Goal: Task Accomplishment & Management: Complete application form

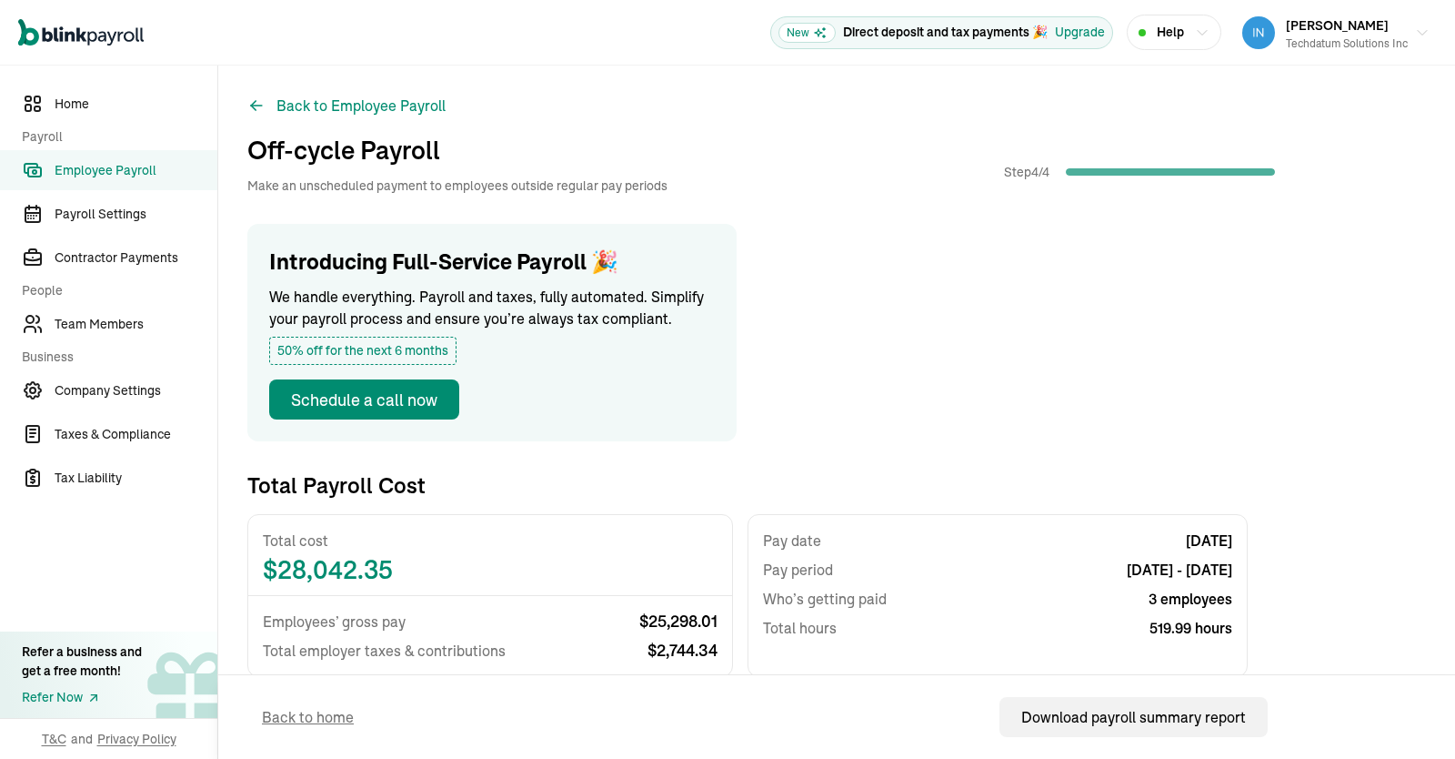
scroll to position [427, 0]
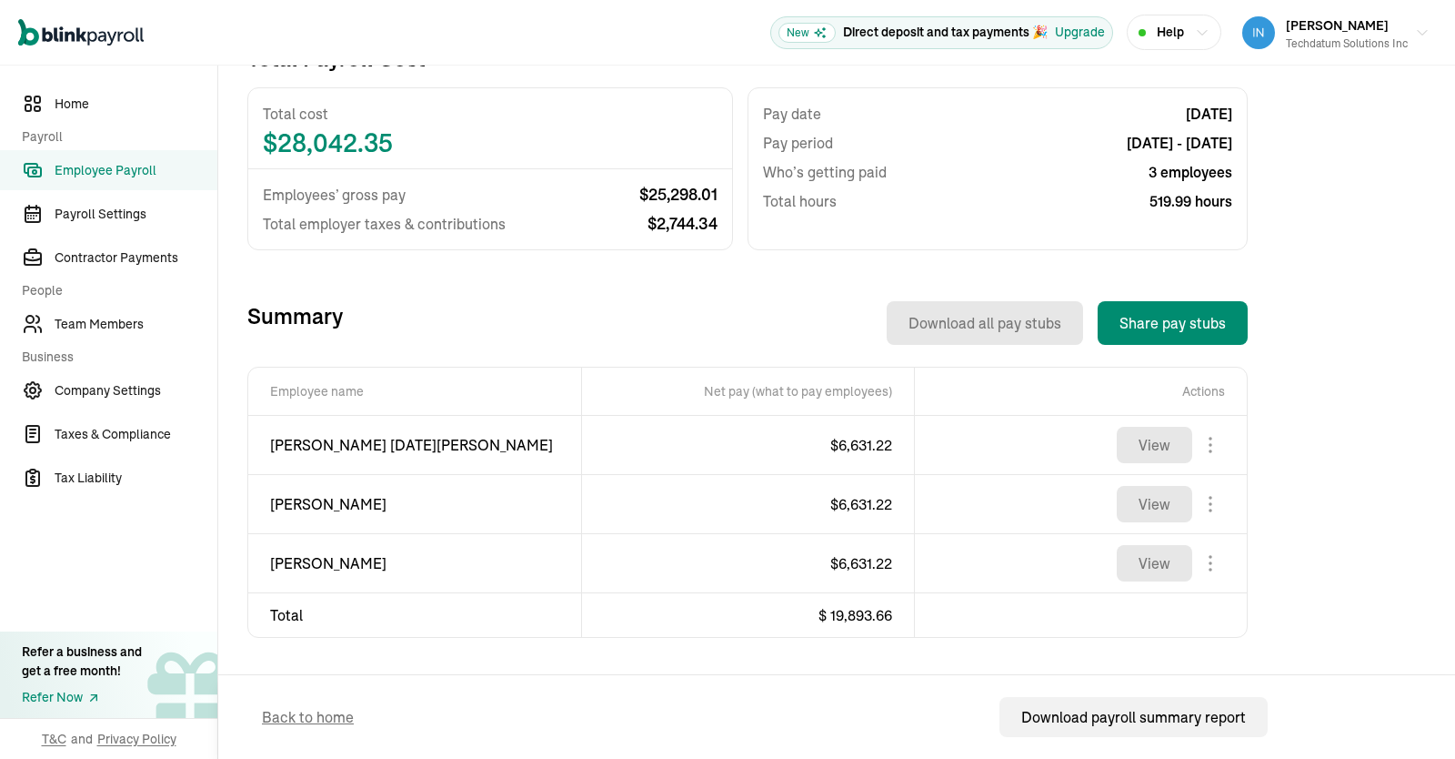
click at [110, 180] on link "Employee Payroll" at bounding box center [108, 170] width 217 height 40
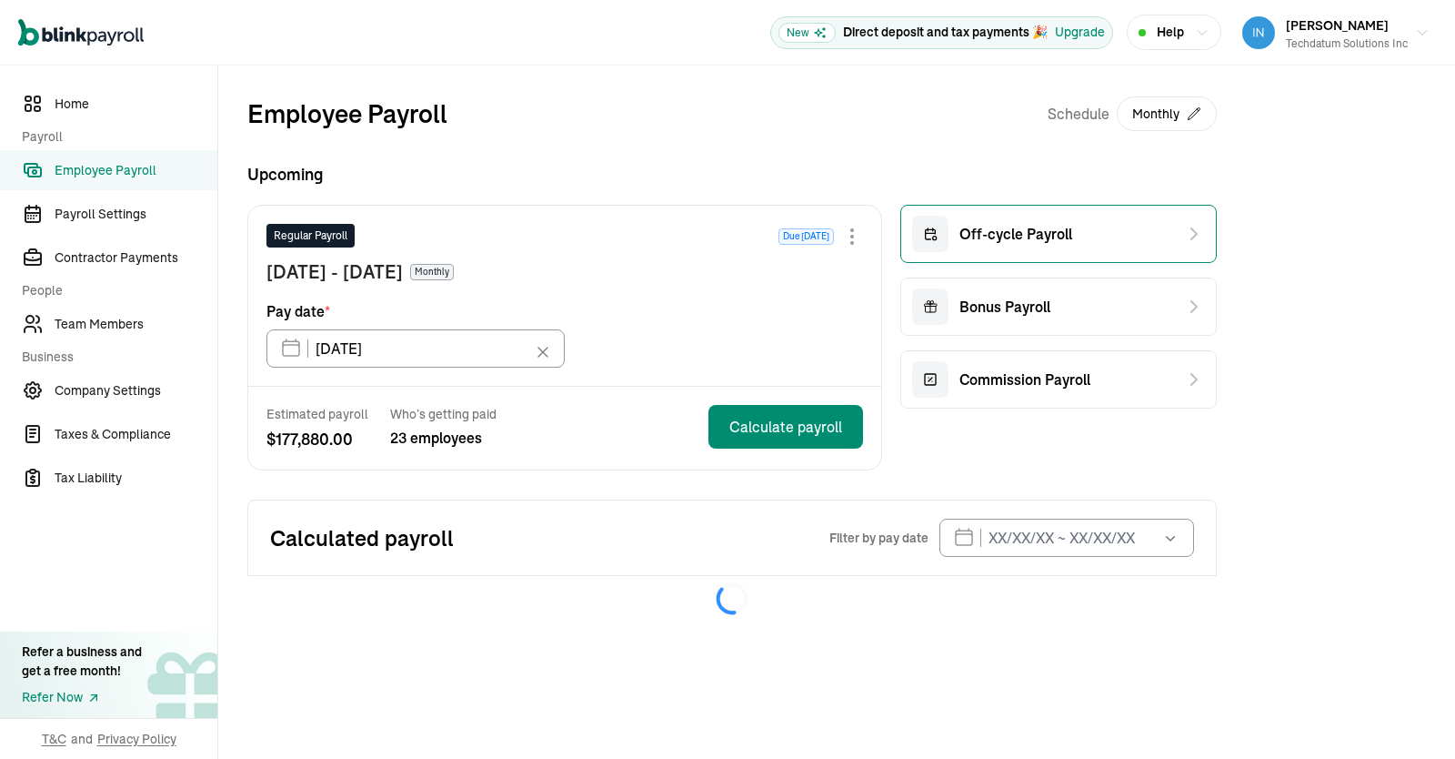
click at [1027, 237] on span "Off-cycle Payroll" at bounding box center [1016, 234] width 113 height 22
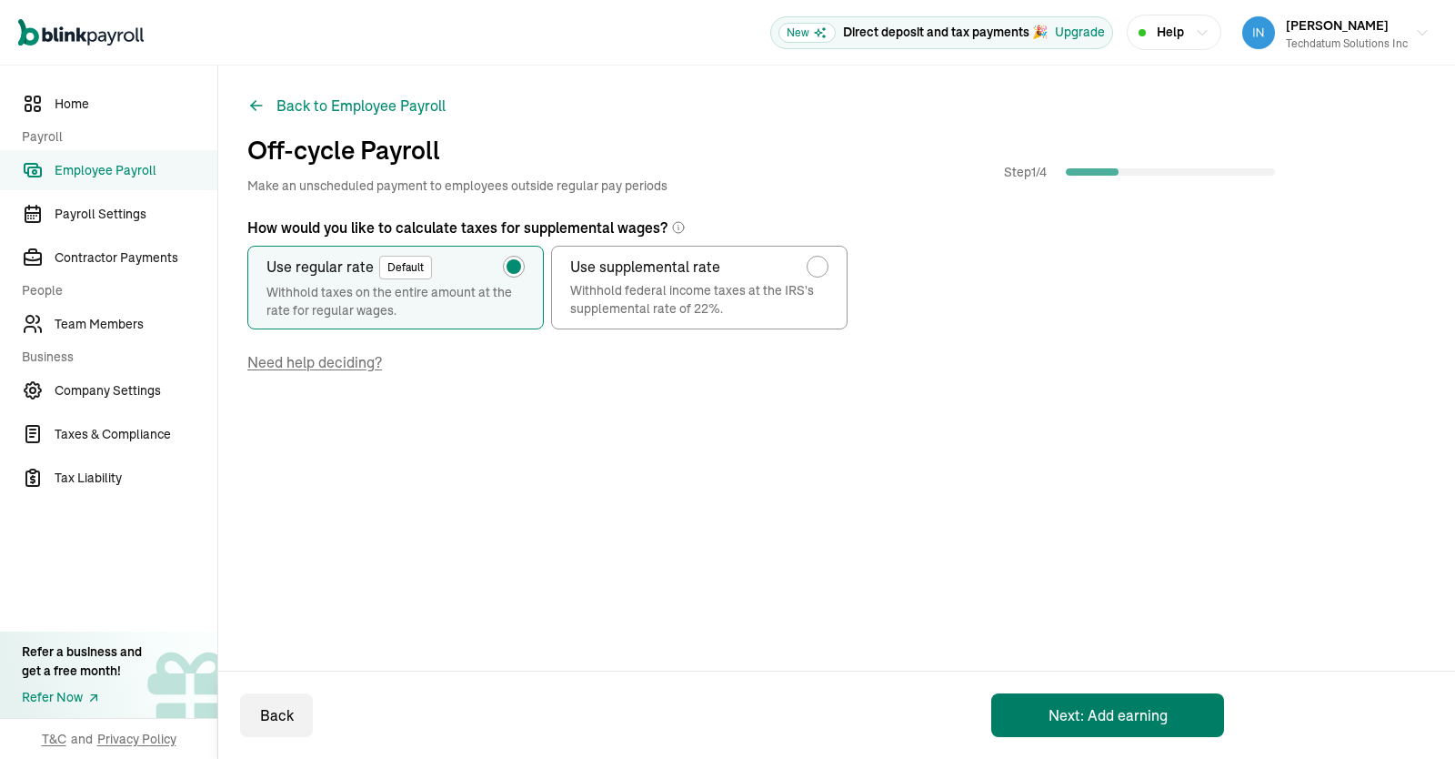
click at [1088, 720] on button "Next: Add earning" at bounding box center [1107, 715] width 233 height 44
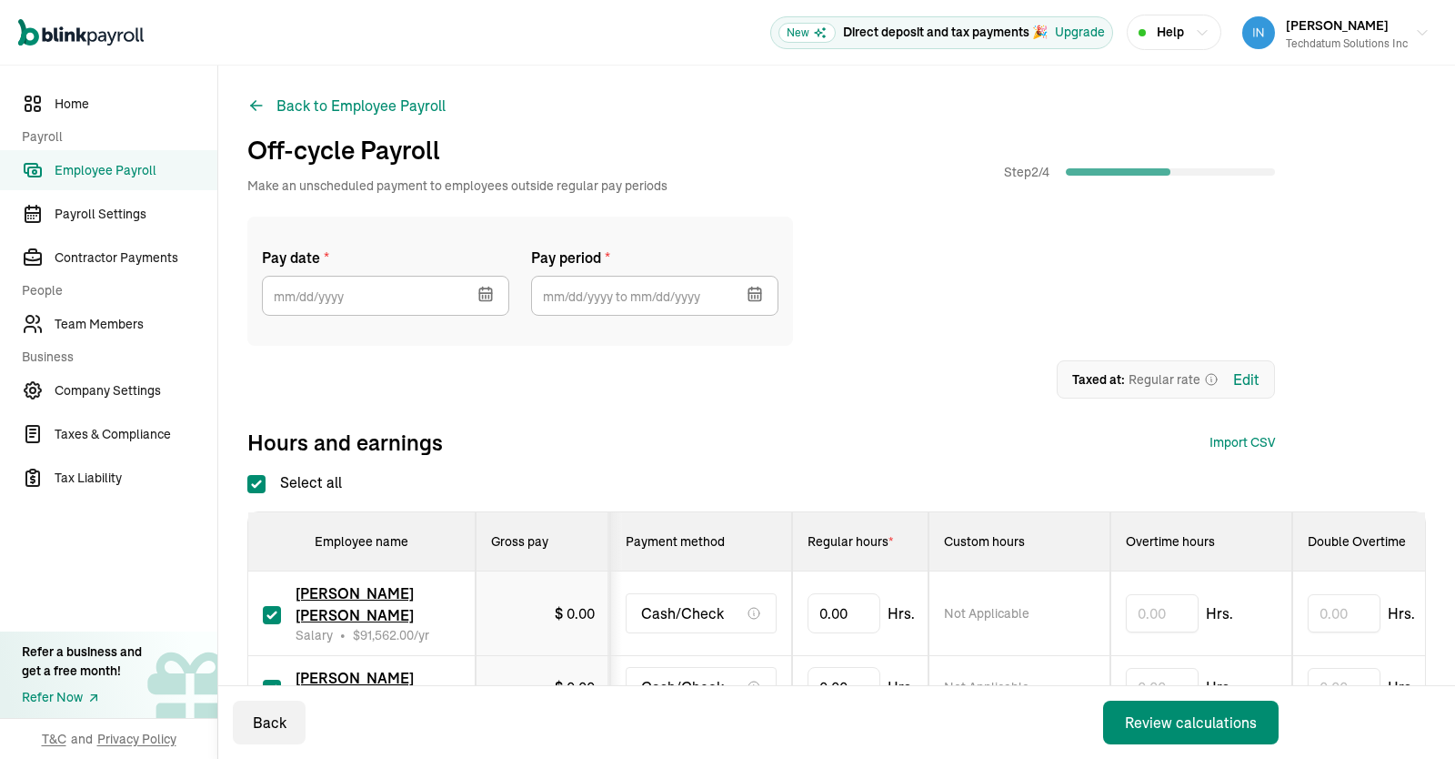
click at [483, 293] on icon "button" at bounding box center [485, 293] width 12 height 0
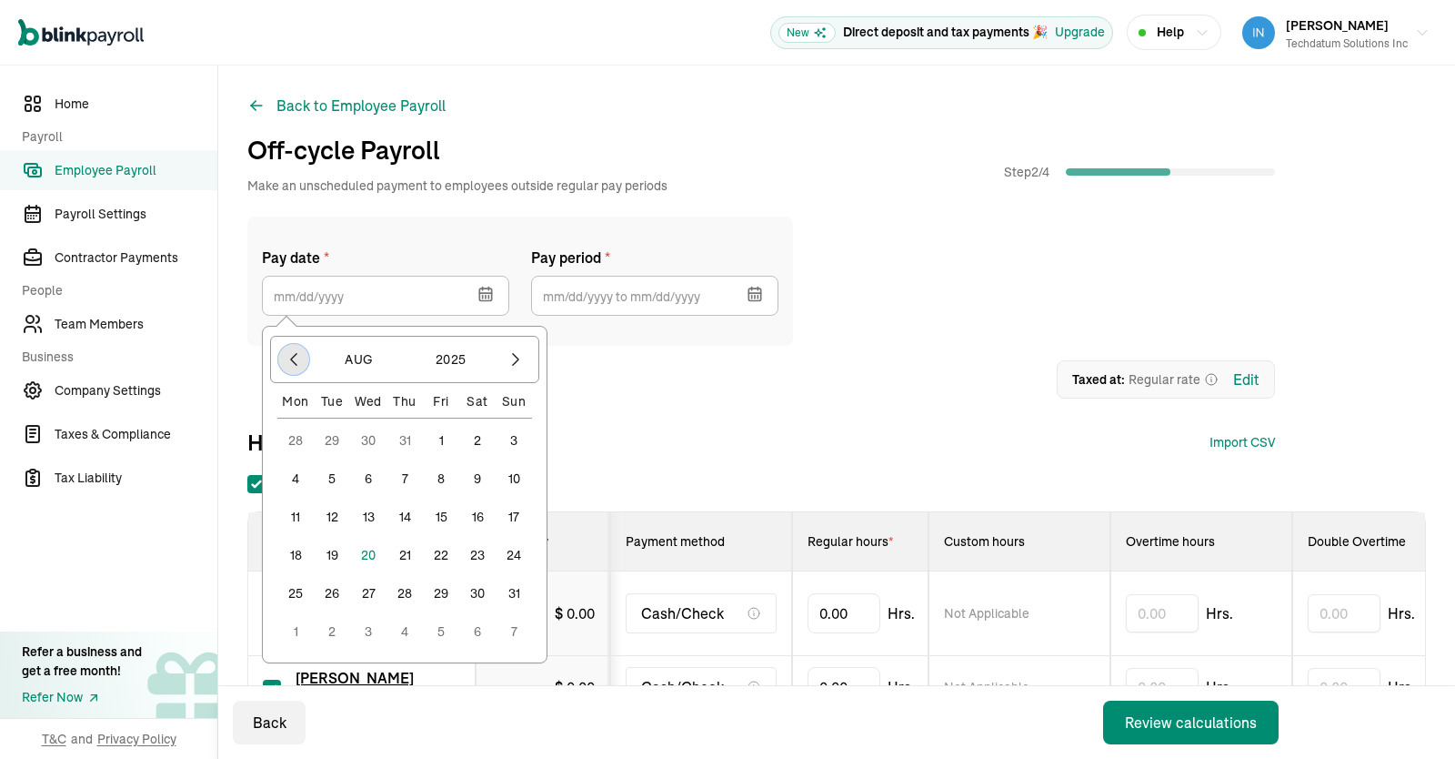
click at [291, 353] on icon "button" at bounding box center [294, 359] width 18 height 18
click at [326, 515] on button "15" at bounding box center [332, 516] width 36 height 36
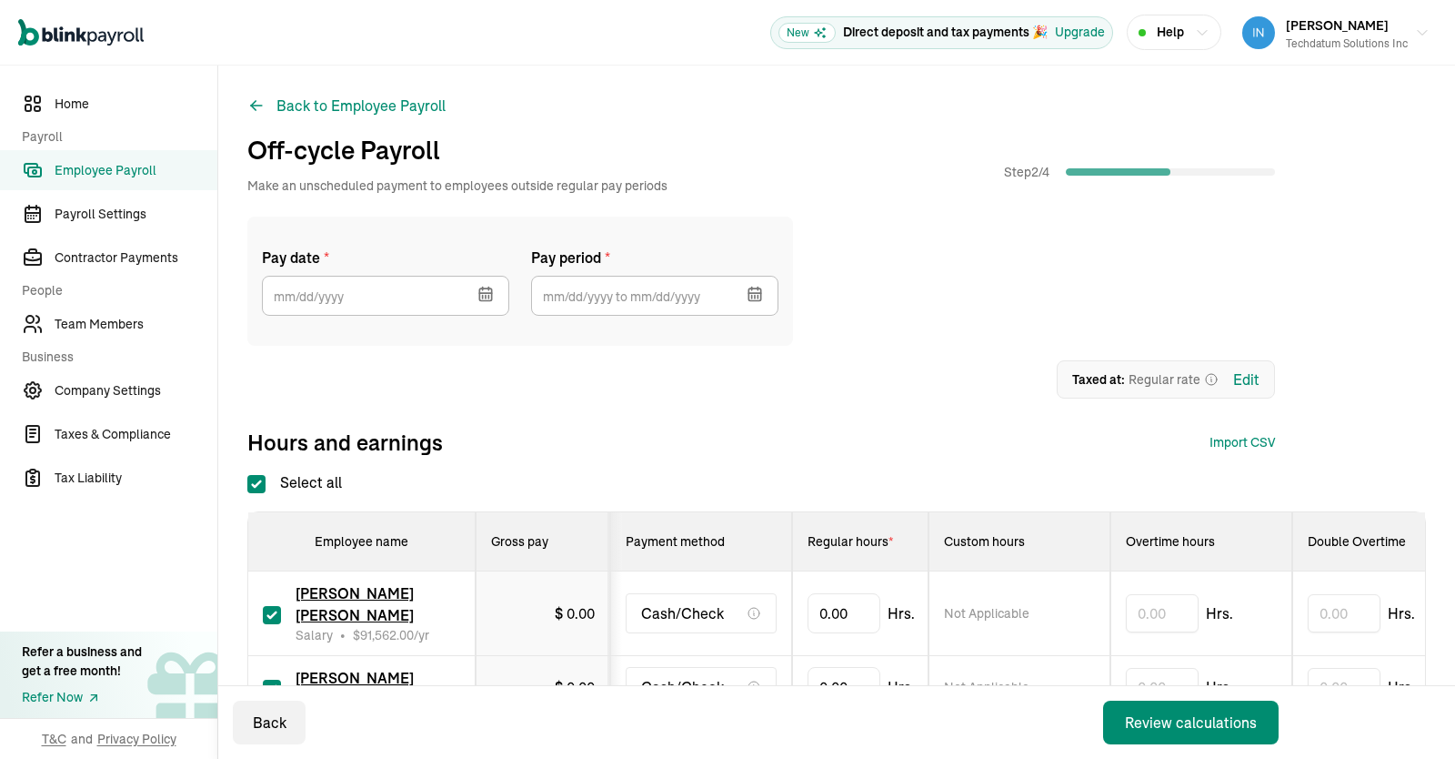
type input "[DATE]"
click at [753, 286] on icon "button" at bounding box center [755, 294] width 18 height 18
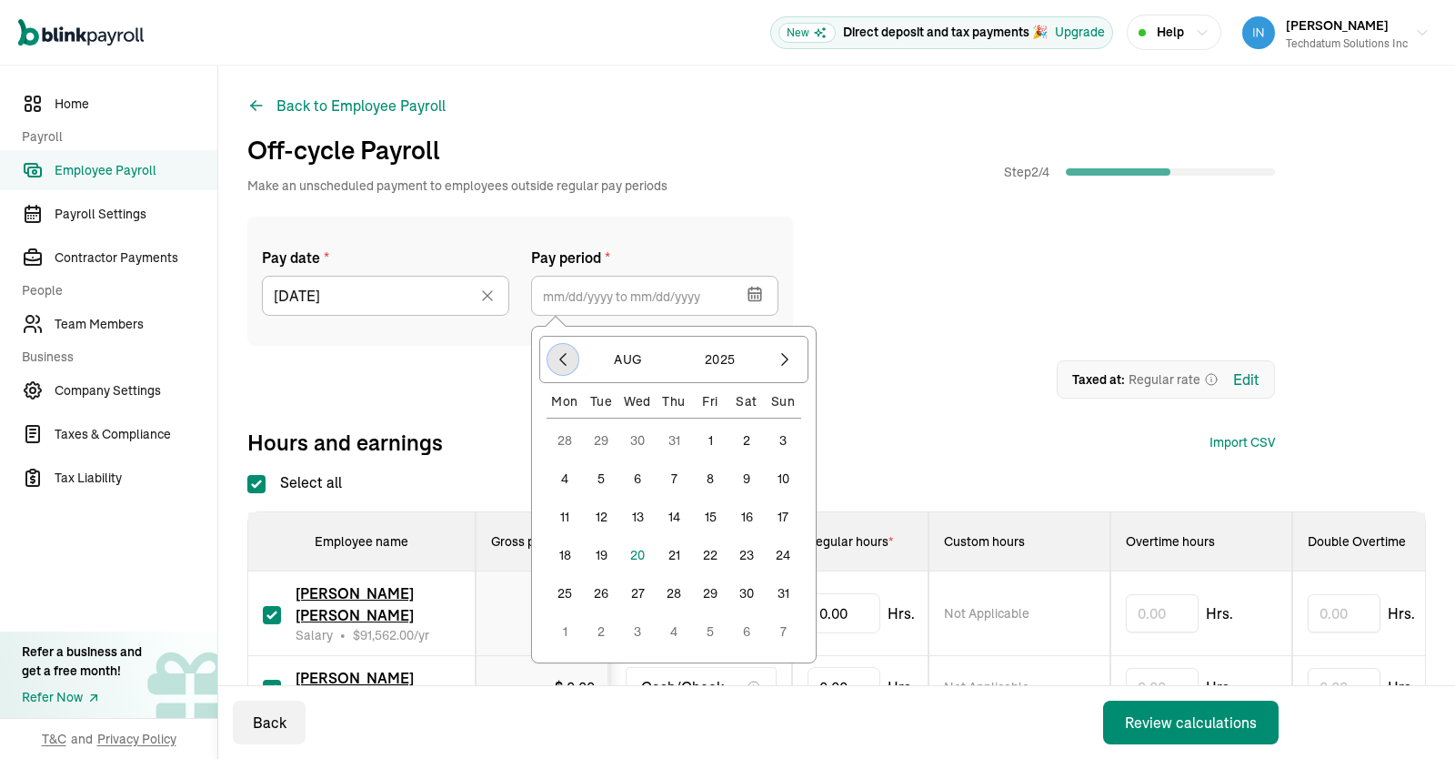
click at [561, 363] on icon "button" at bounding box center [563, 359] width 18 height 18
click at [786, 435] on button "1" at bounding box center [783, 440] width 36 height 36
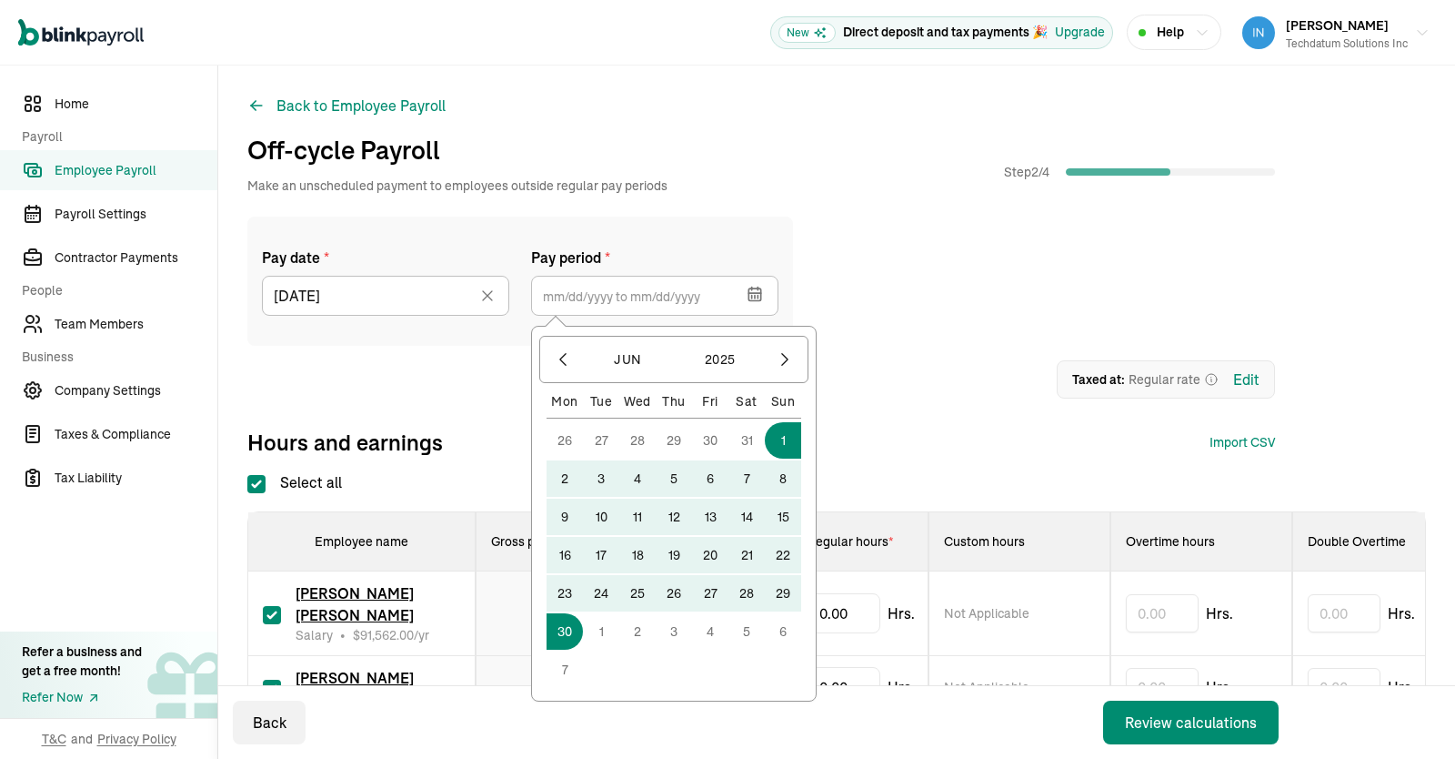
click at [562, 630] on button "30" at bounding box center [565, 631] width 36 height 36
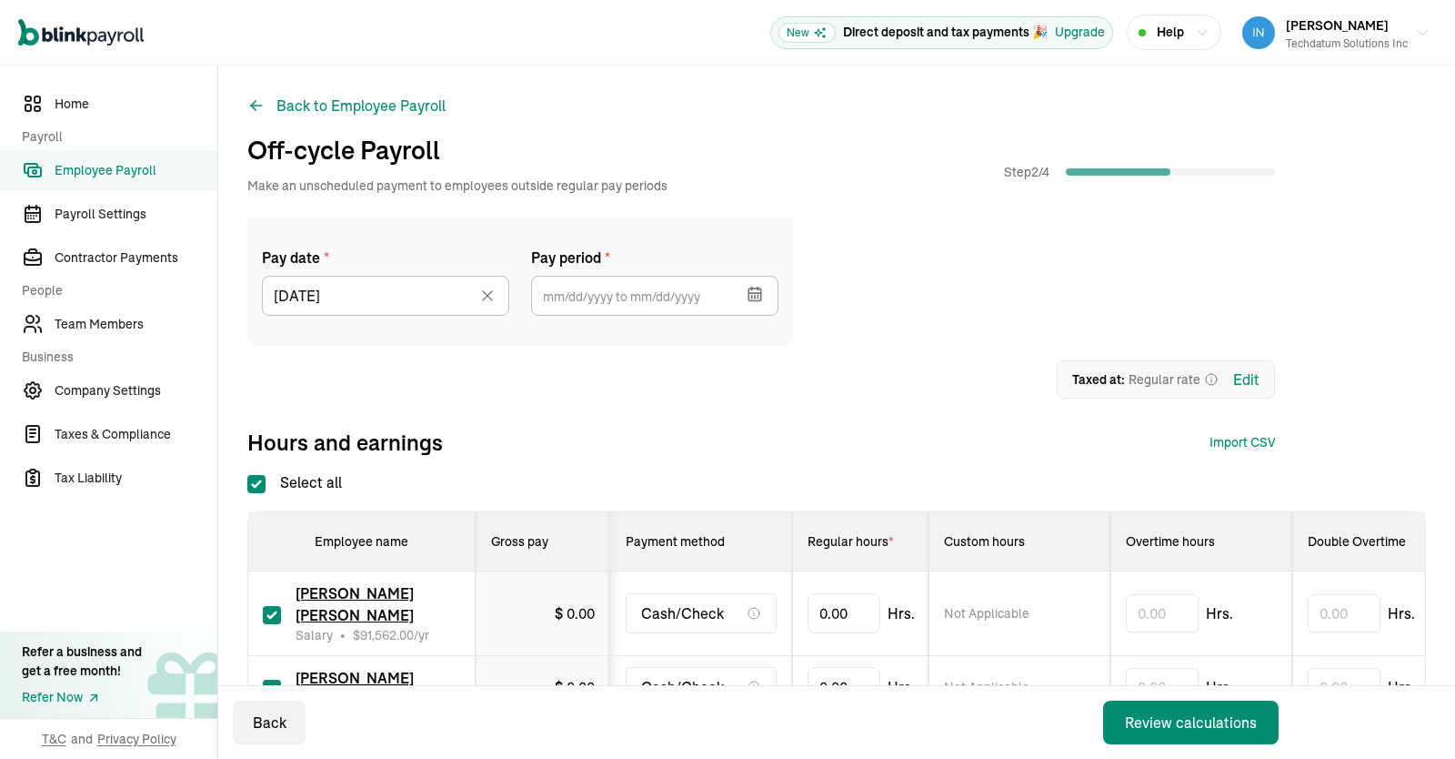
type input "[DATE] ~ [DATE]"
click at [882, 359] on div "Pay date * [DATE] [DATE] Mon Tue Wed Thu Fri Sat Sun 30 1 2 3 4 5 6 7 8 9 10 11…" at bounding box center [761, 307] width 1028 height 182
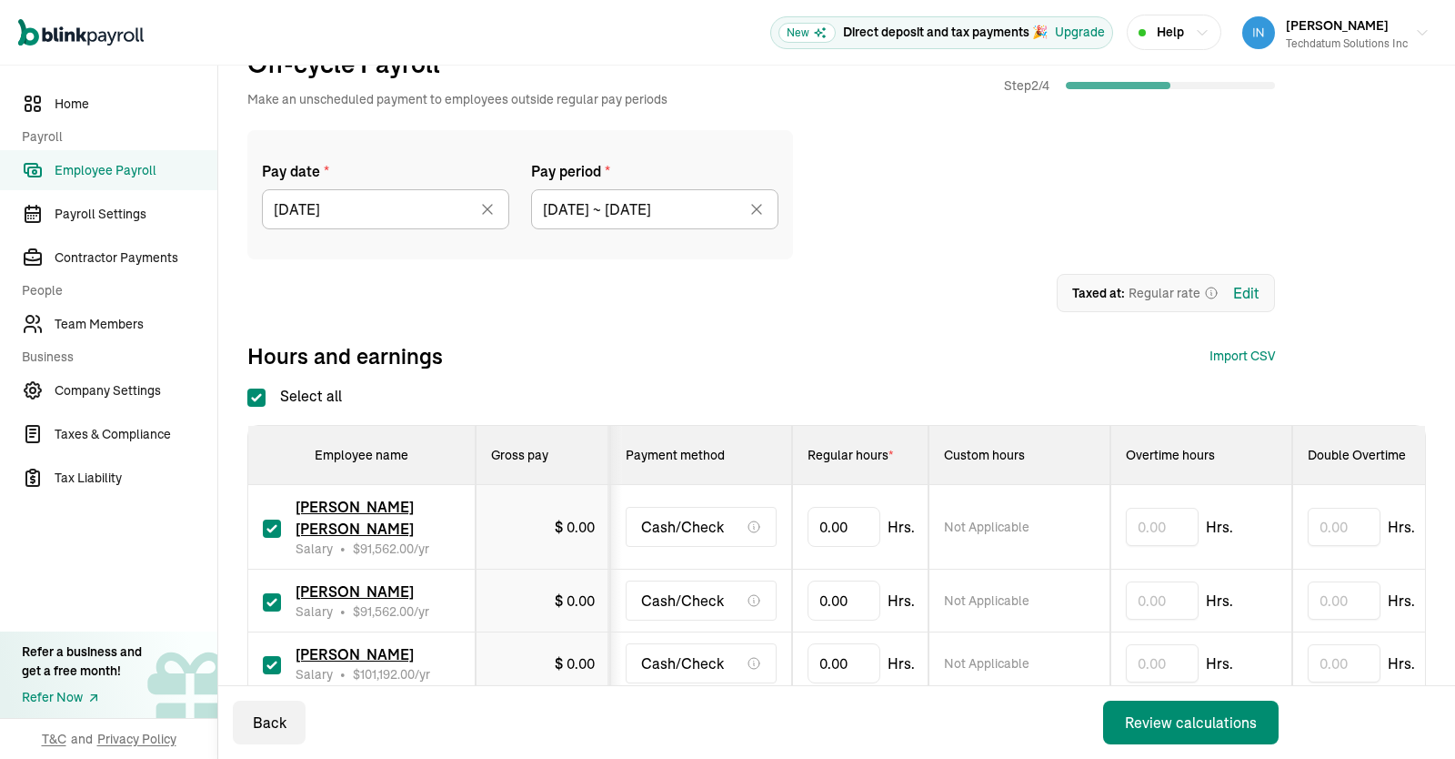
click at [253, 396] on input "Select all" at bounding box center [256, 397] width 18 height 18
checkbox input "false"
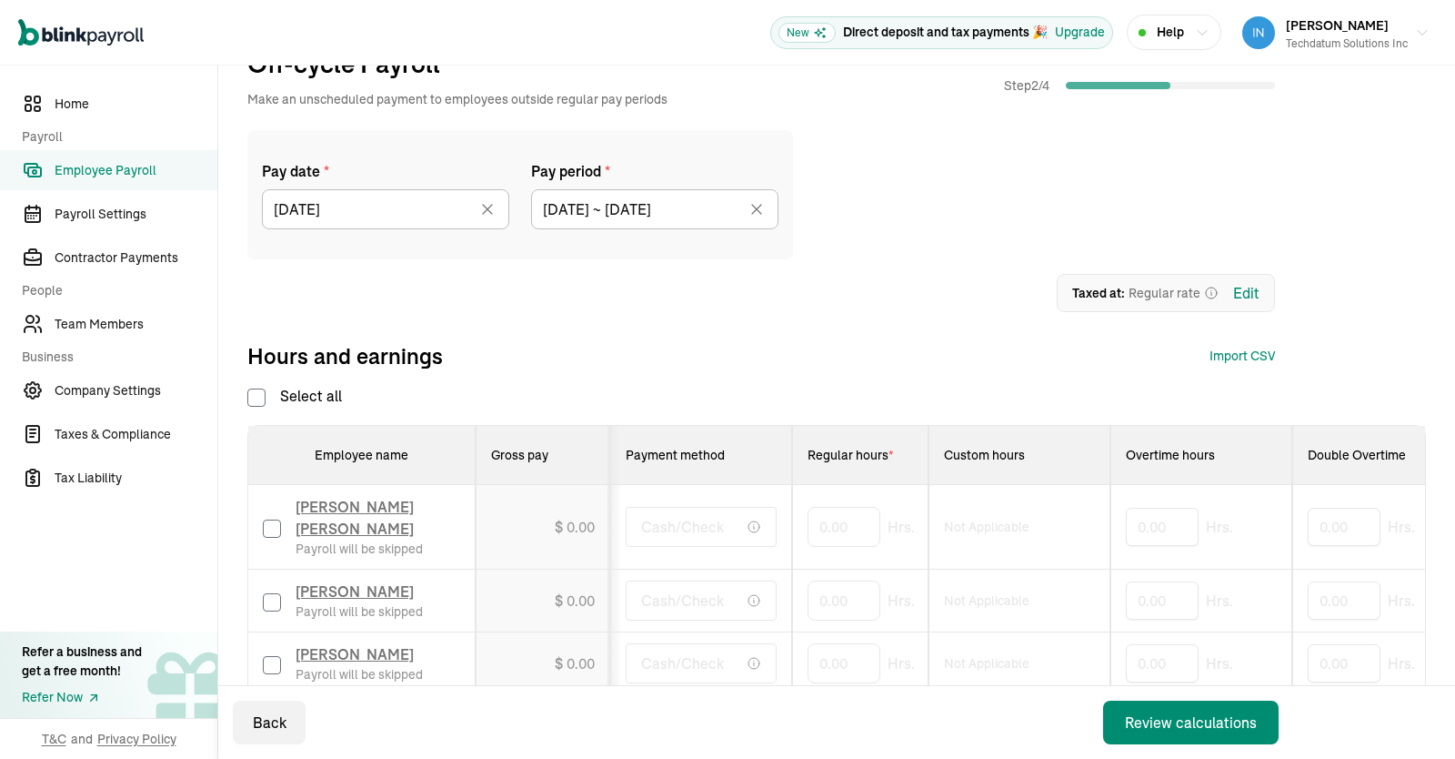
checkbox input "false"
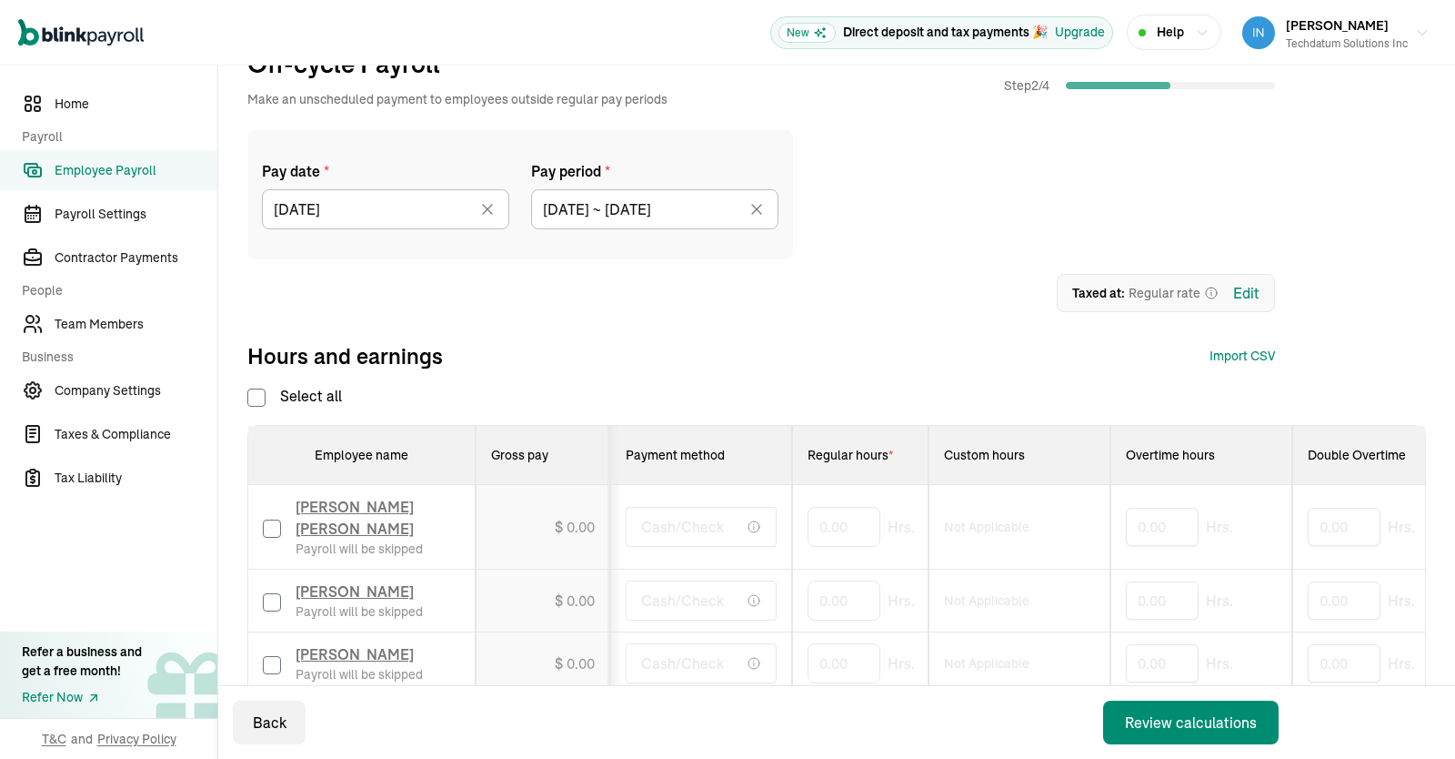
checkbox input "false"
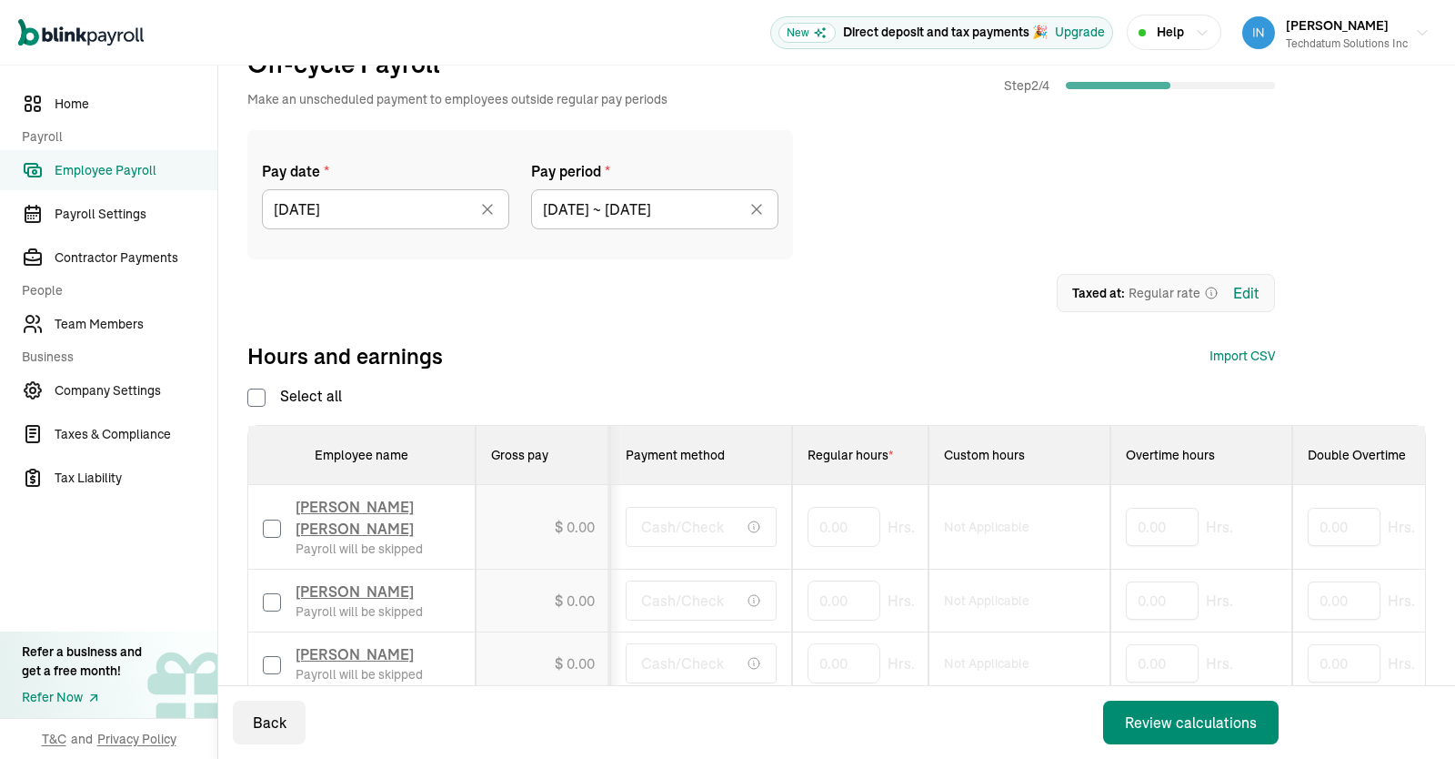
checkbox input "false"
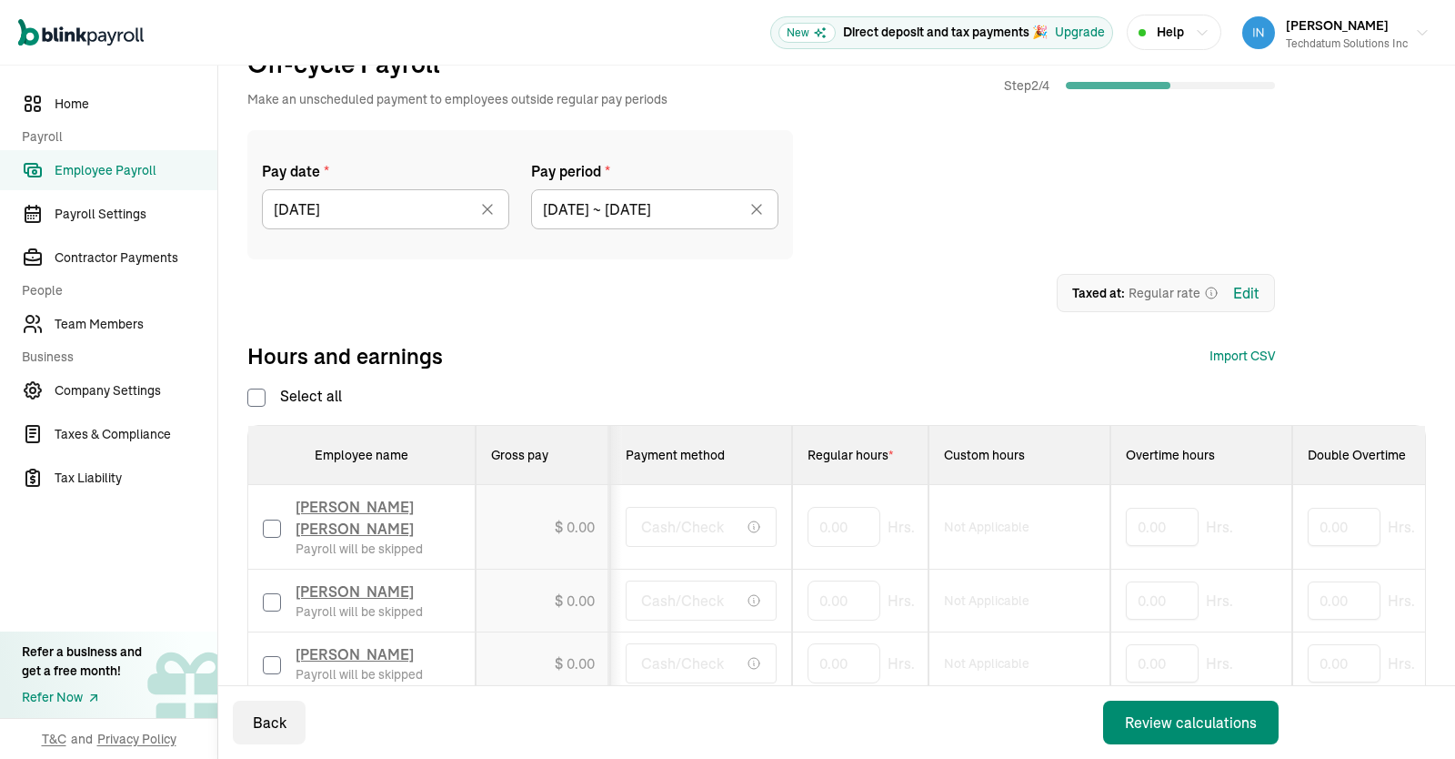
checkbox input "false"
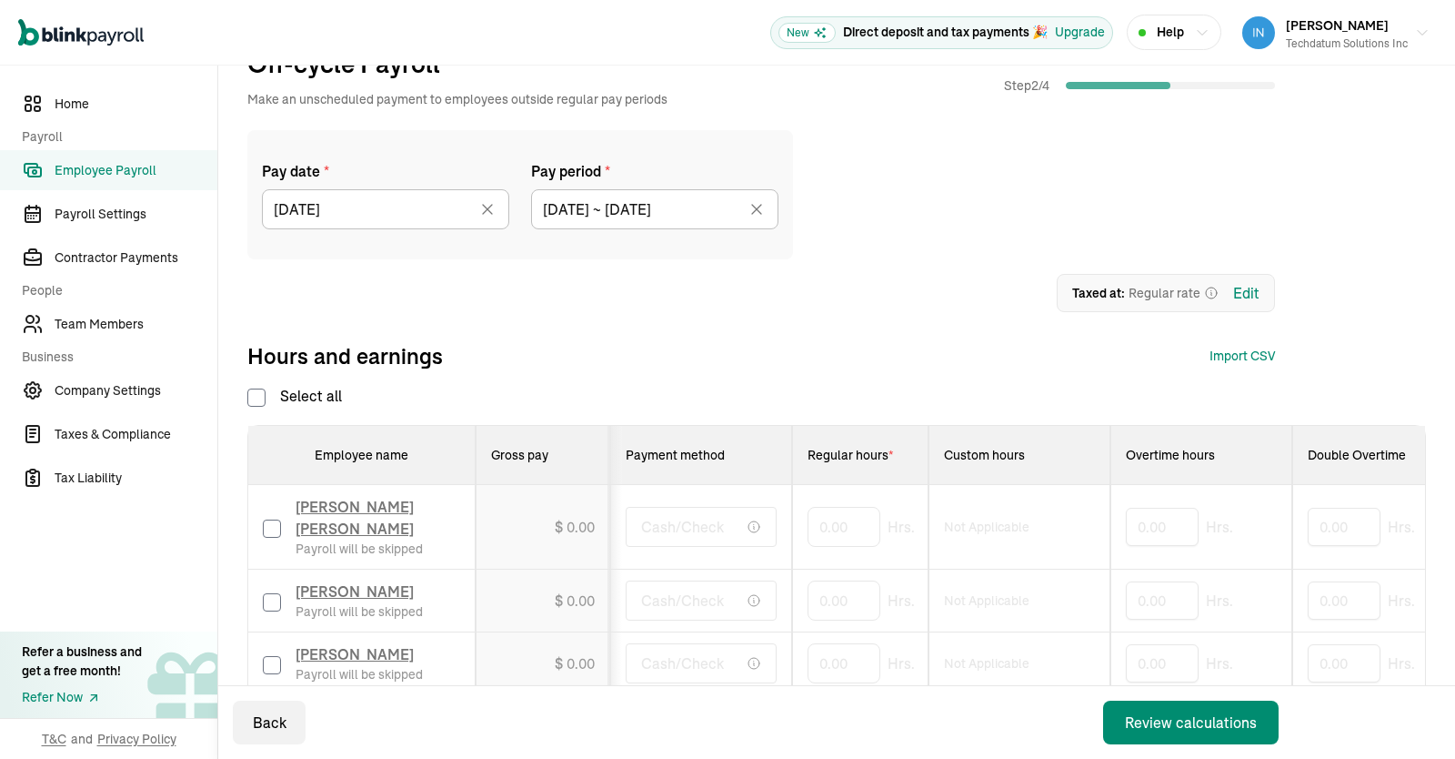
checkbox input "false"
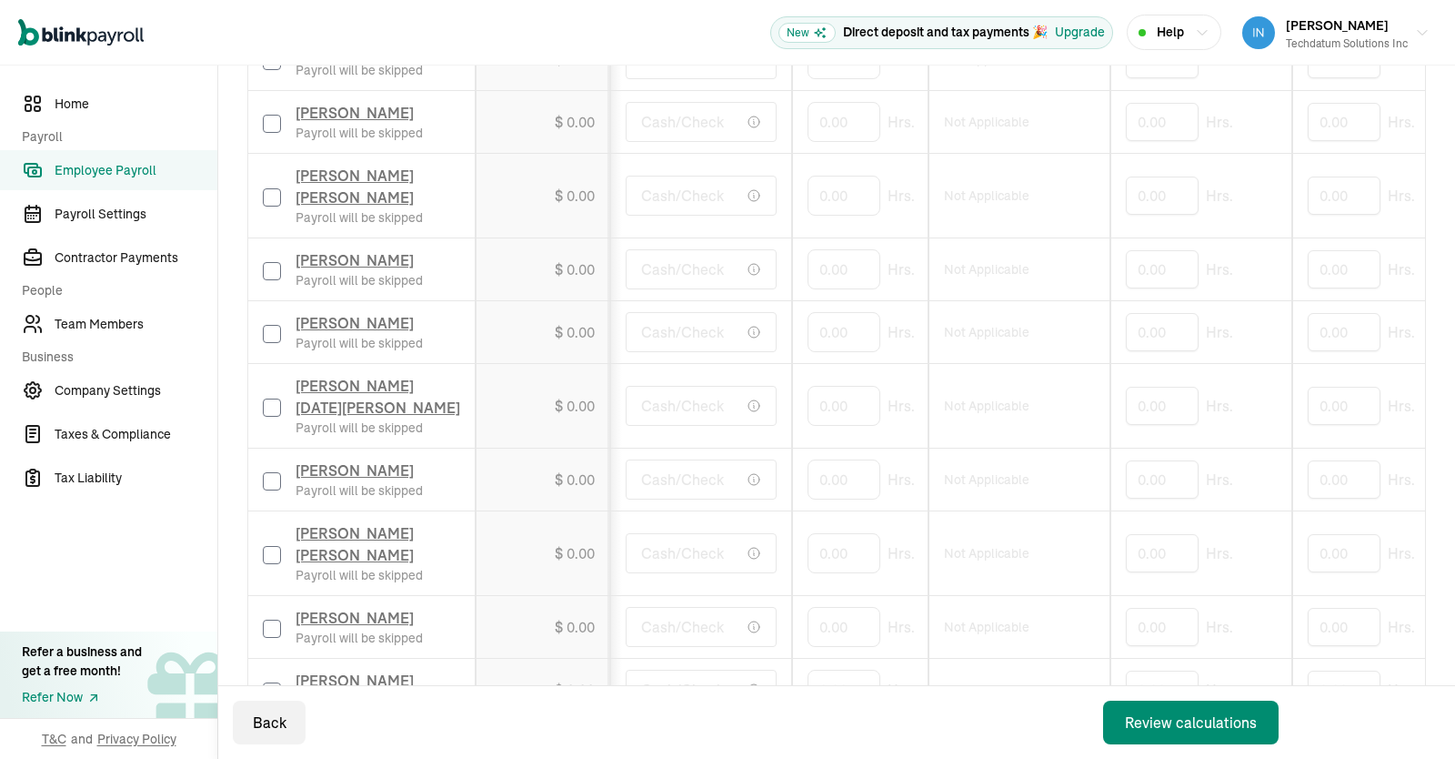
scroll to position [945, 0]
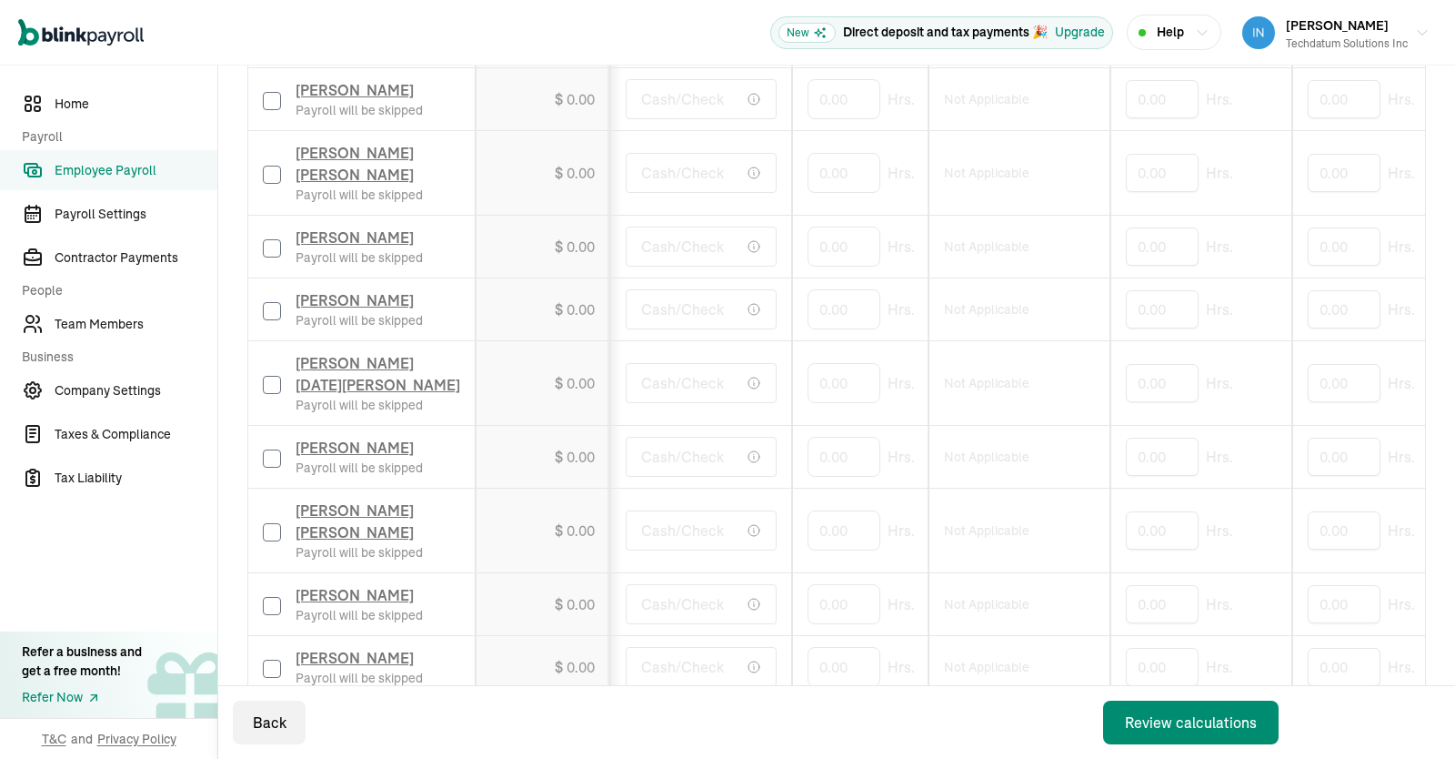
click at [266, 393] on input "checkbox" at bounding box center [272, 385] width 18 height 18
checkbox input "true"
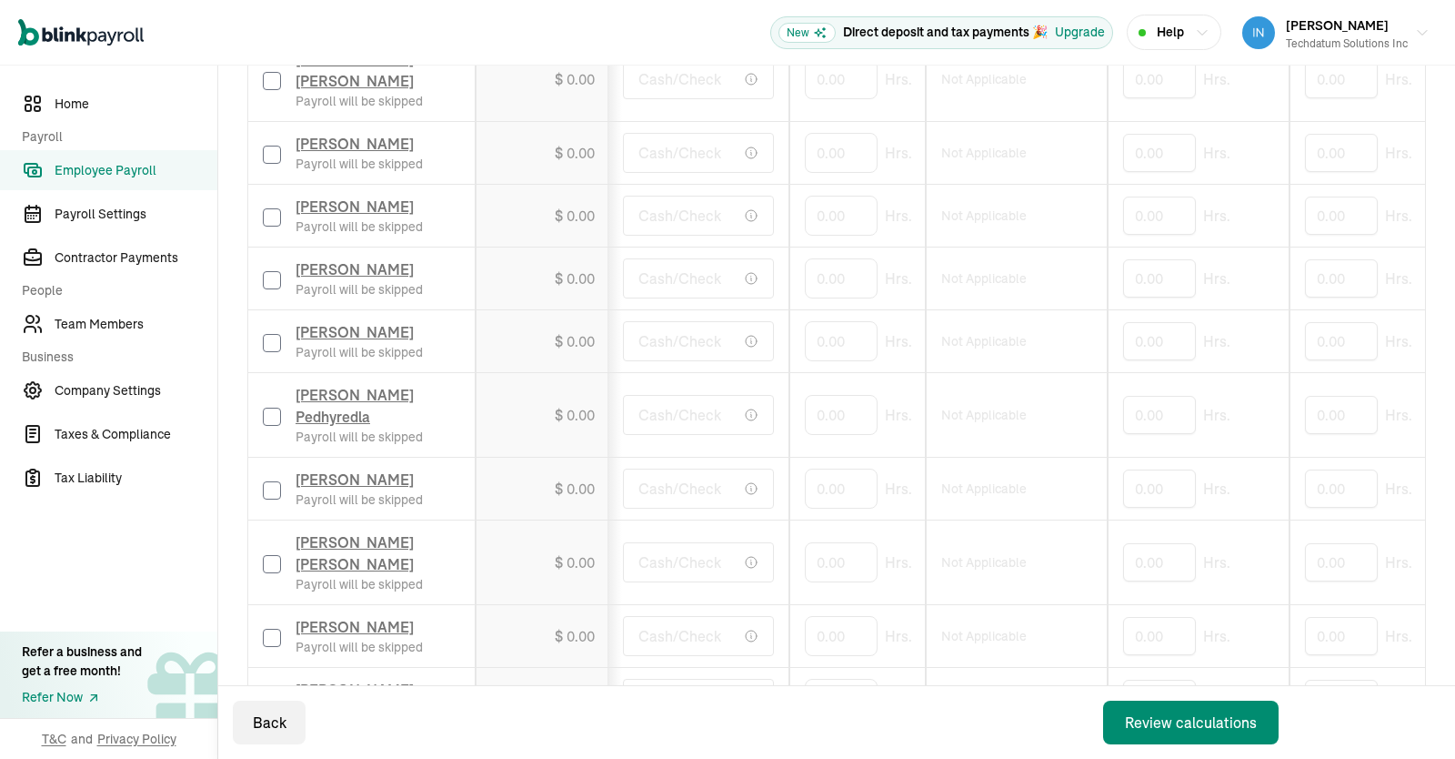
scroll to position [1580, 0]
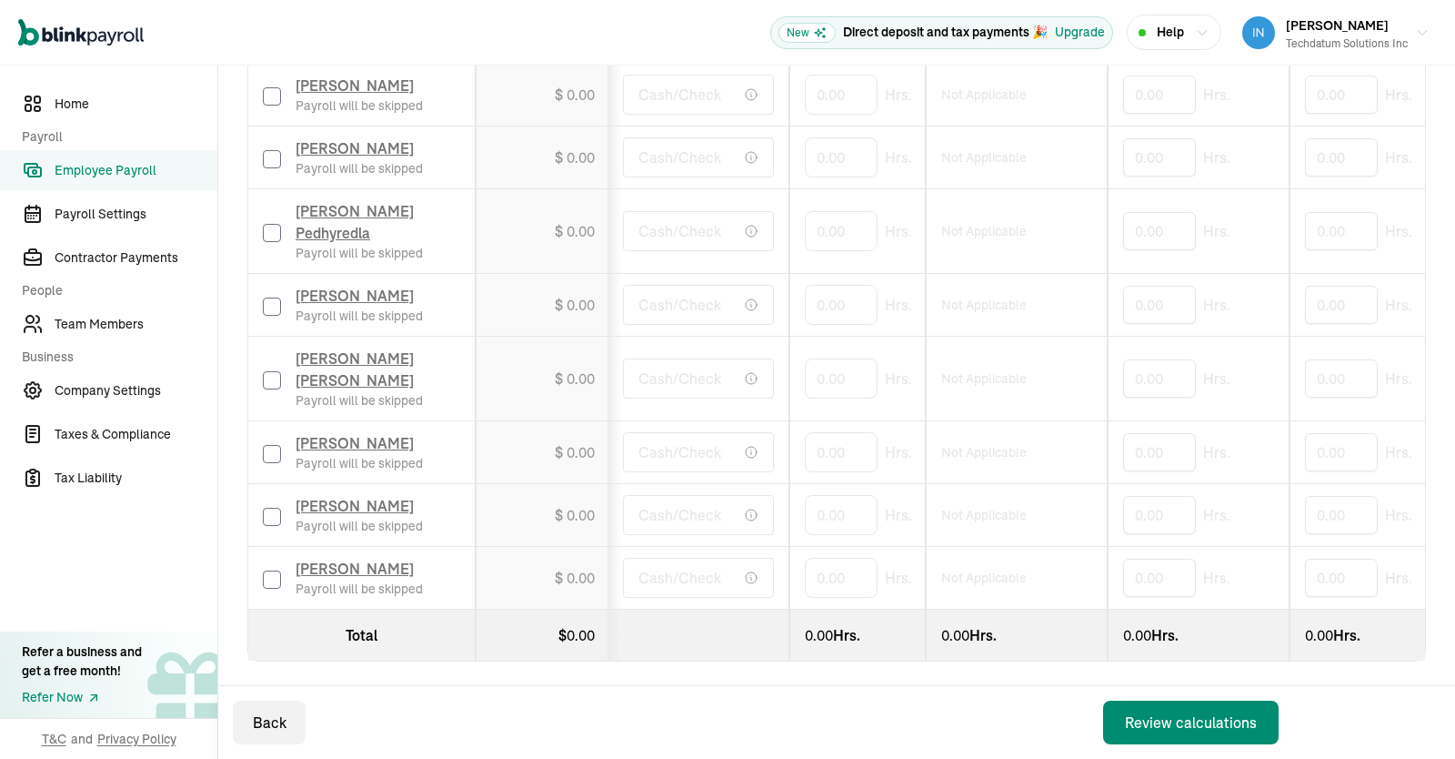
click at [266, 445] on input "checkbox" at bounding box center [272, 454] width 18 height 18
checkbox input "true"
click at [269, 508] on input "checkbox" at bounding box center [272, 517] width 18 height 18
checkbox input "true"
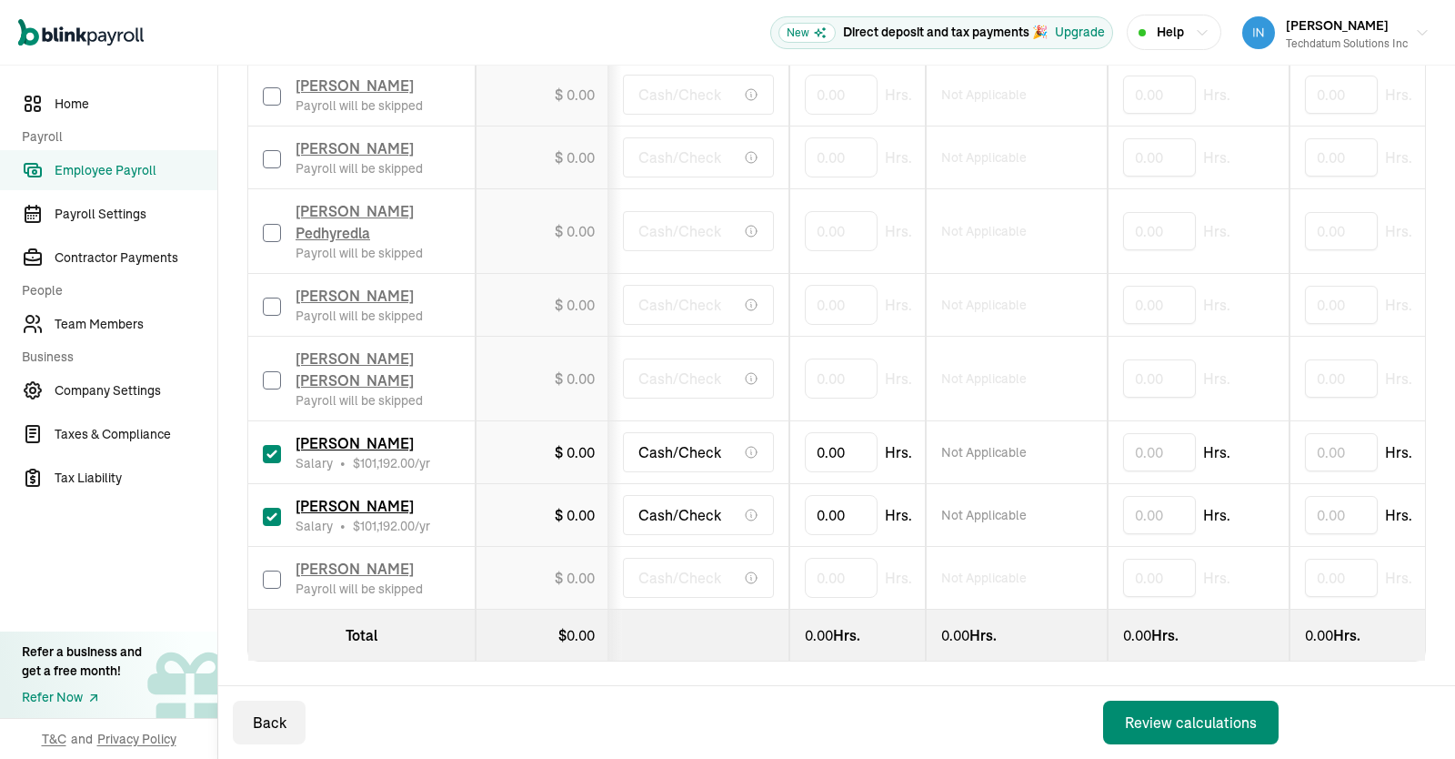
click at [272, 578] on input "checkbox" at bounding box center [272, 579] width 18 height 18
checkbox input "true"
drag, startPoint x: 855, startPoint y: 577, endPoint x: 713, endPoint y: 578, distance: 141.9
type input "128"
click at [895, 720] on div "Back Review calculations" at bounding box center [759, 722] width 1082 height 73
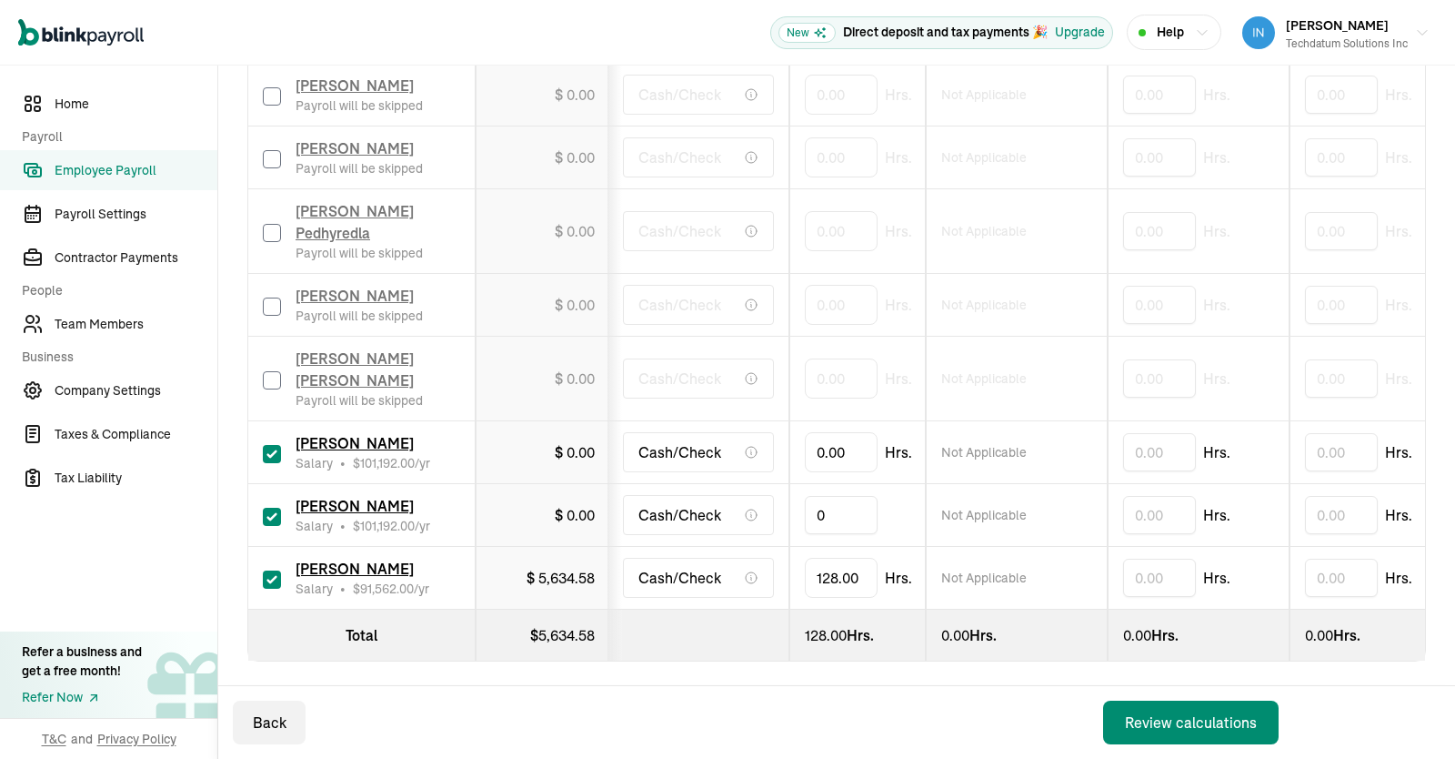
drag, startPoint x: 864, startPoint y: 502, endPoint x: 687, endPoint y: 498, distance: 177.4
click at [805, 498] on input "0" at bounding box center [841, 515] width 73 height 38
type input "173.33333"
drag, startPoint x: 860, startPoint y: 430, endPoint x: 717, endPoint y: 433, distance: 142.8
click at [805, 433] on input "0" at bounding box center [841, 452] width 73 height 38
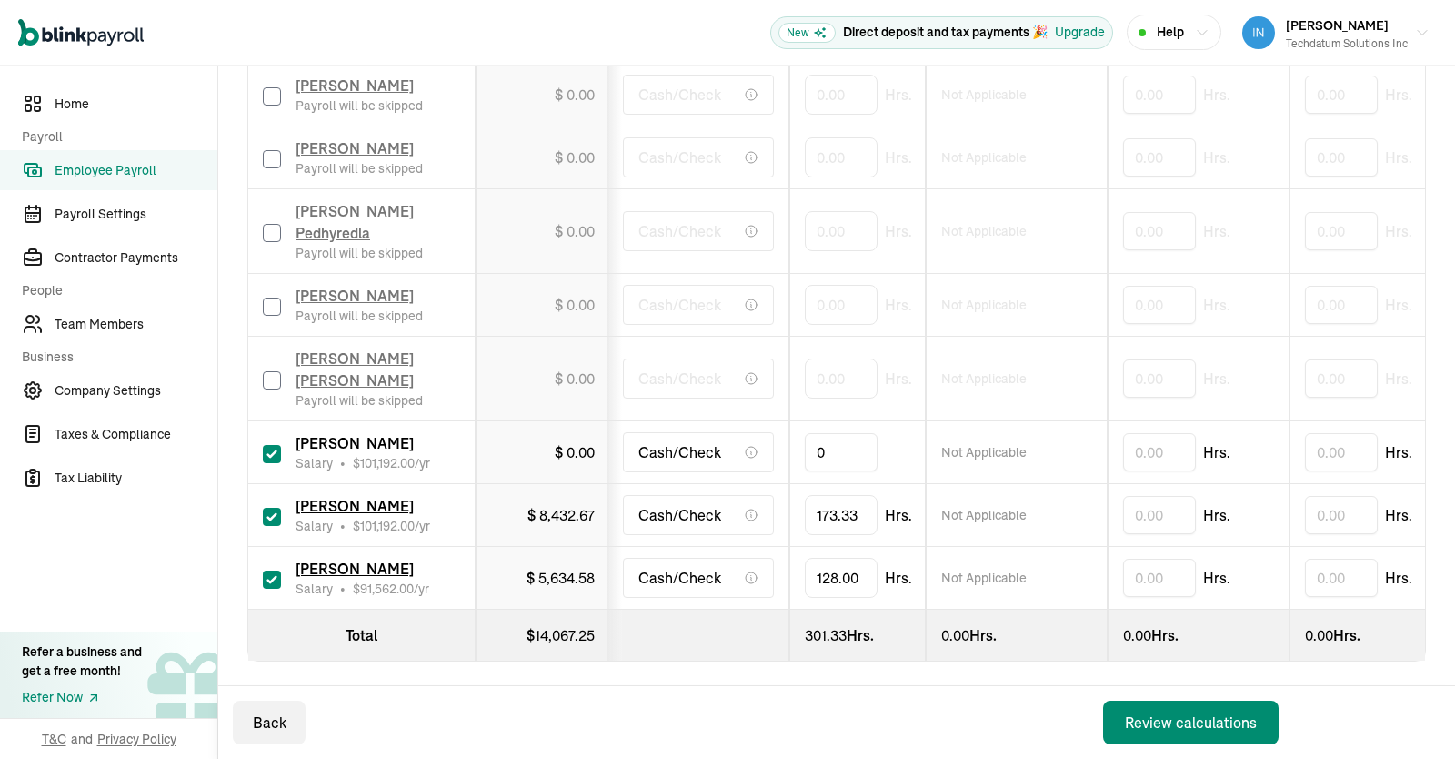
type input "173.33333"
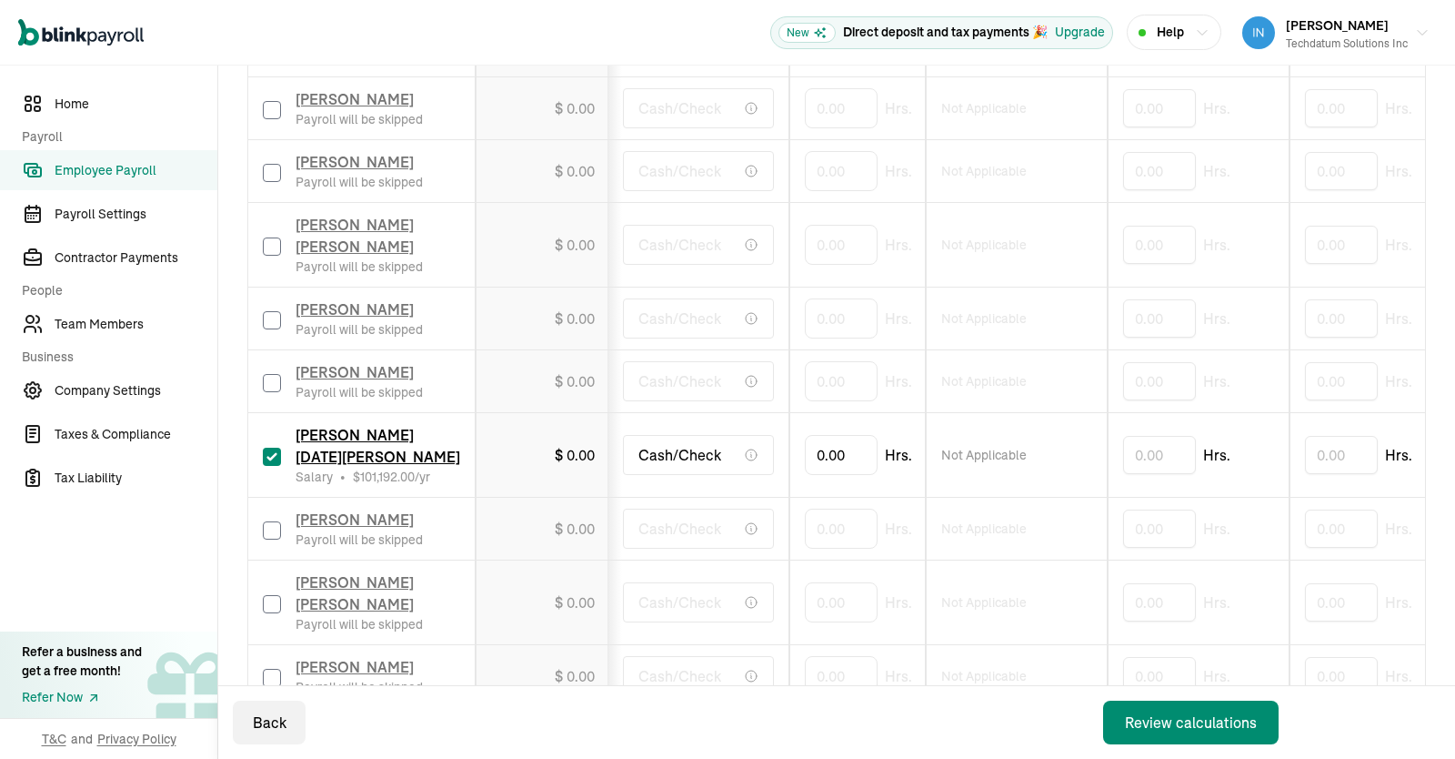
scroll to position [861, 0]
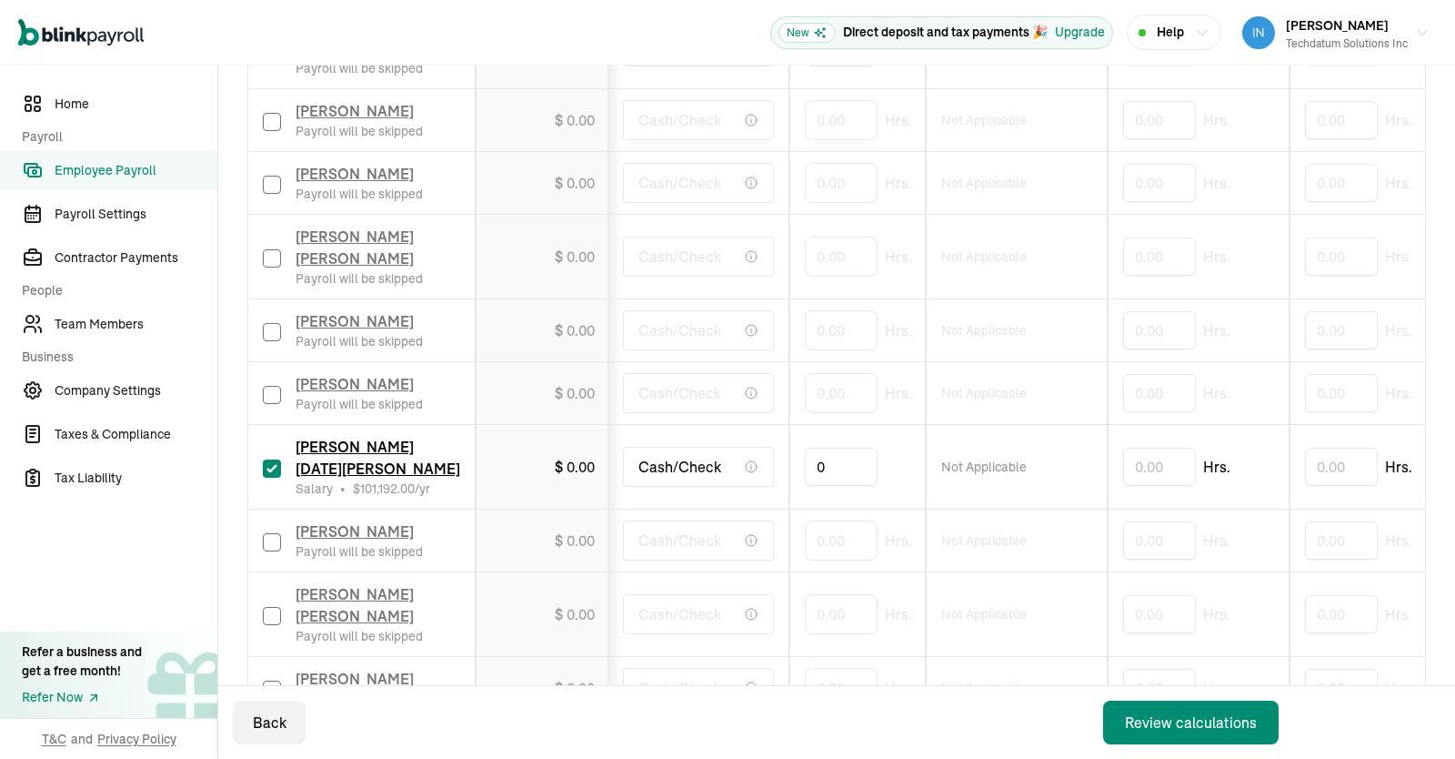
drag, startPoint x: 849, startPoint y: 479, endPoint x: 721, endPoint y: 473, distance: 127.5
click at [805, 473] on input "0" at bounding box center [841, 466] width 73 height 38
type input "173.33333"
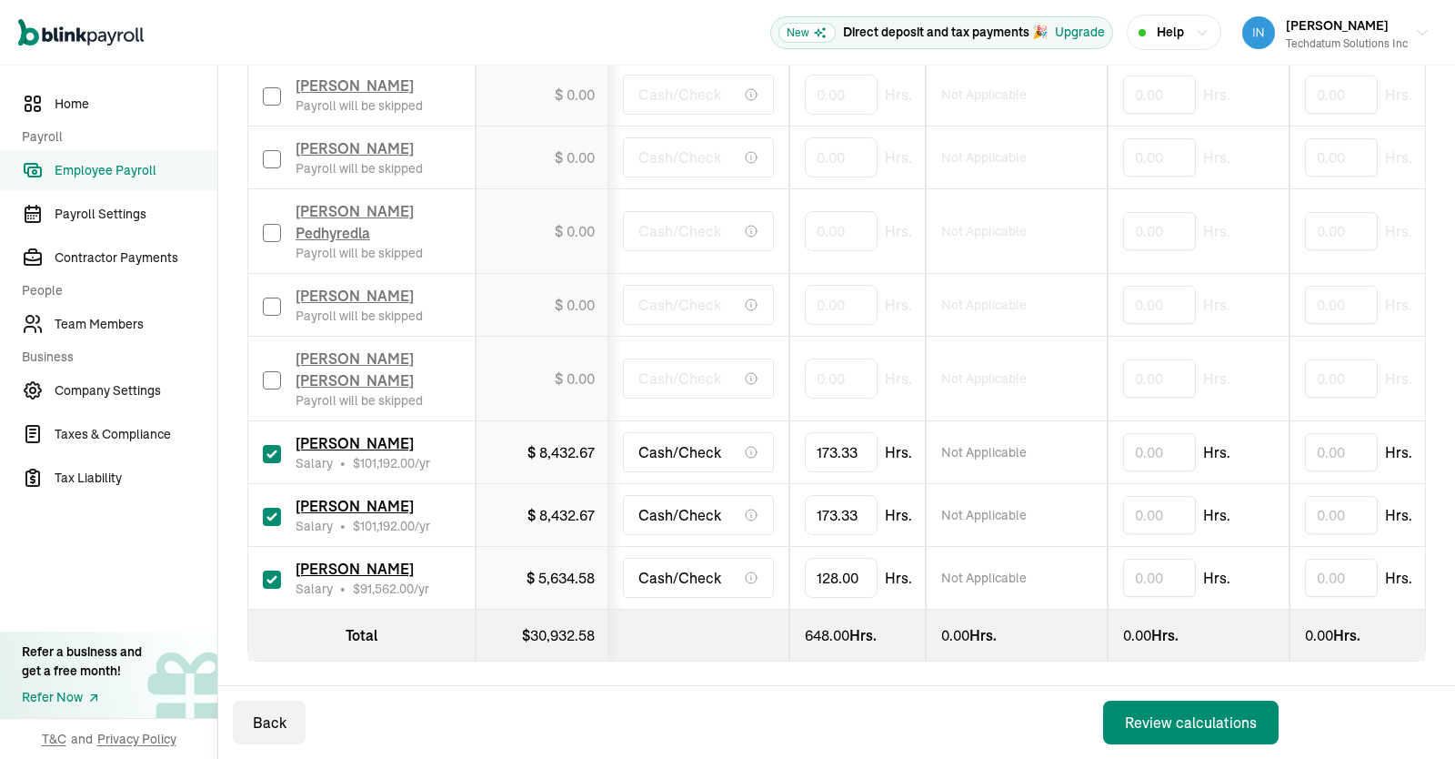
scroll to position [0, 0]
click at [1214, 715] on div "Review calculations" at bounding box center [1191, 722] width 132 height 22
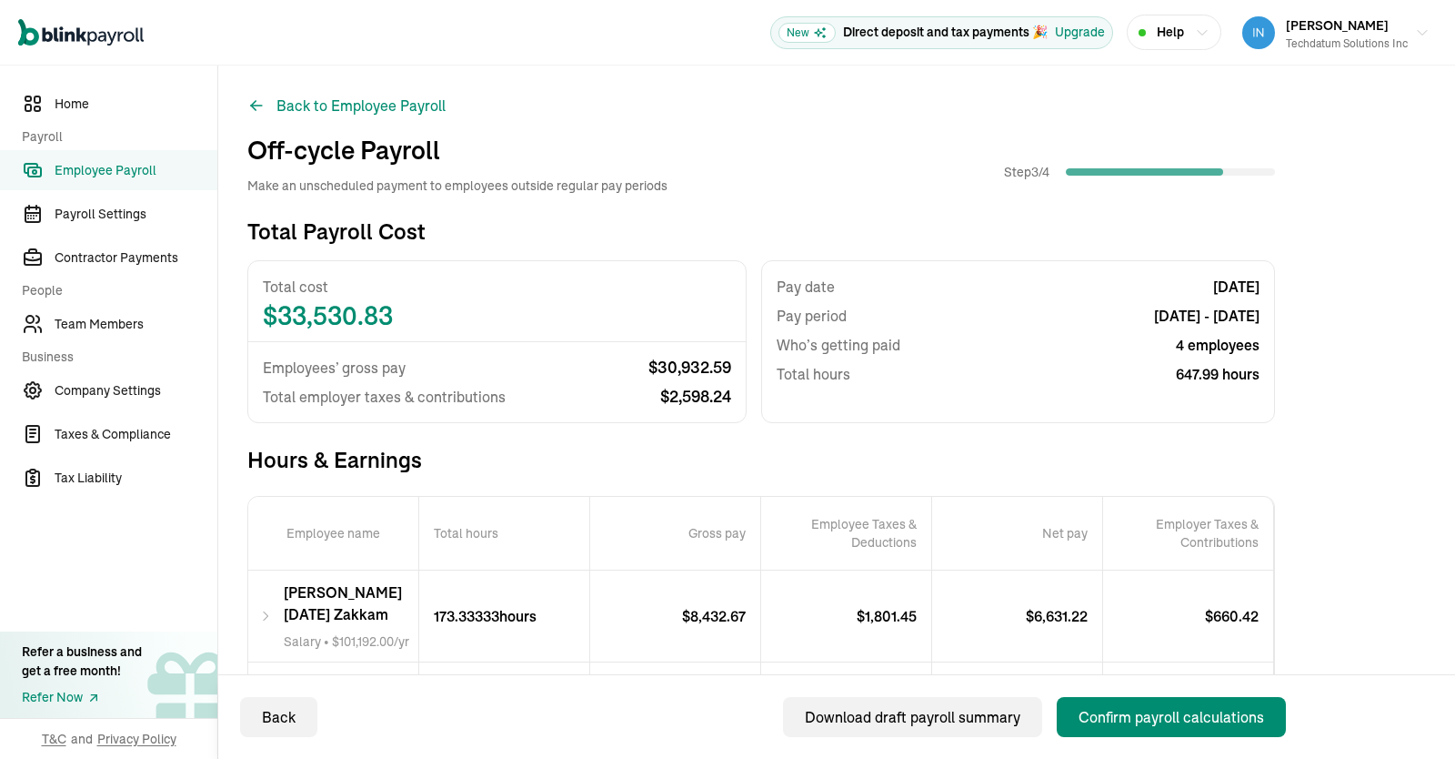
click at [1103, 433] on div "Total Payroll Cost Total cost $ 33,530.83 Employees’ gross pay $ 30,932.59 Tota…" at bounding box center [761, 672] width 1028 height 913
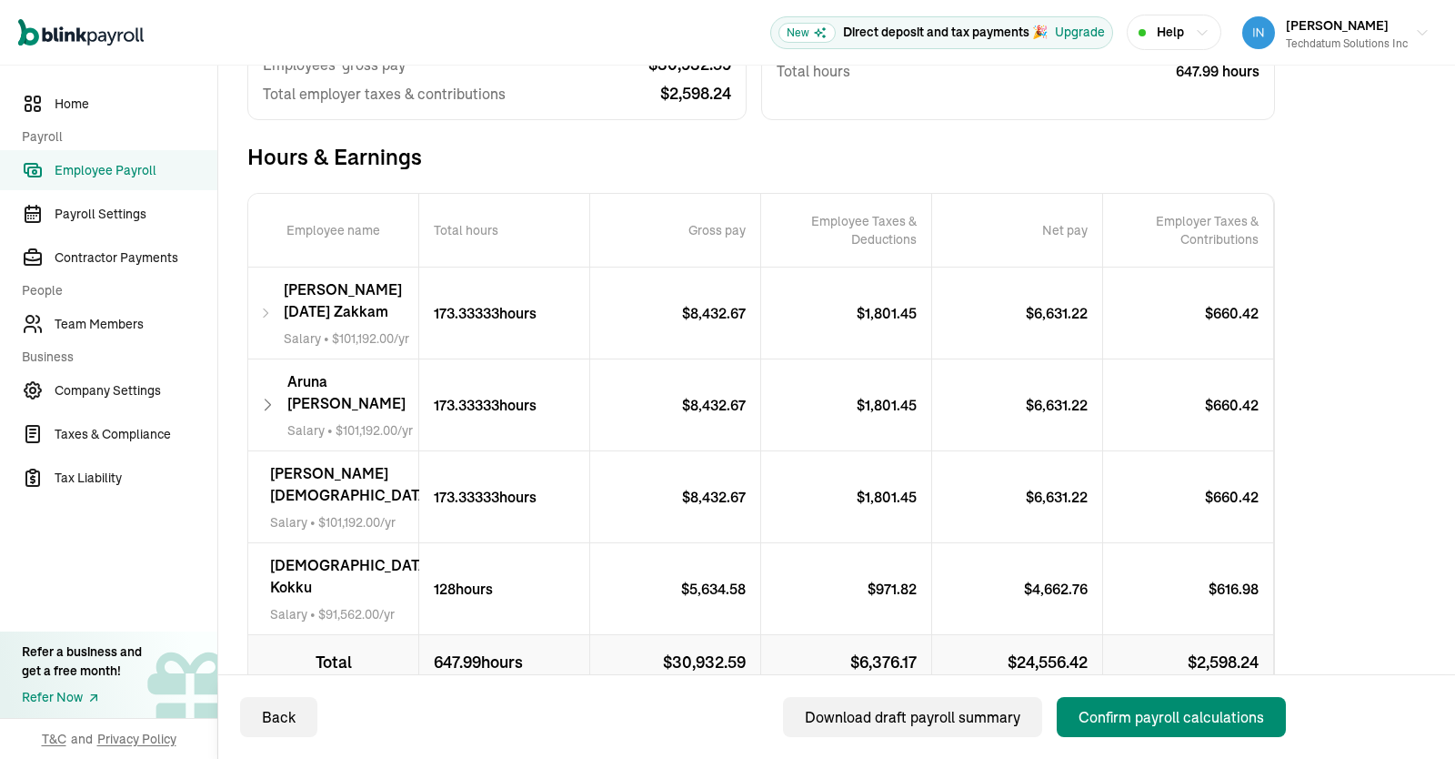
scroll to position [373, 0]
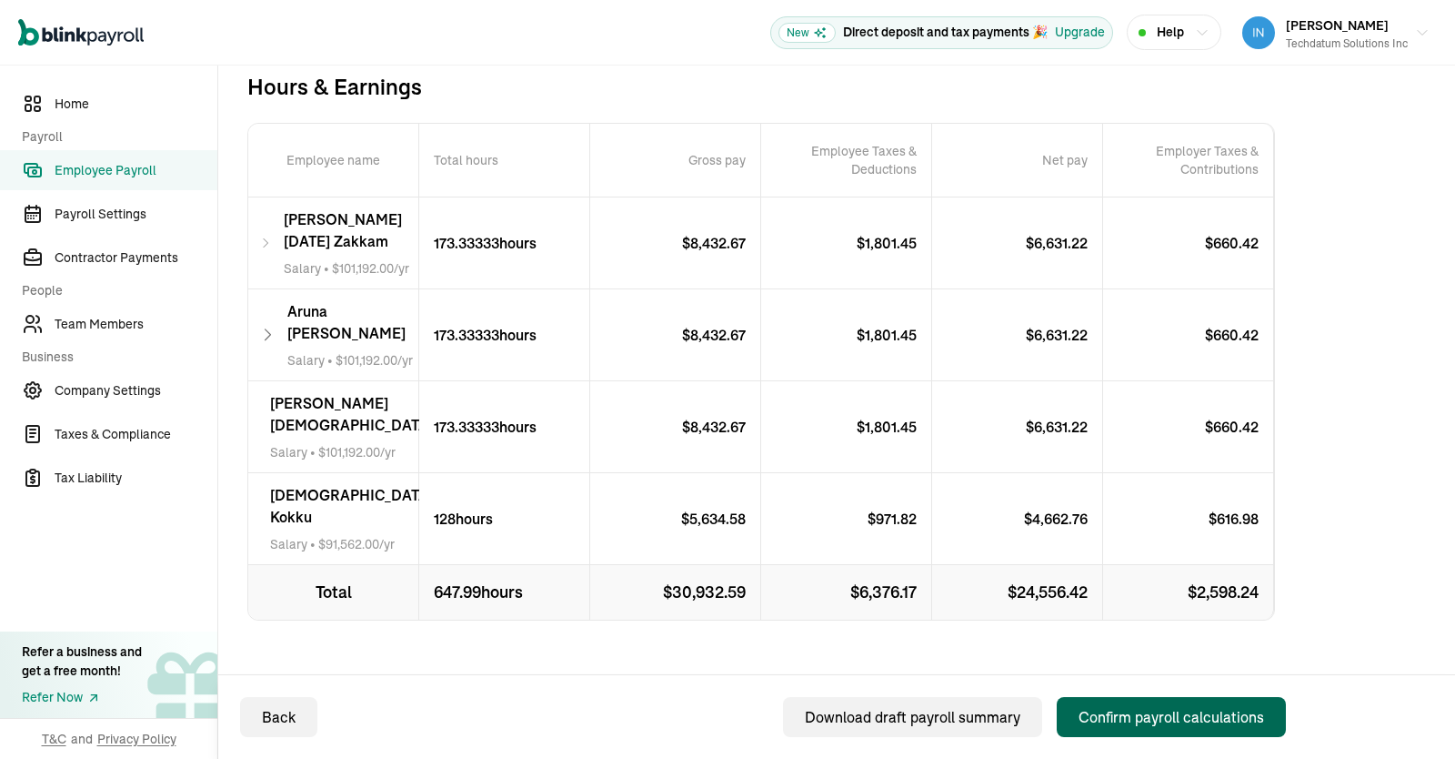
click at [1163, 716] on div "Confirm payroll calculations" at bounding box center [1172, 717] width 186 height 22
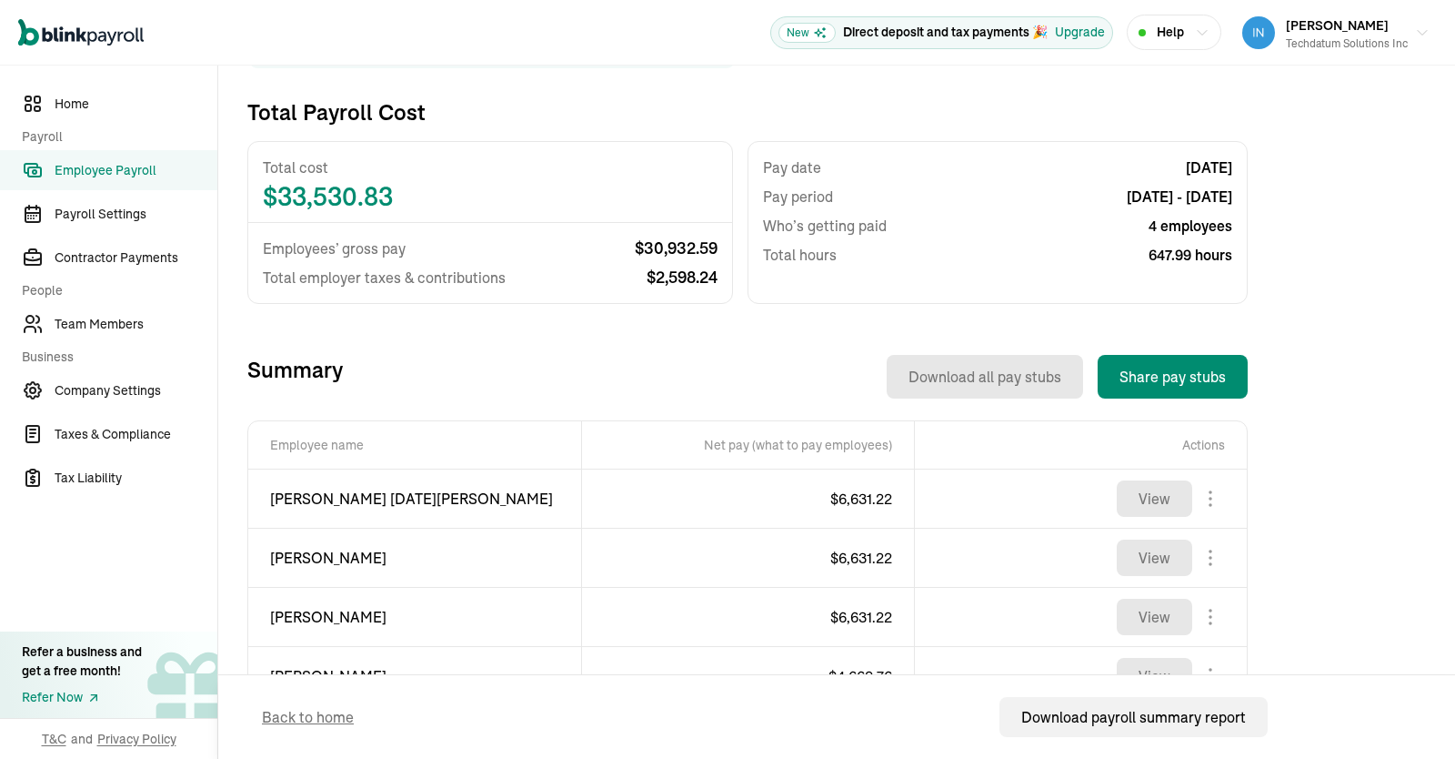
scroll to position [486, 0]
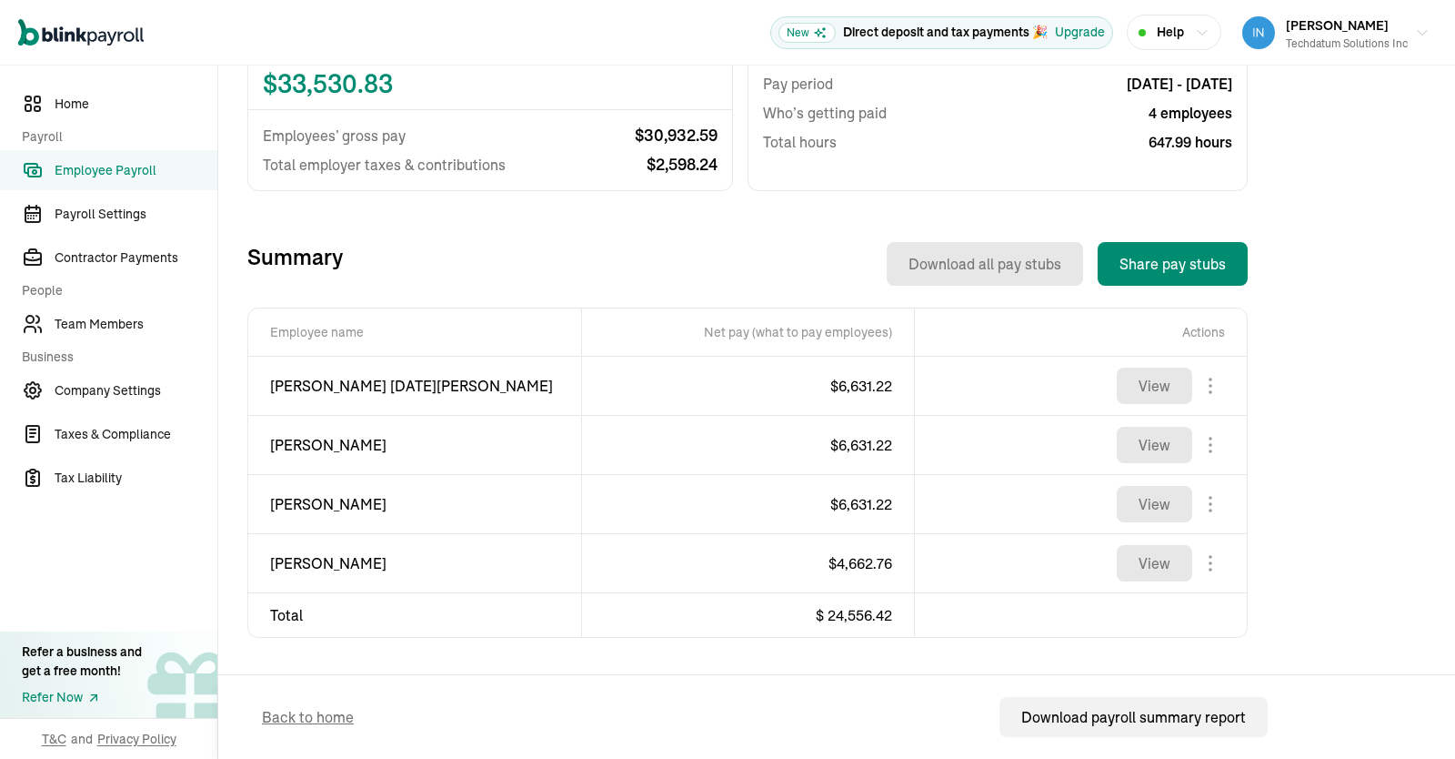
click at [95, 161] on span "Employee Payroll" at bounding box center [136, 170] width 163 height 19
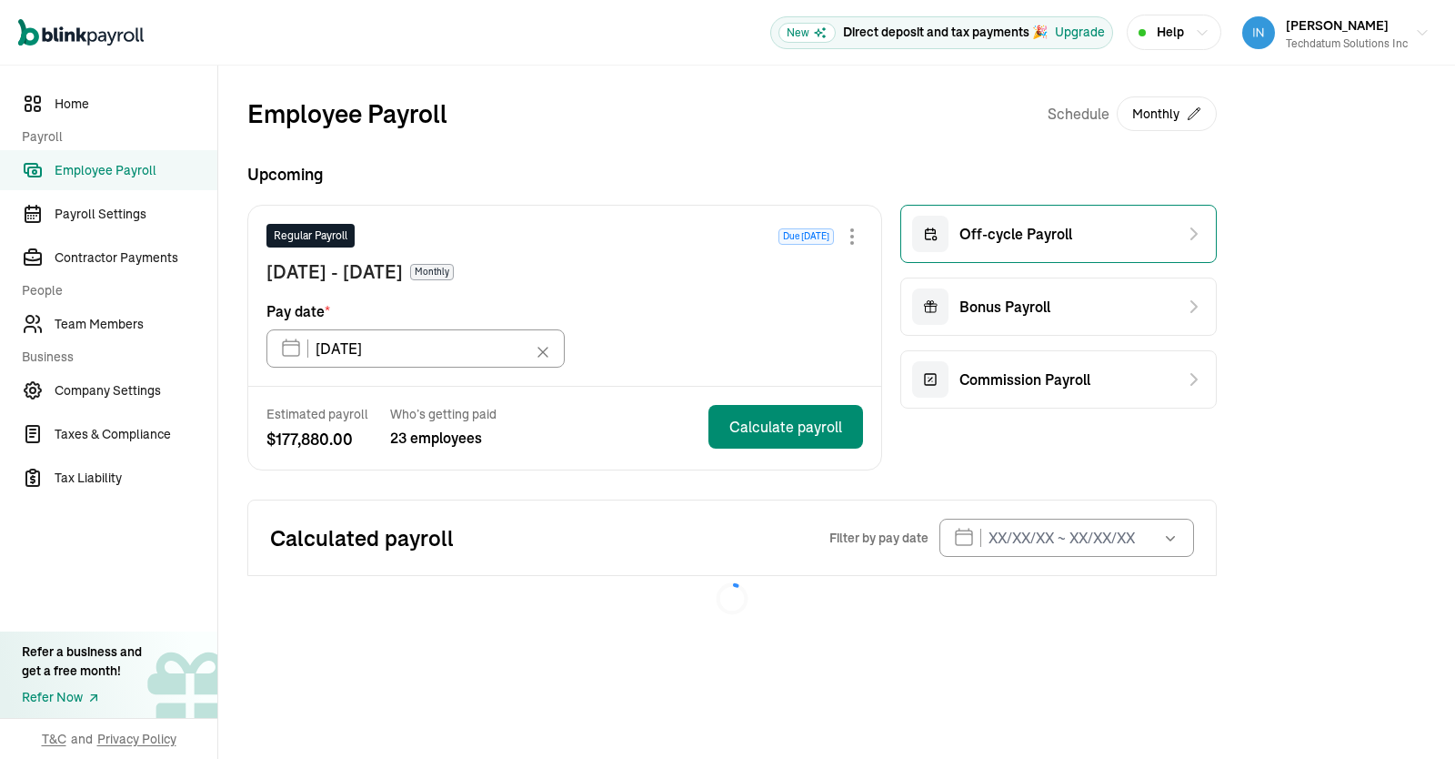
click at [1047, 235] on span "Off-cycle Payroll" at bounding box center [1016, 234] width 113 height 22
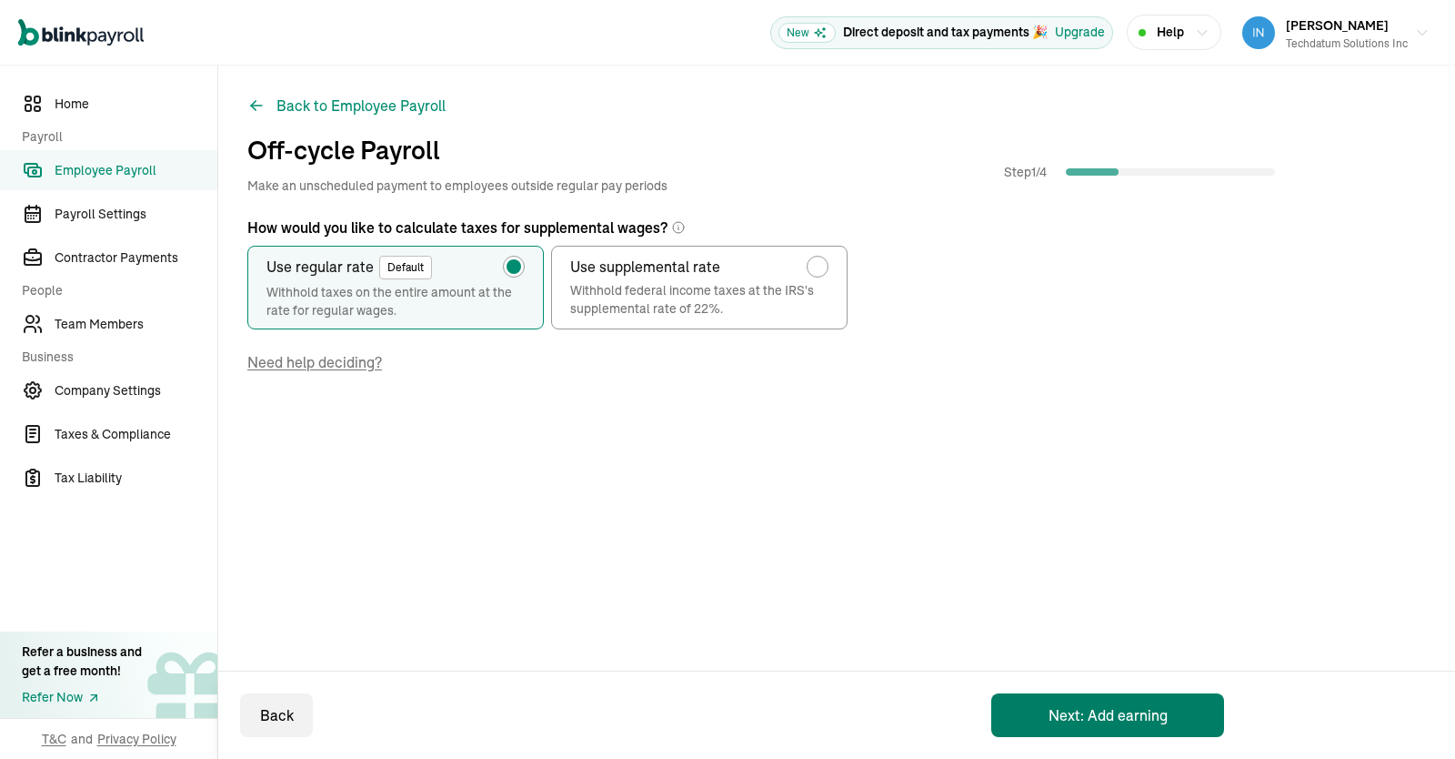
click at [1122, 699] on button "Next: Add earning" at bounding box center [1107, 715] width 233 height 44
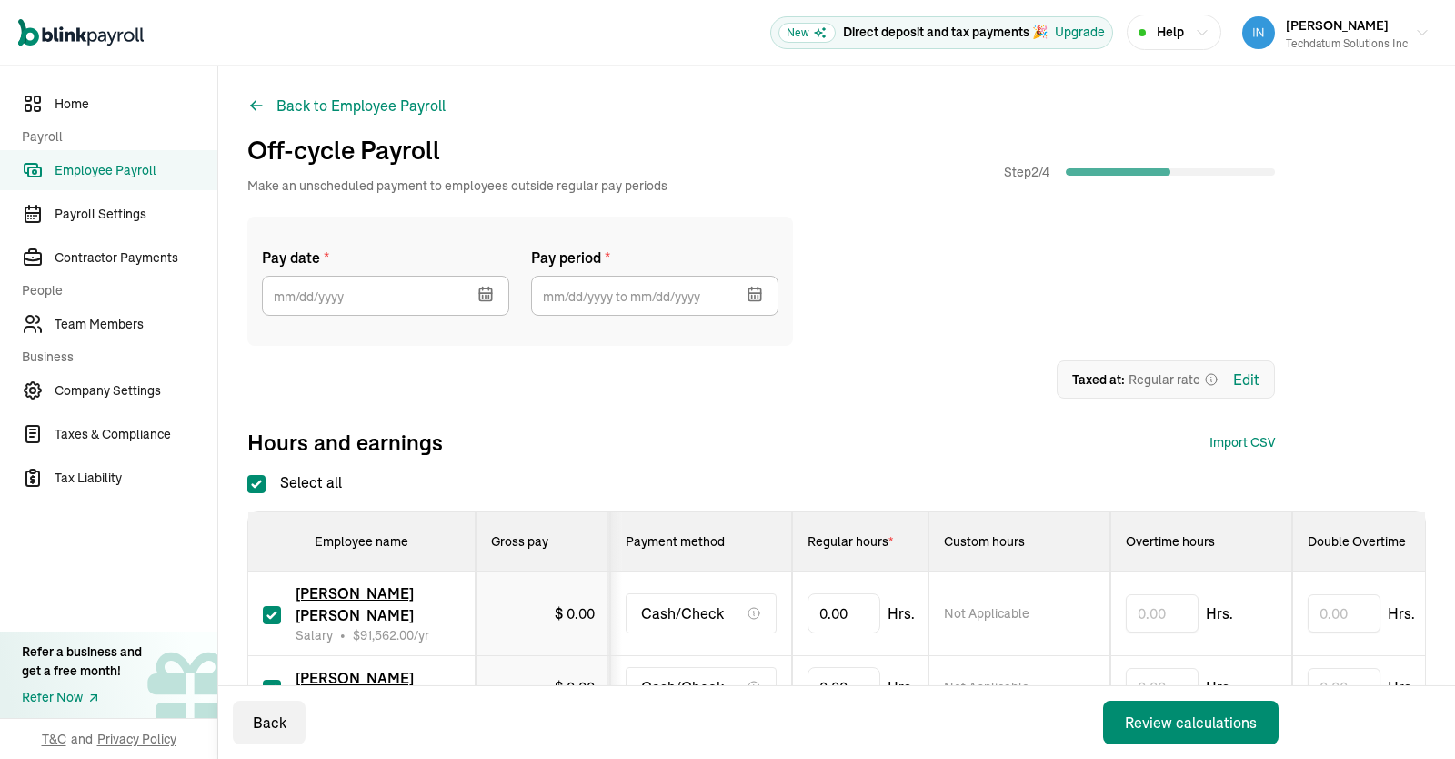
click at [489, 293] on icon "button" at bounding box center [485, 293] width 12 height 0
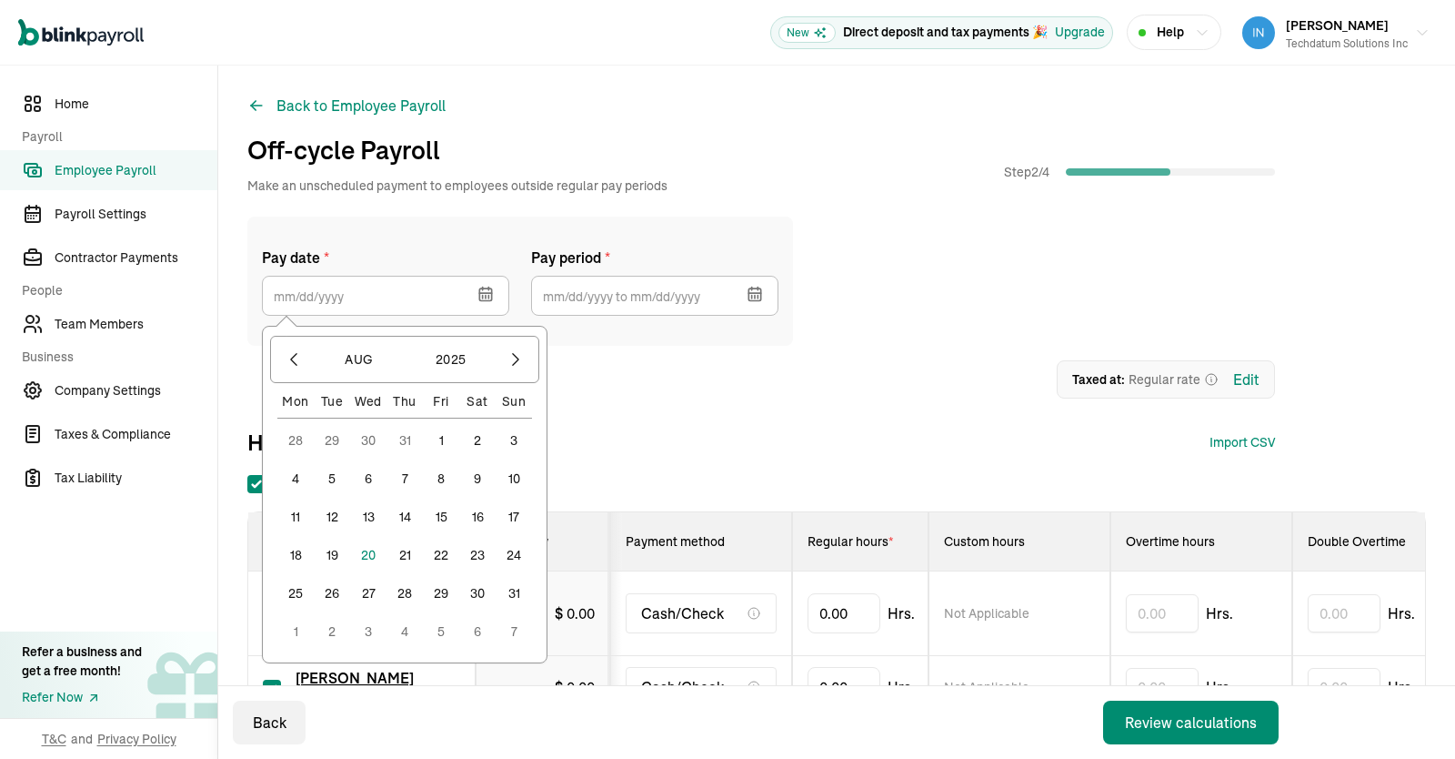
click at [443, 508] on button "15" at bounding box center [441, 516] width 36 height 36
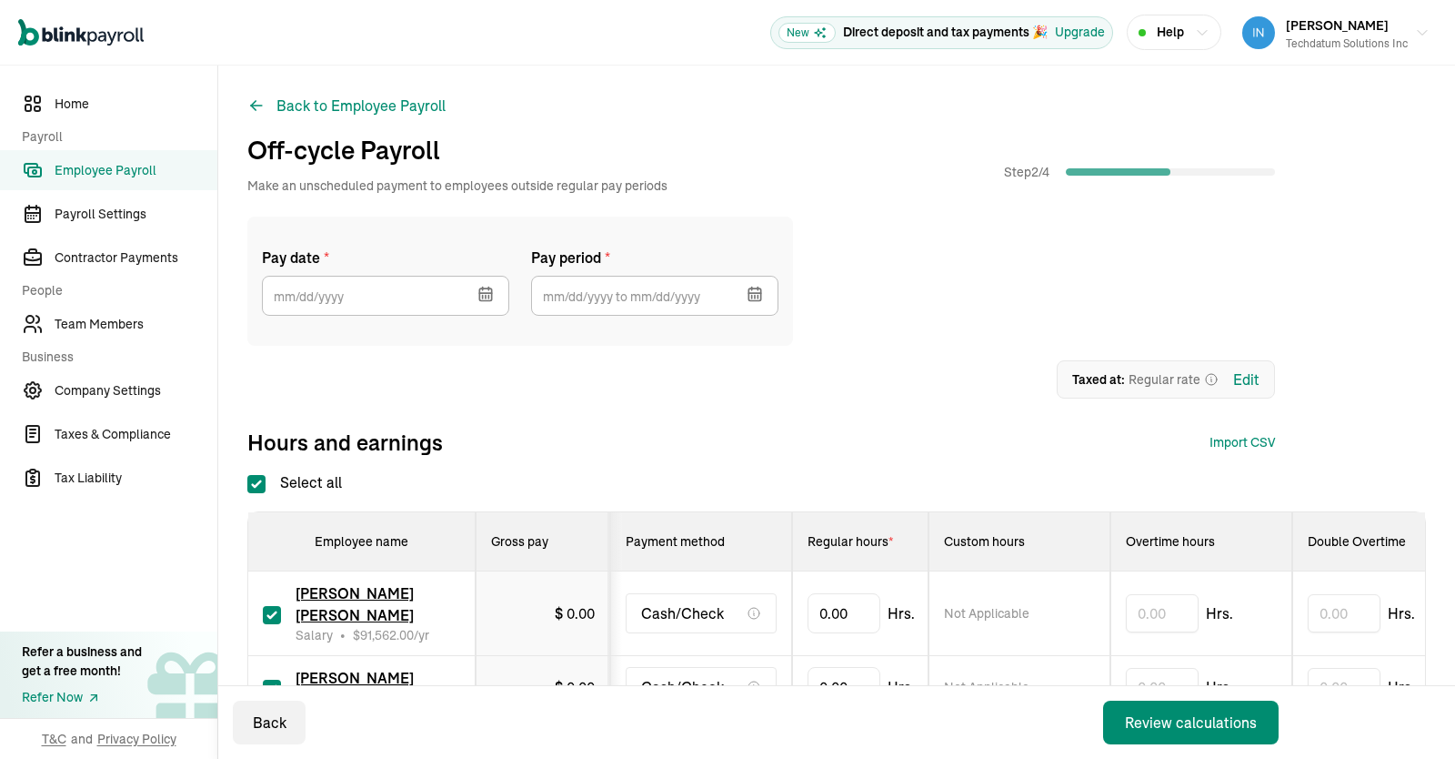
type input "[DATE]"
click at [767, 294] on button "button" at bounding box center [753, 291] width 51 height 47
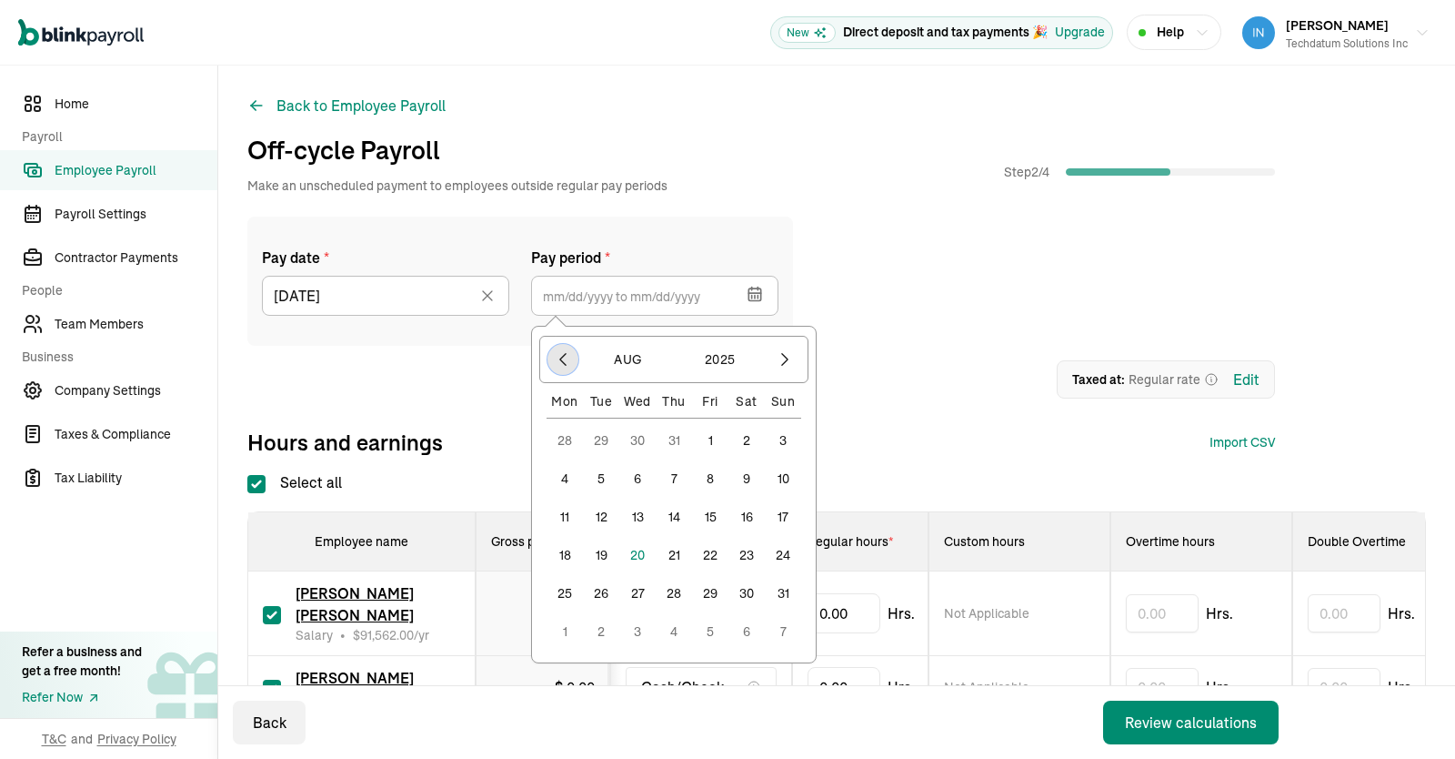
click at [567, 356] on icon "button" at bounding box center [563, 359] width 18 height 18
click at [609, 440] on button "1" at bounding box center [601, 440] width 36 height 36
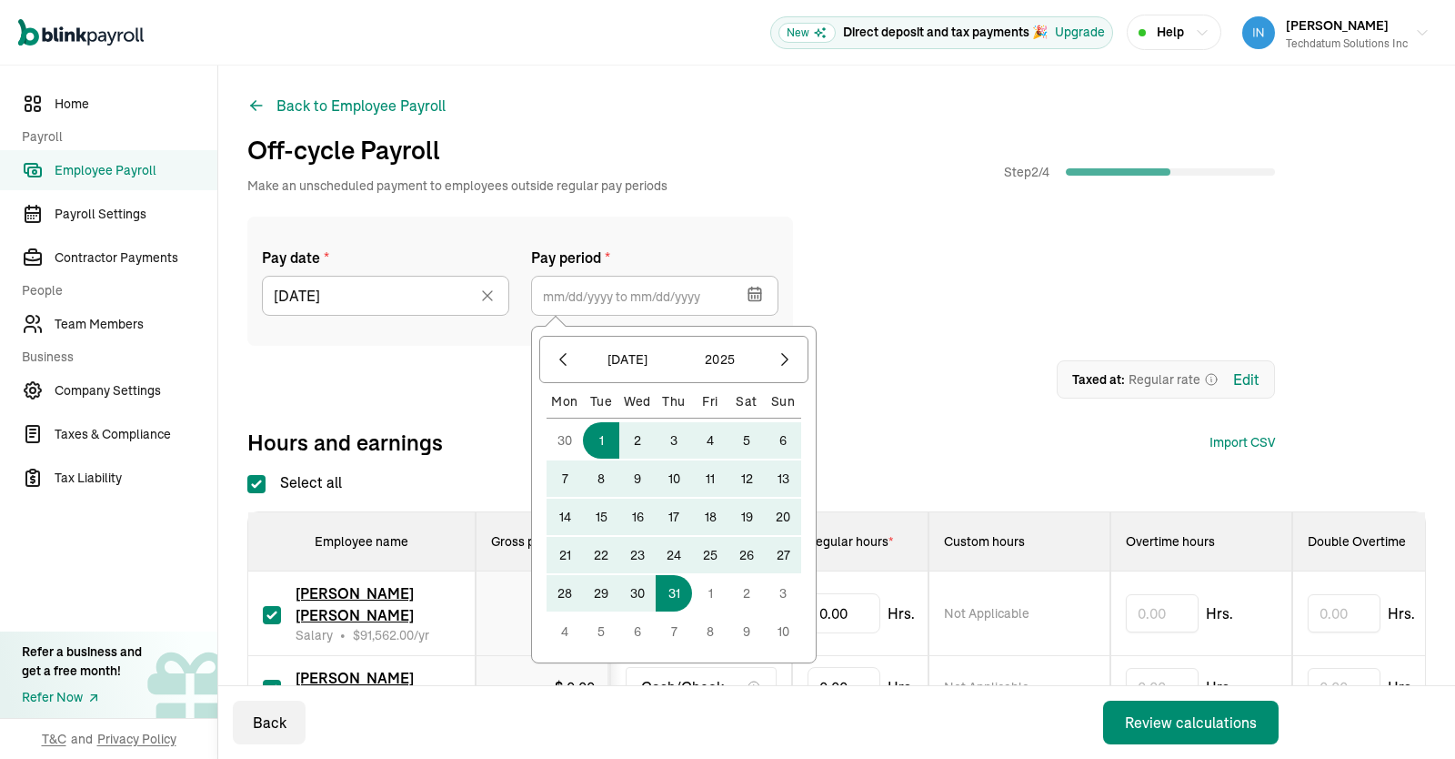
click at [680, 589] on button "31" at bounding box center [674, 593] width 36 height 36
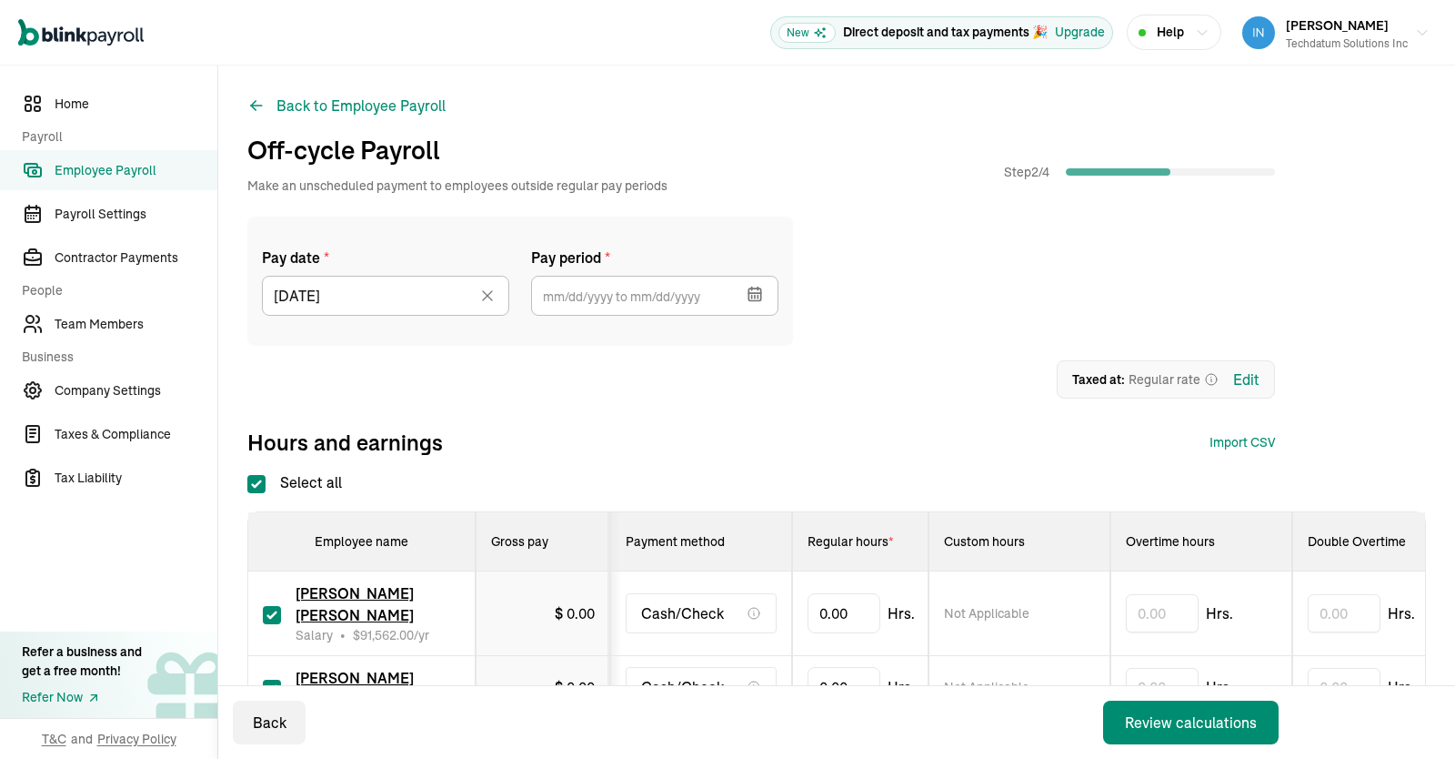
type input "[DATE] ~ [DATE]"
click at [919, 313] on div "Pay date * [DATE] [DATE] Mon Tue Wed Thu Fri Sat Sun 28 29 30 31 1 2 3 4 5 6 7 …" at bounding box center [761, 280] width 1028 height 129
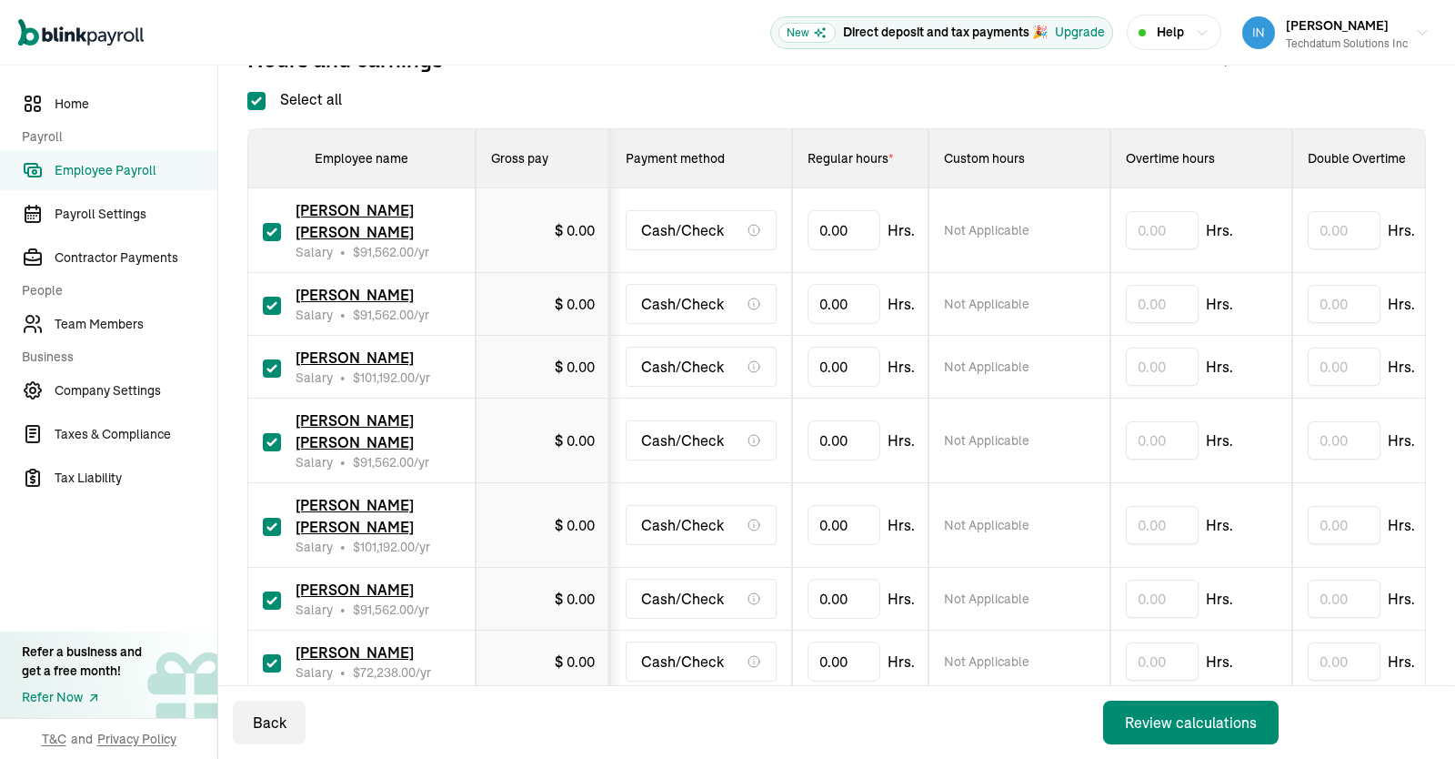
scroll to position [395, 0]
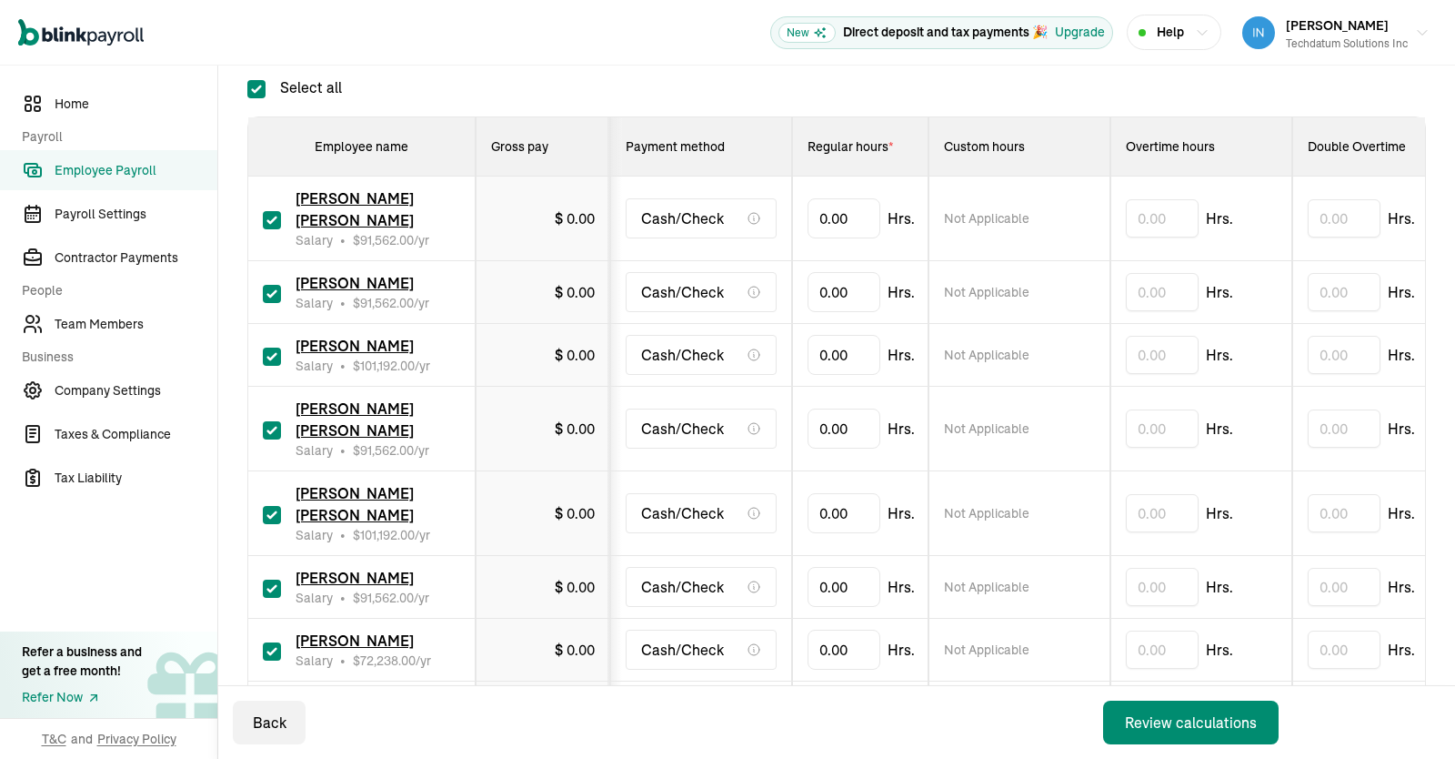
click at [256, 95] on input "Select all" at bounding box center [256, 89] width 18 height 18
checkbox input "false"
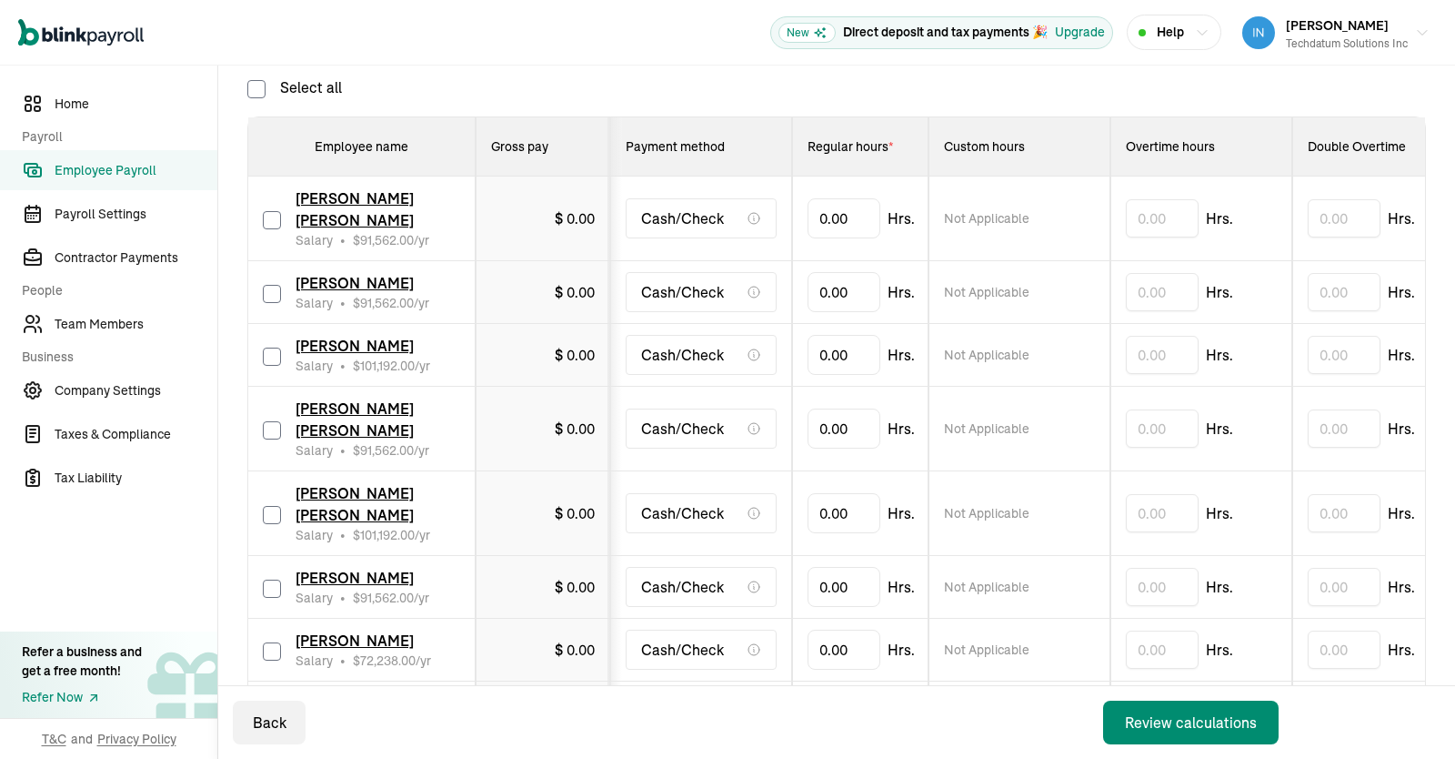
checkbox input "false"
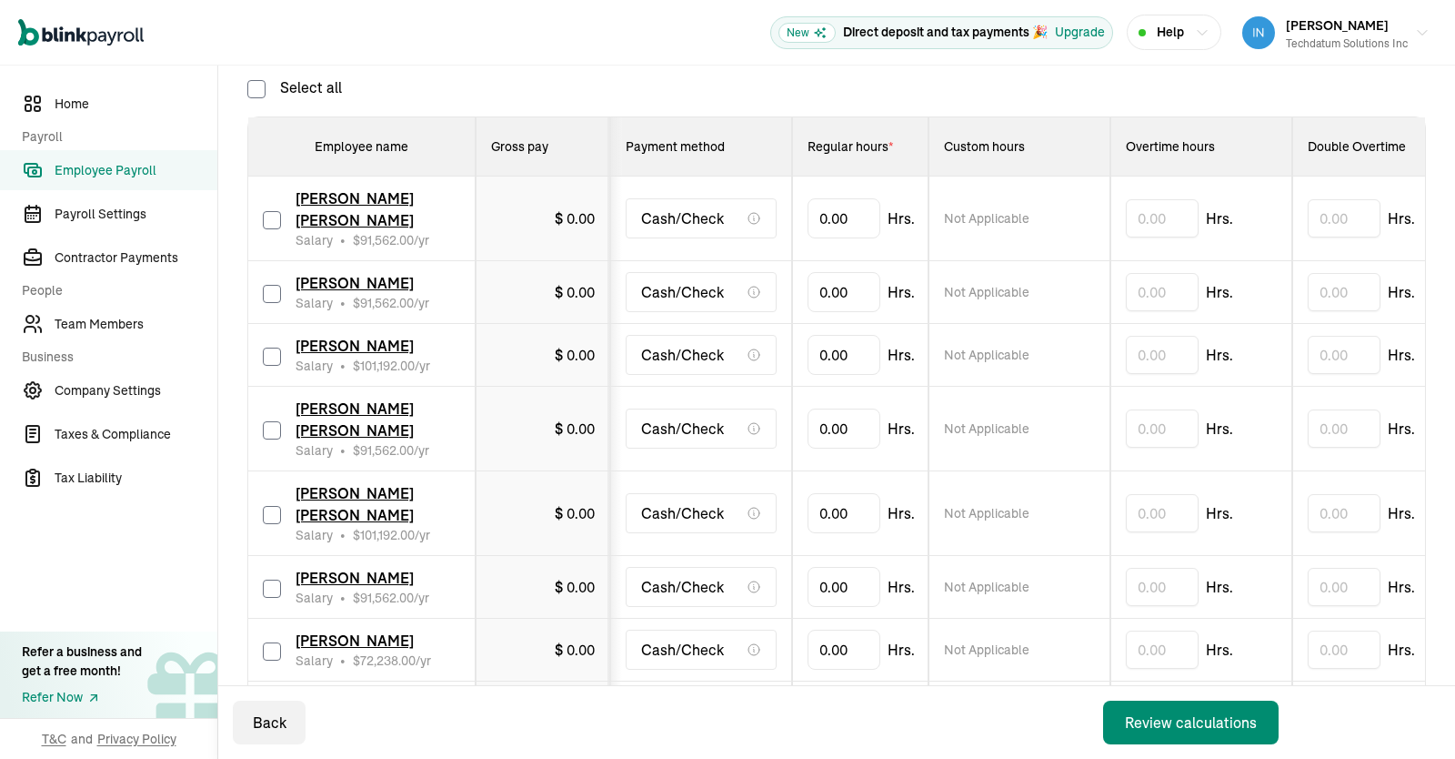
checkbox input "false"
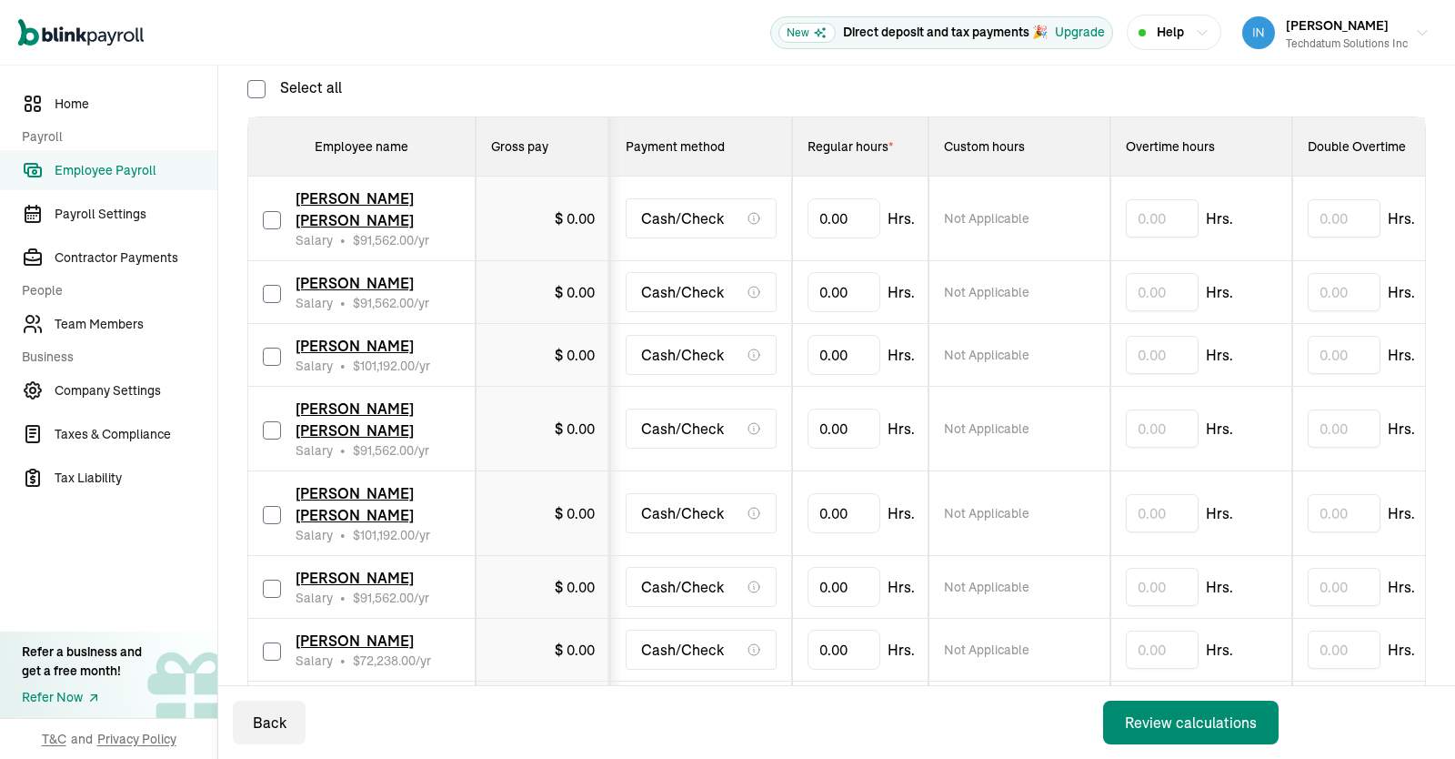
checkbox input "false"
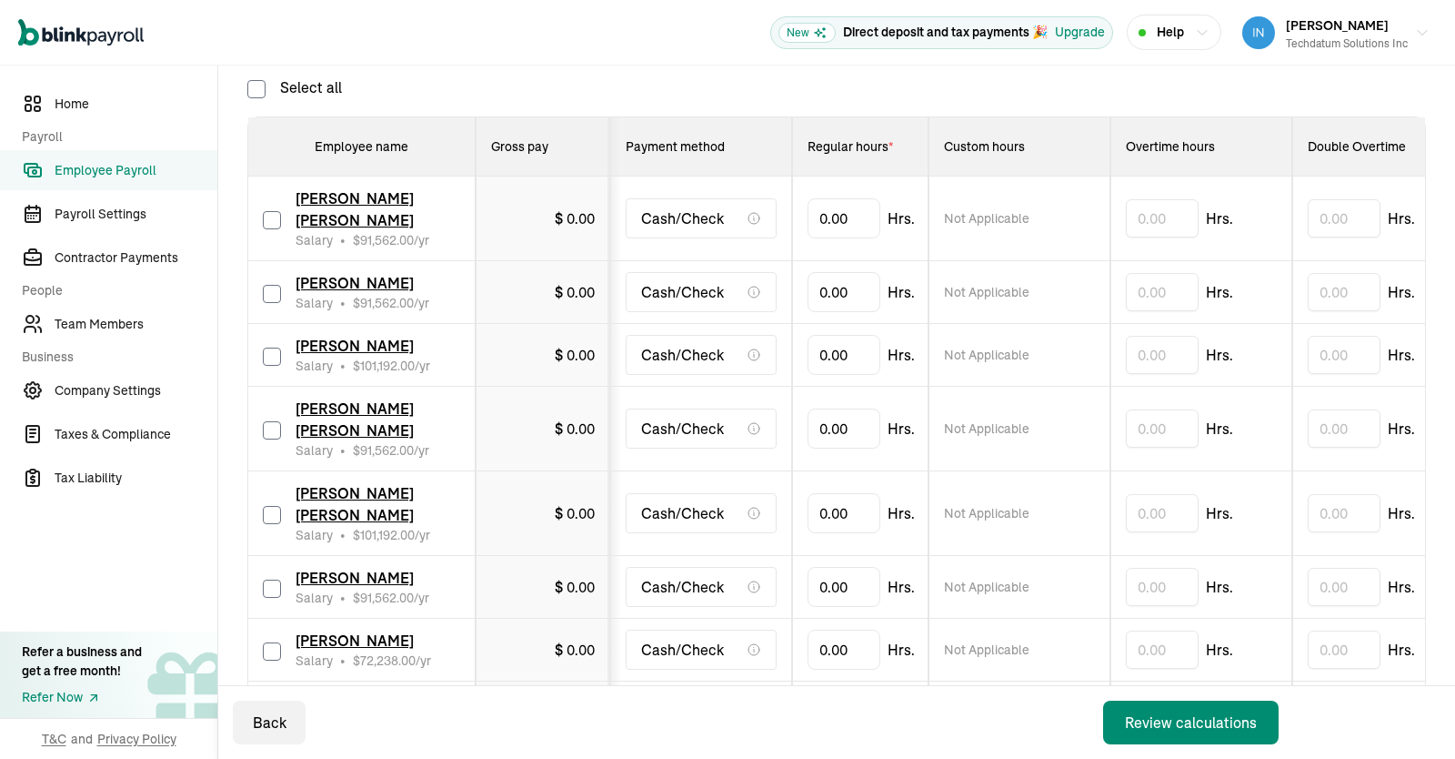
checkbox input "false"
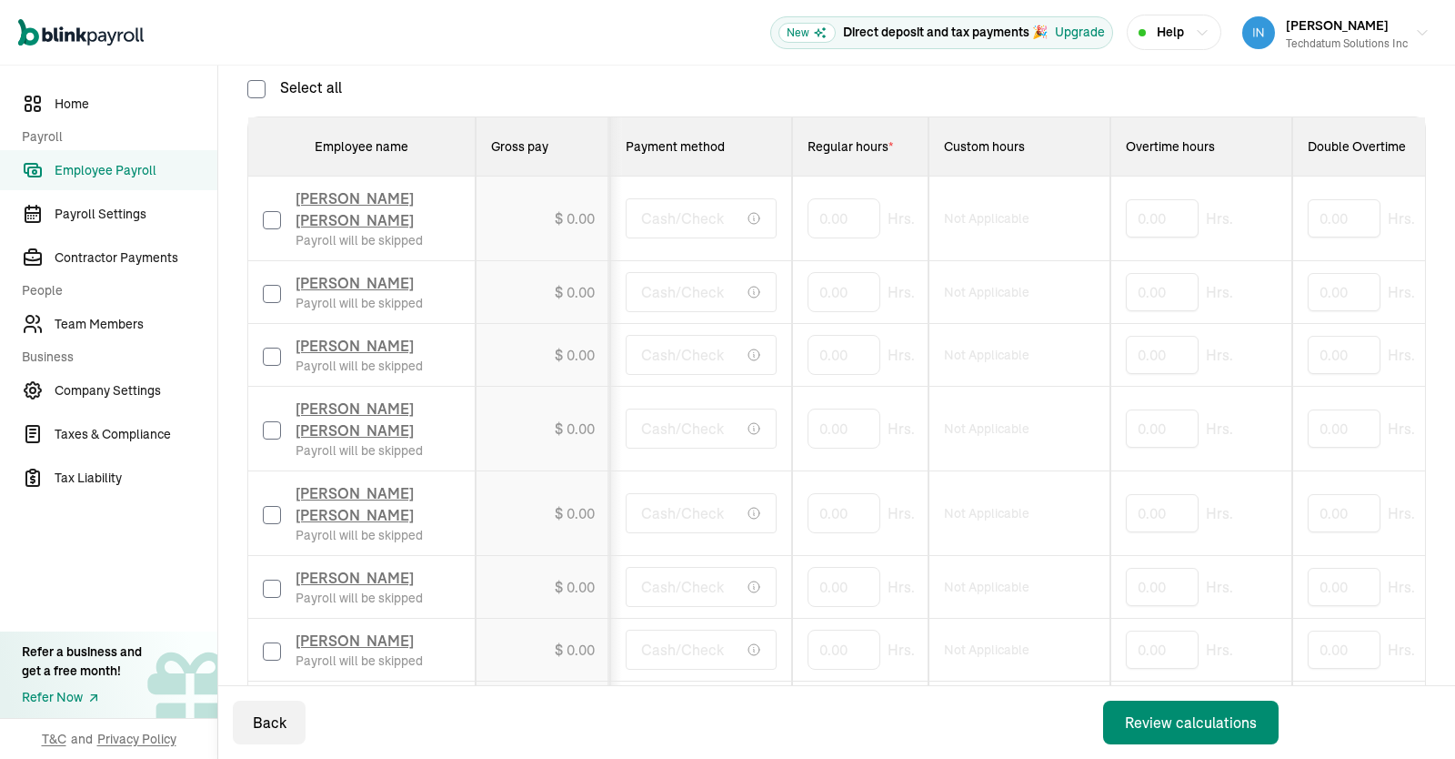
click at [271, 227] on input "checkbox" at bounding box center [272, 220] width 18 height 18
checkbox input "true"
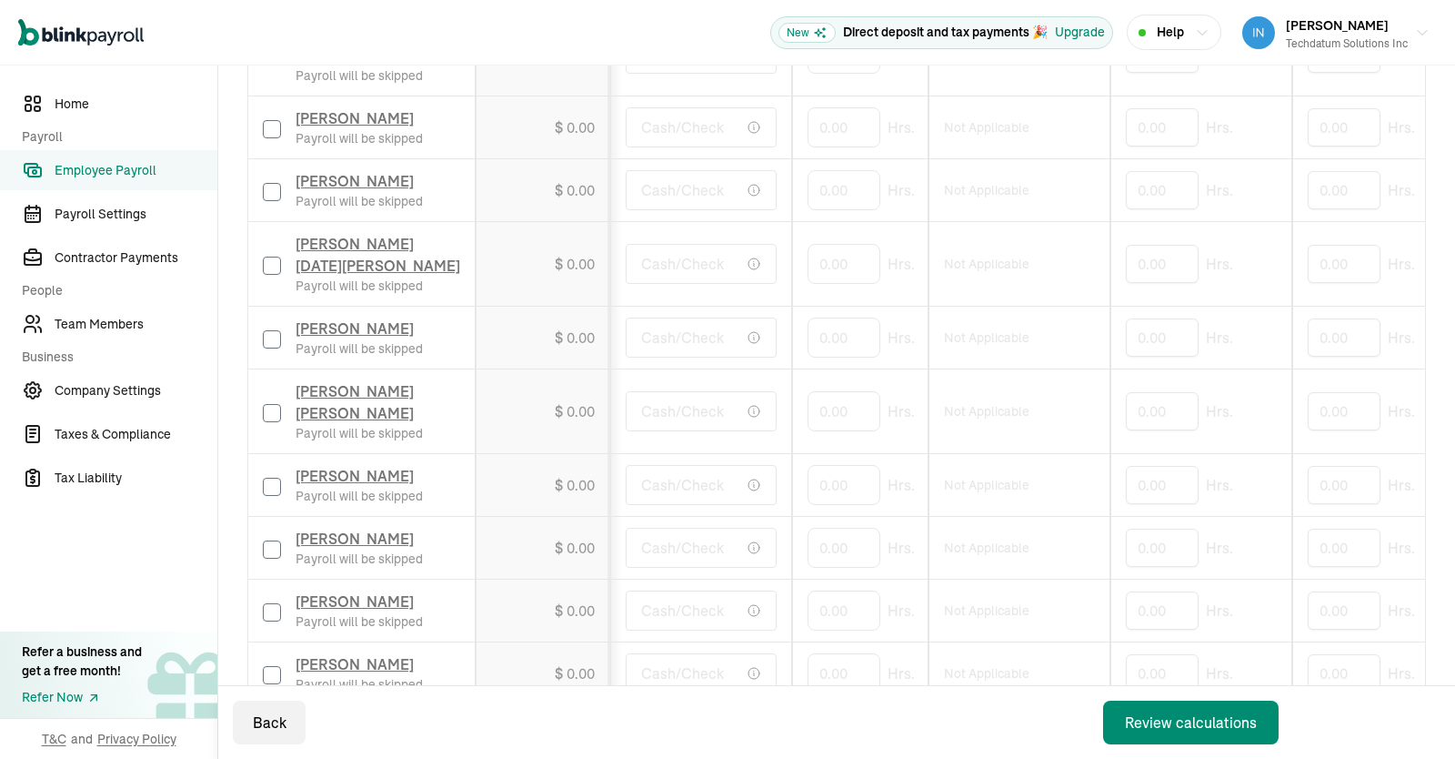
scroll to position [1024, 0]
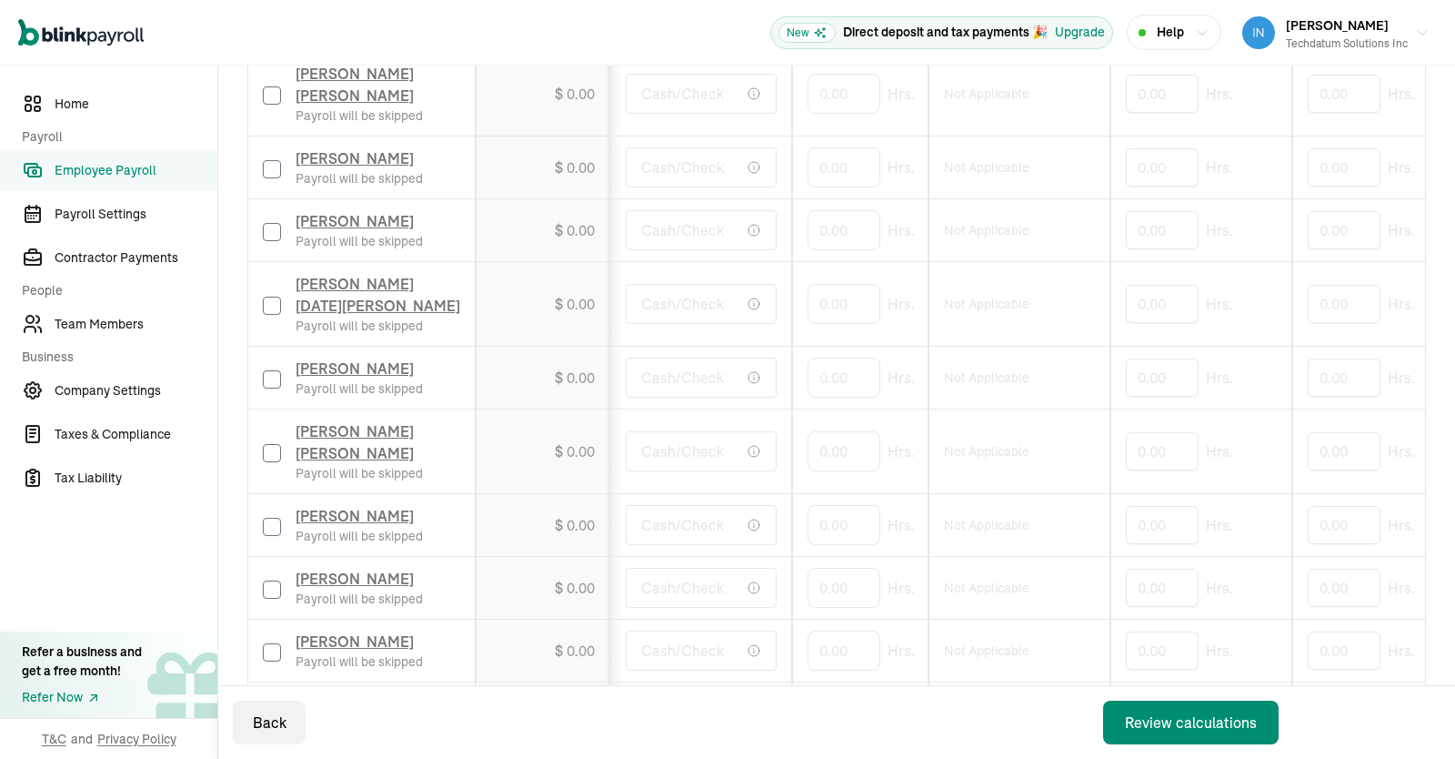
click at [260, 313] on td "[PERSON_NAME] [DATE][PERSON_NAME] Payroll will be skipped" at bounding box center [361, 304] width 227 height 85
click at [275, 315] on input "checkbox" at bounding box center [272, 306] width 18 height 18
checkbox input "true"
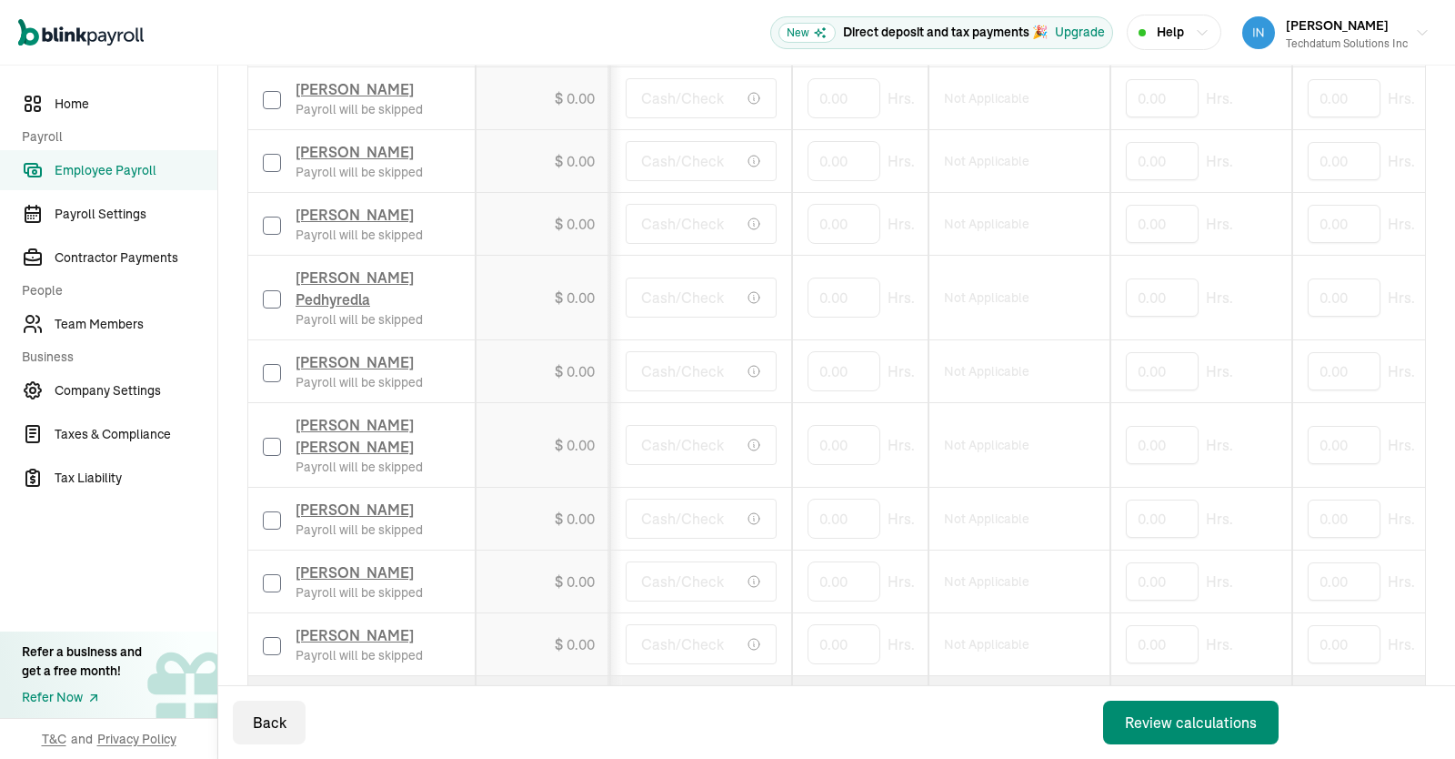
scroll to position [1580, 0]
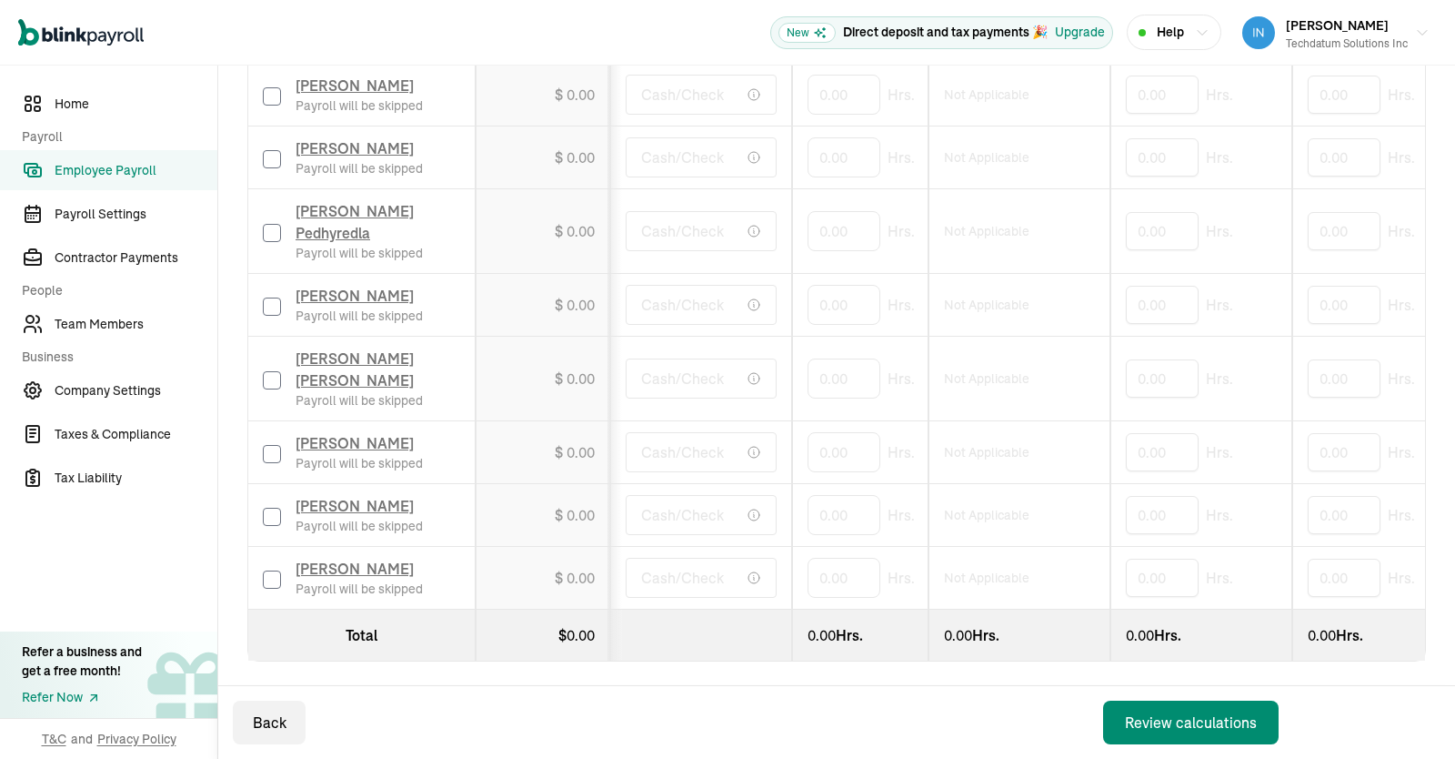
click at [274, 445] on input "checkbox" at bounding box center [272, 454] width 18 height 18
checkbox input "true"
click at [274, 507] on div "[PERSON_NAME] Payroll will be skipped" at bounding box center [361, 515] width 197 height 40
click at [274, 508] on input "checkbox" at bounding box center [272, 517] width 18 height 18
checkbox input "true"
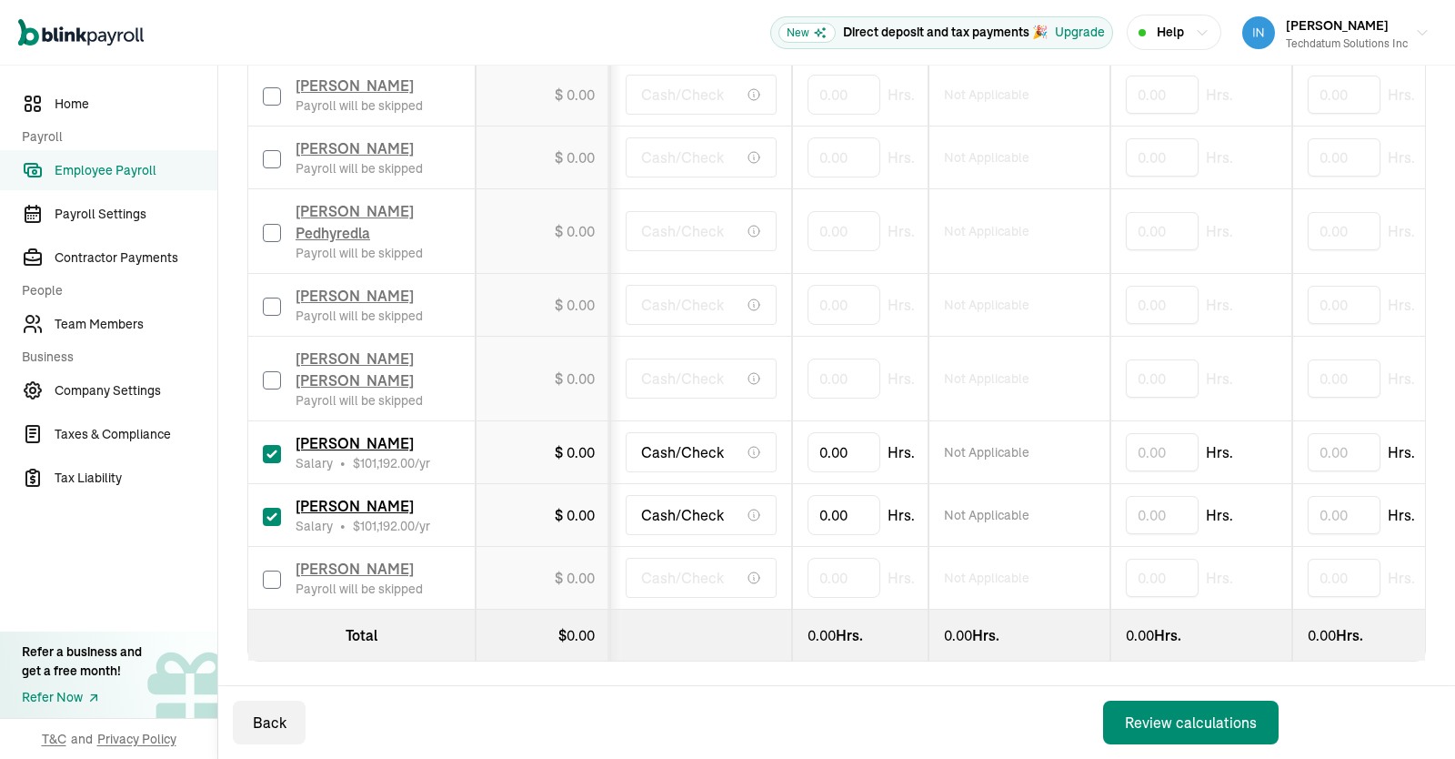
click at [273, 578] on input "checkbox" at bounding box center [272, 579] width 18 height 18
checkbox input "true"
click at [853, 571] on input "0" at bounding box center [844, 577] width 73 height 38
type input "173.33333"
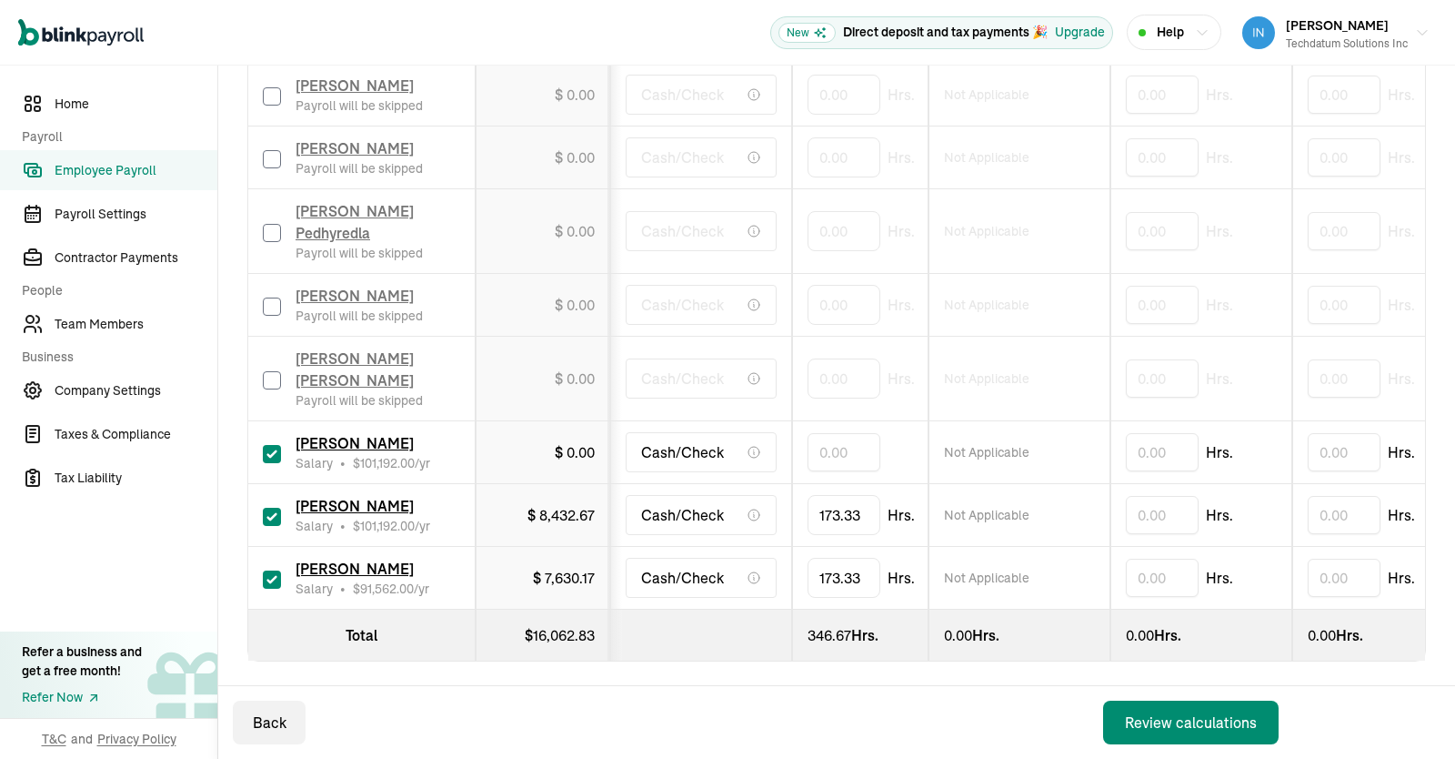
type input "173.33333"
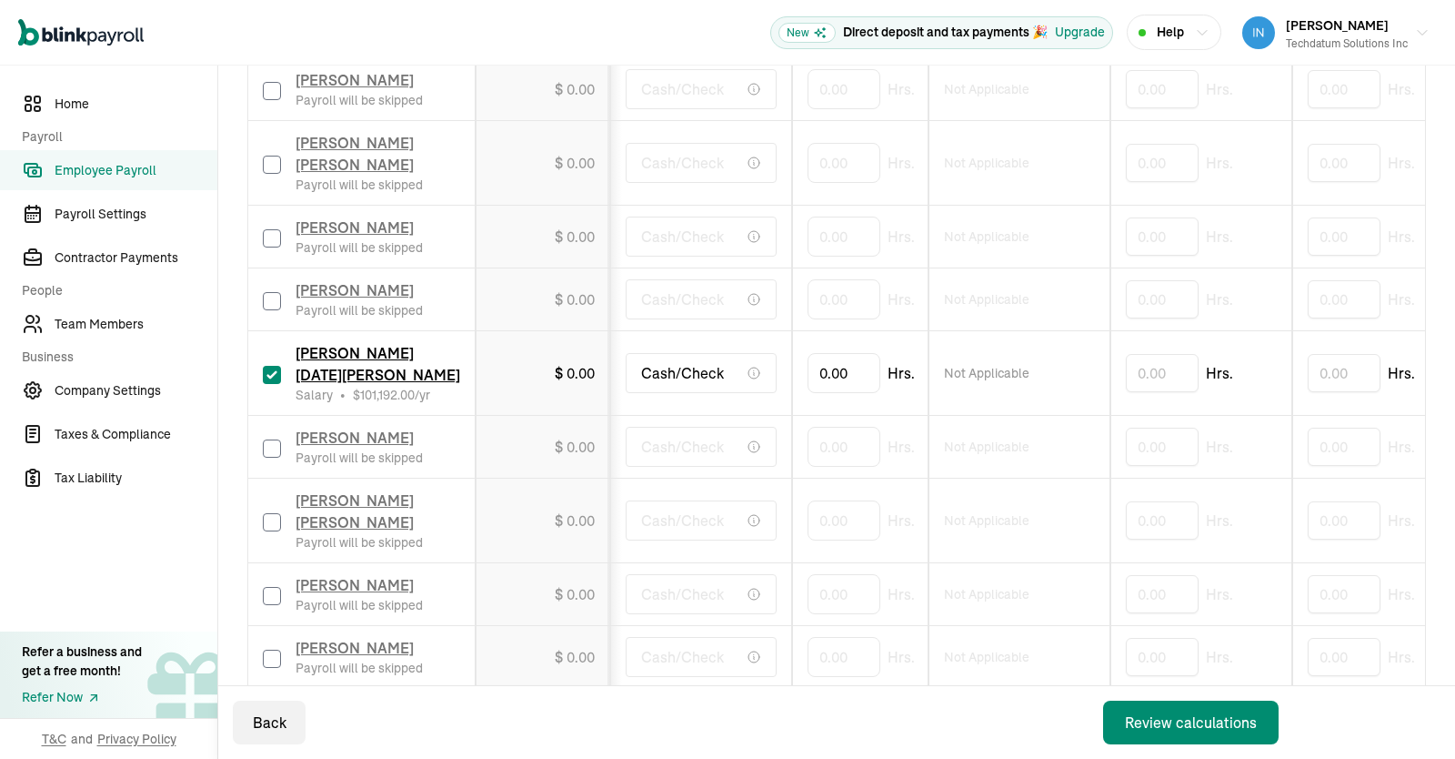
scroll to position [891, 0]
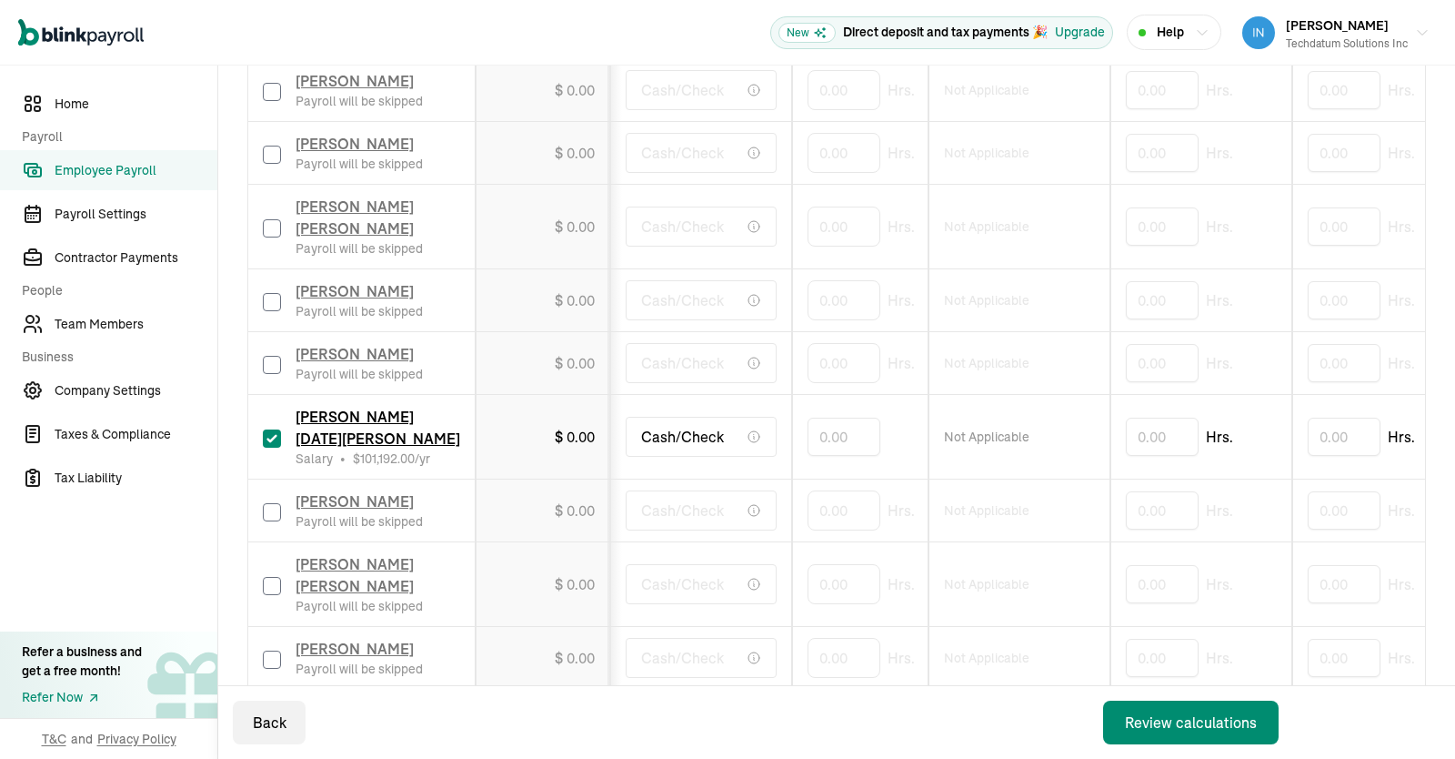
type input "173.33333"
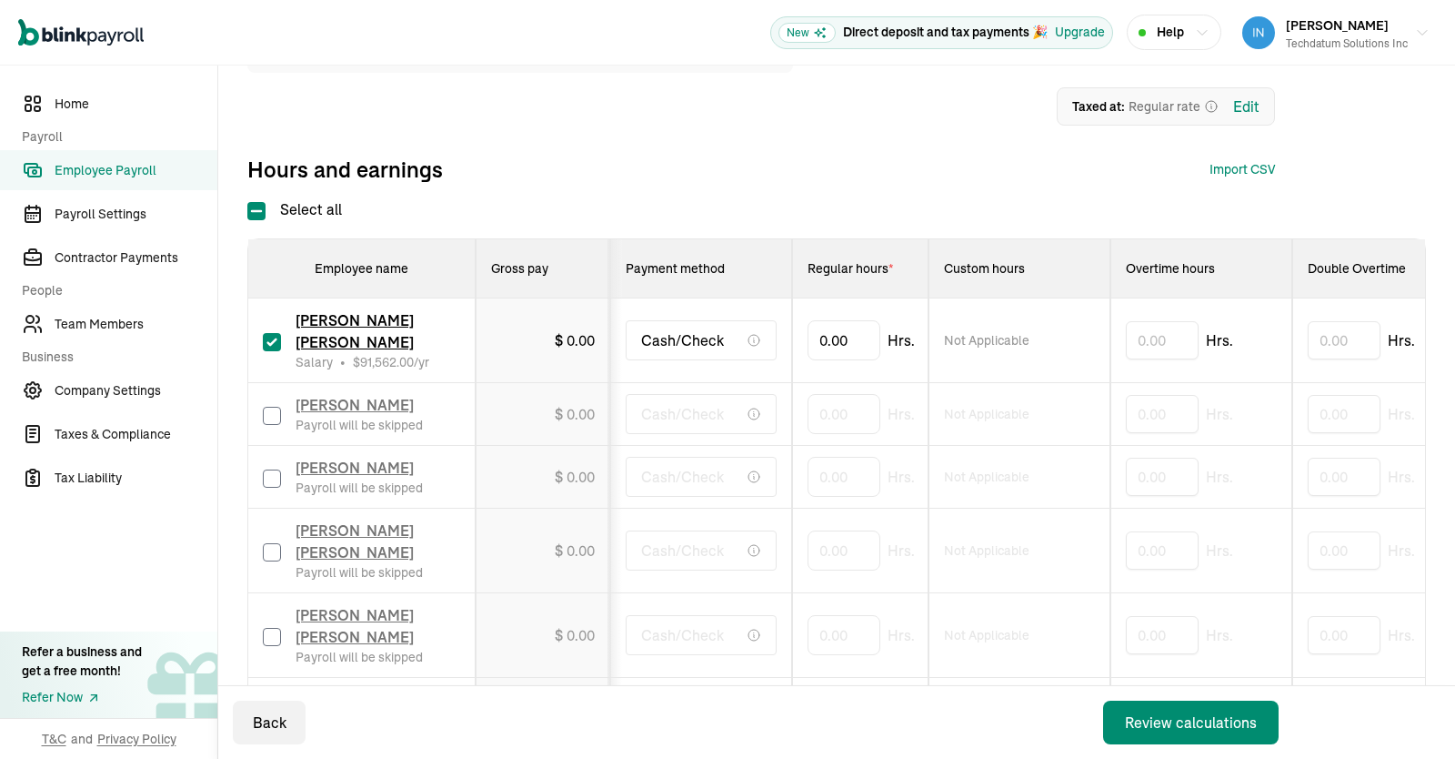
scroll to position [271, 0]
type input "173.33333"
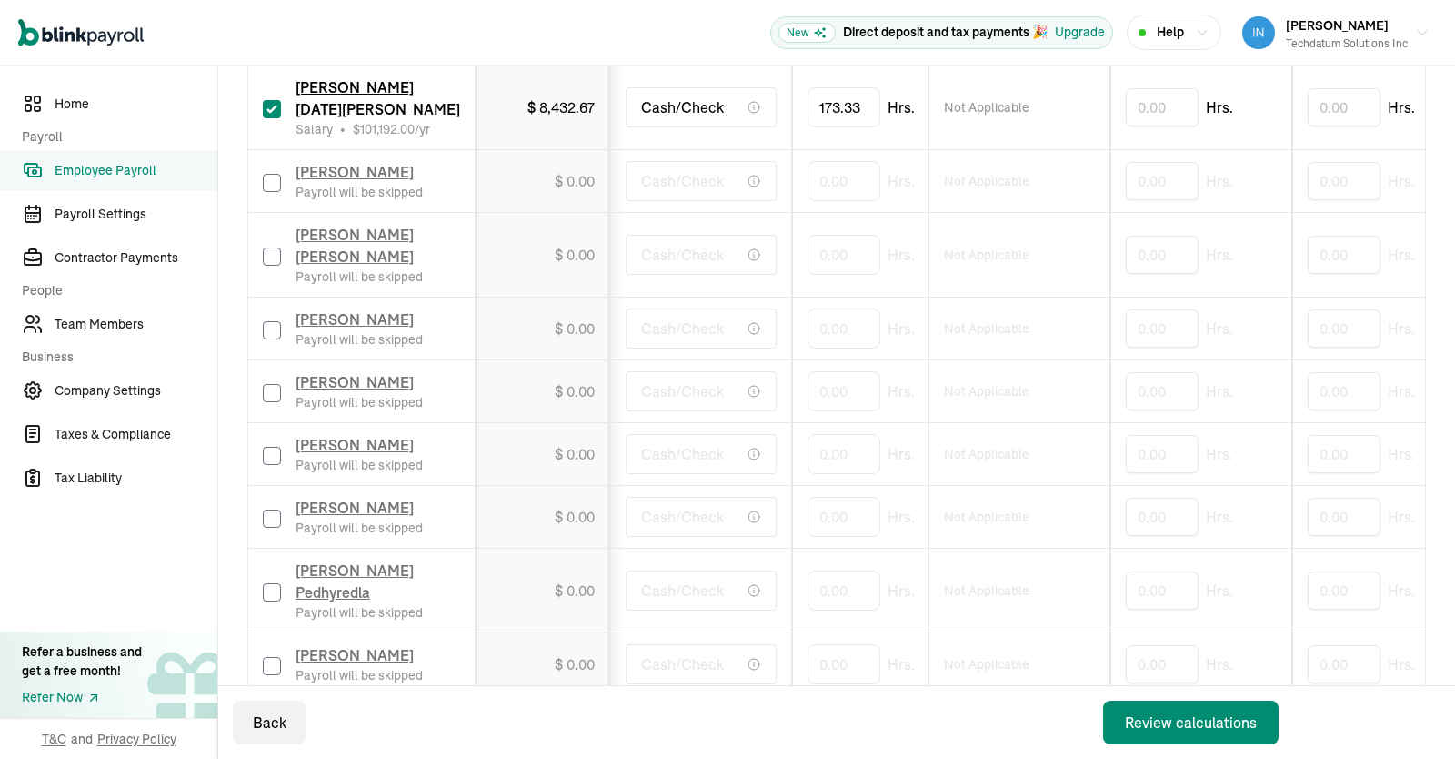
scroll to position [1580, 0]
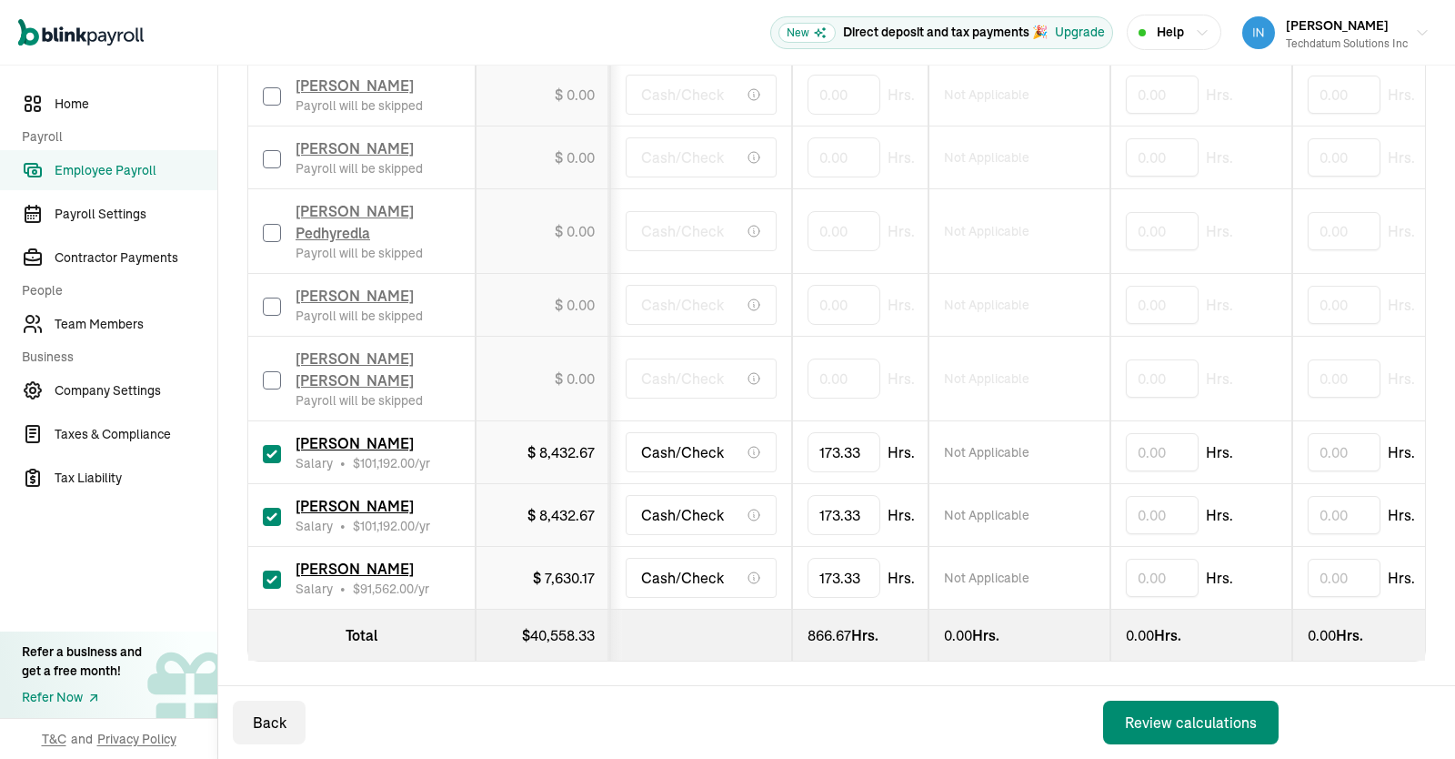
click at [1180, 715] on div "Review calculations" at bounding box center [1191, 722] width 132 height 22
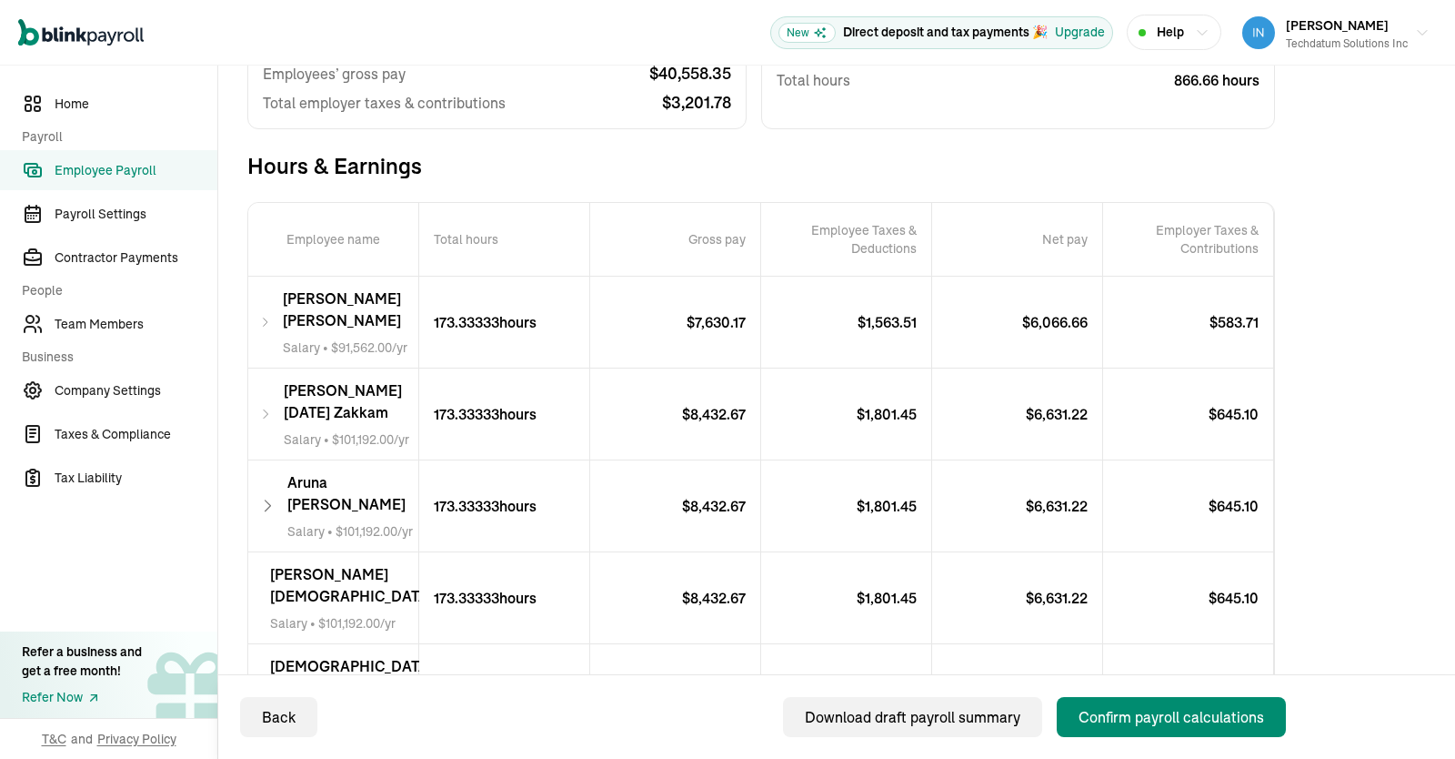
scroll to position [464, 0]
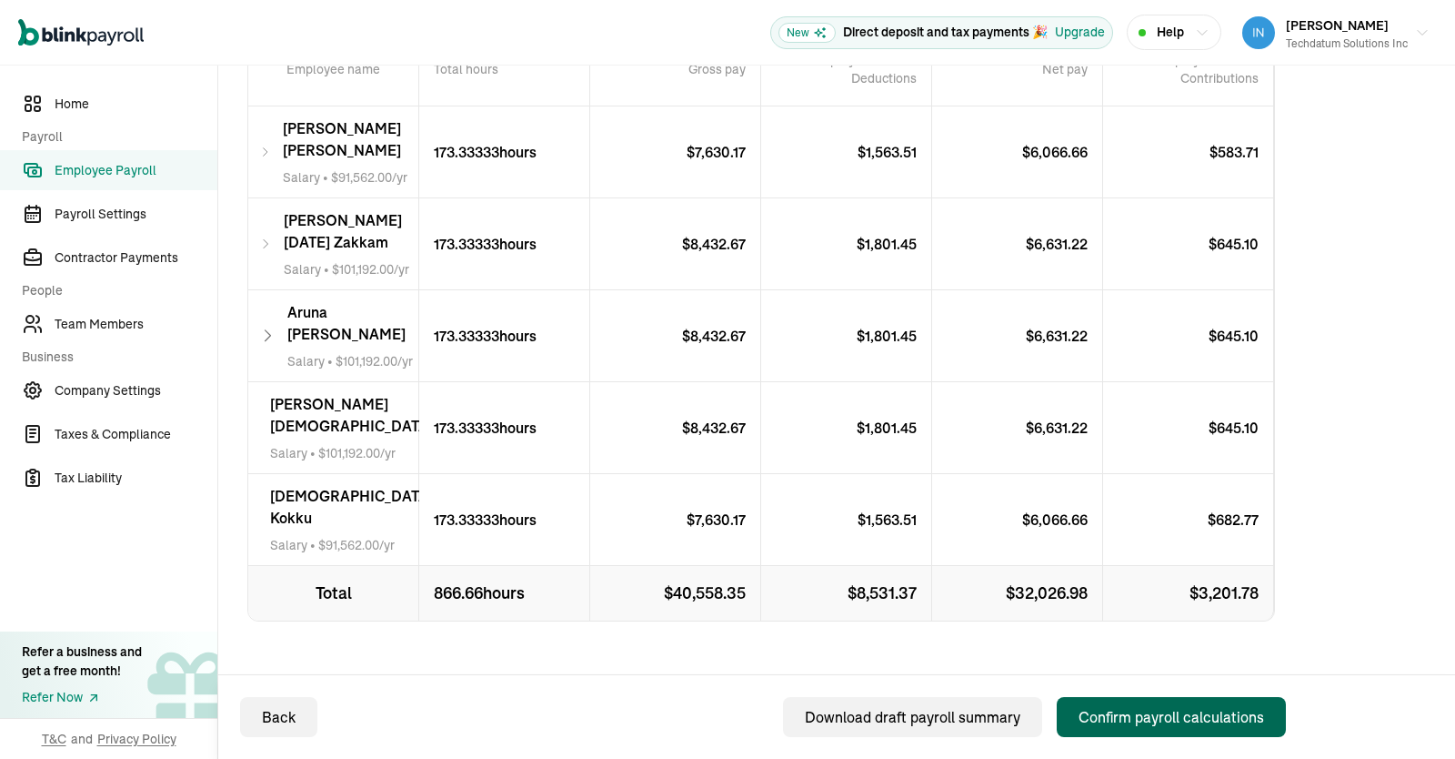
click at [1130, 721] on div "Confirm payroll calculations" at bounding box center [1172, 717] width 186 height 22
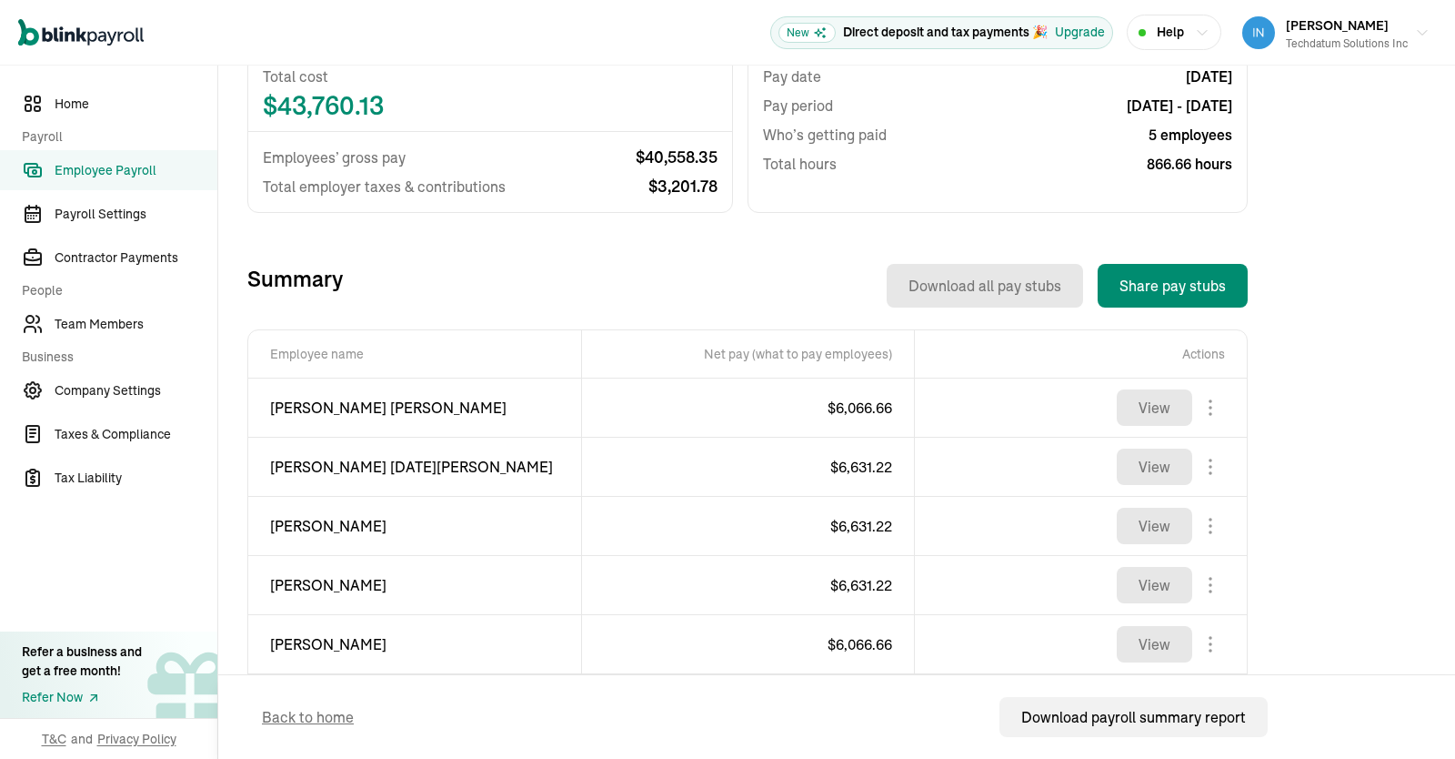
click at [108, 168] on span "Employee Payroll" at bounding box center [136, 170] width 163 height 19
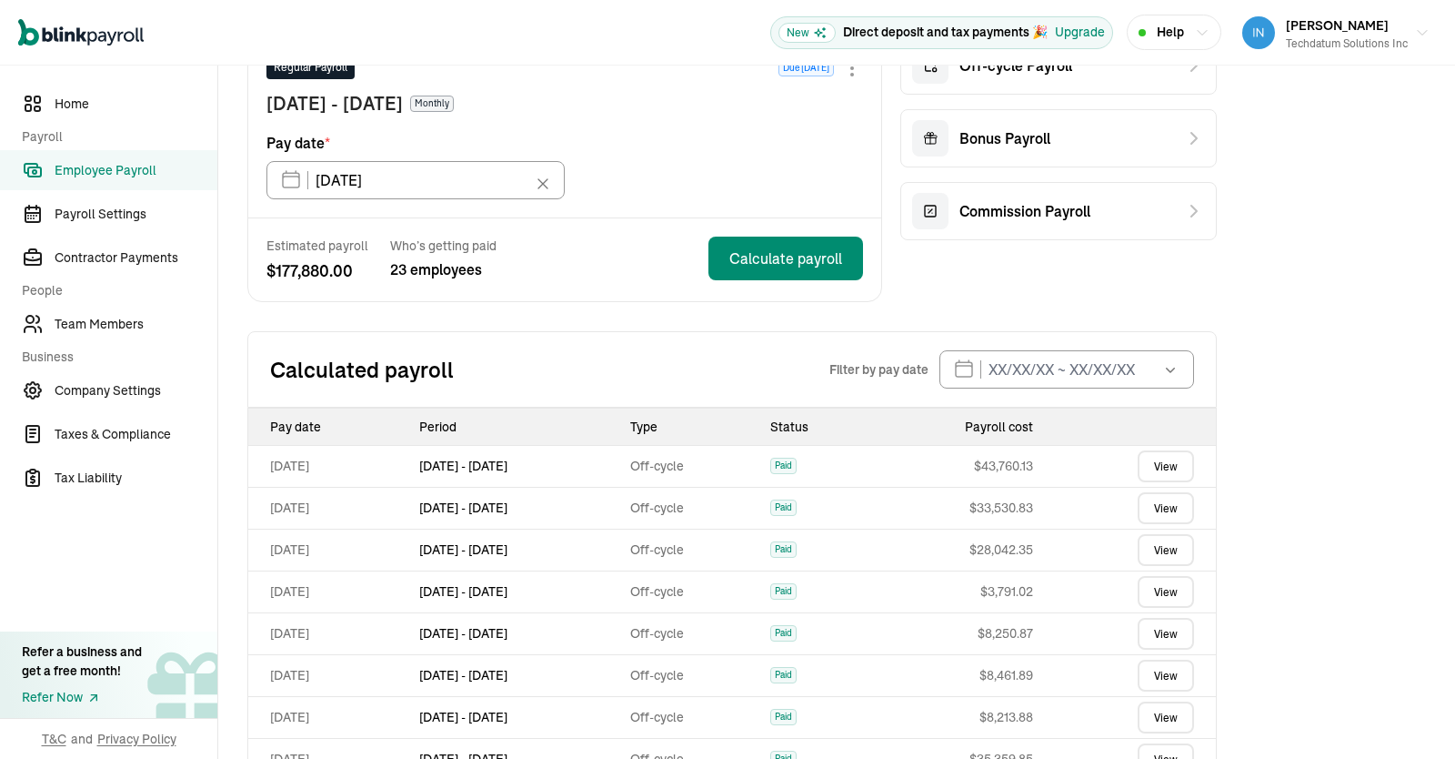
scroll to position [161, 0]
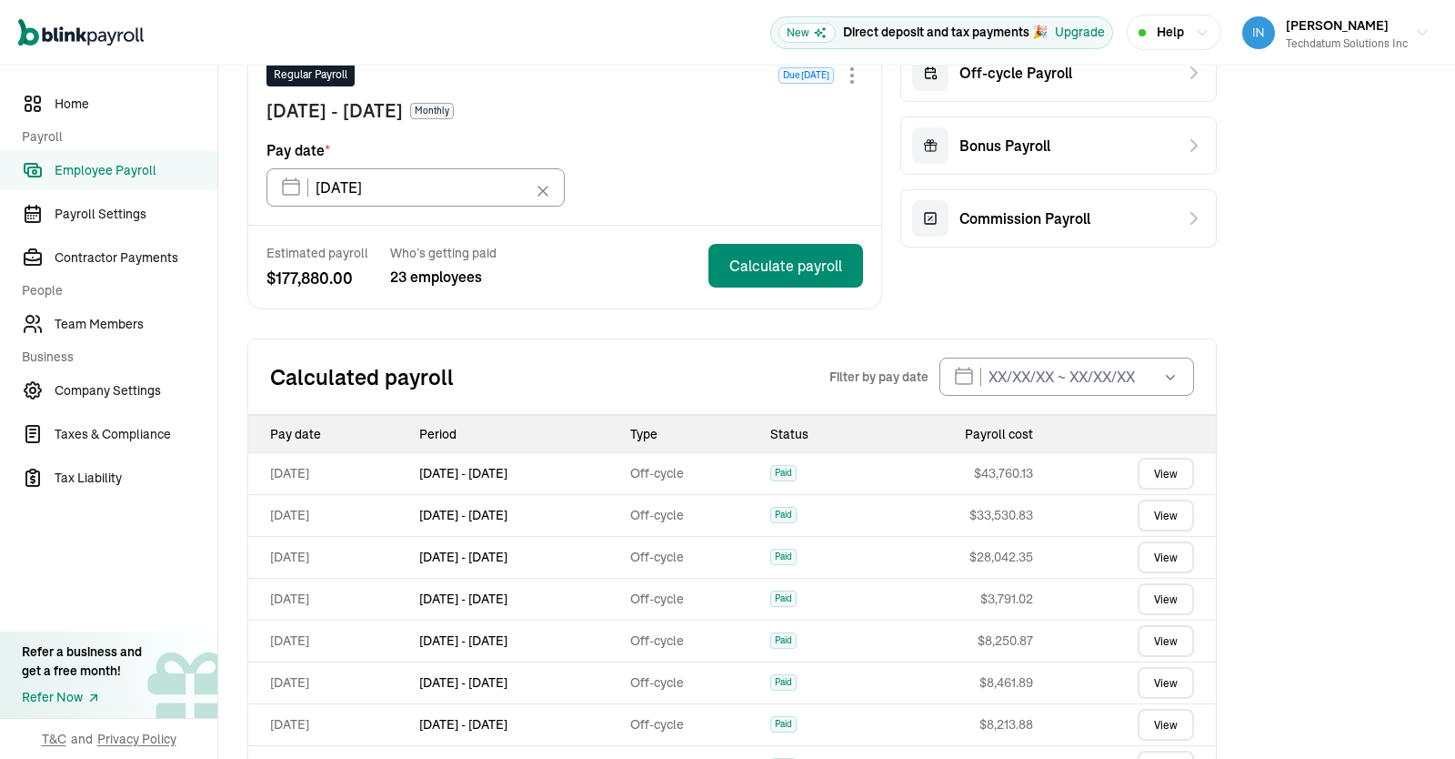
click at [1167, 470] on link "View" at bounding box center [1166, 473] width 56 height 32
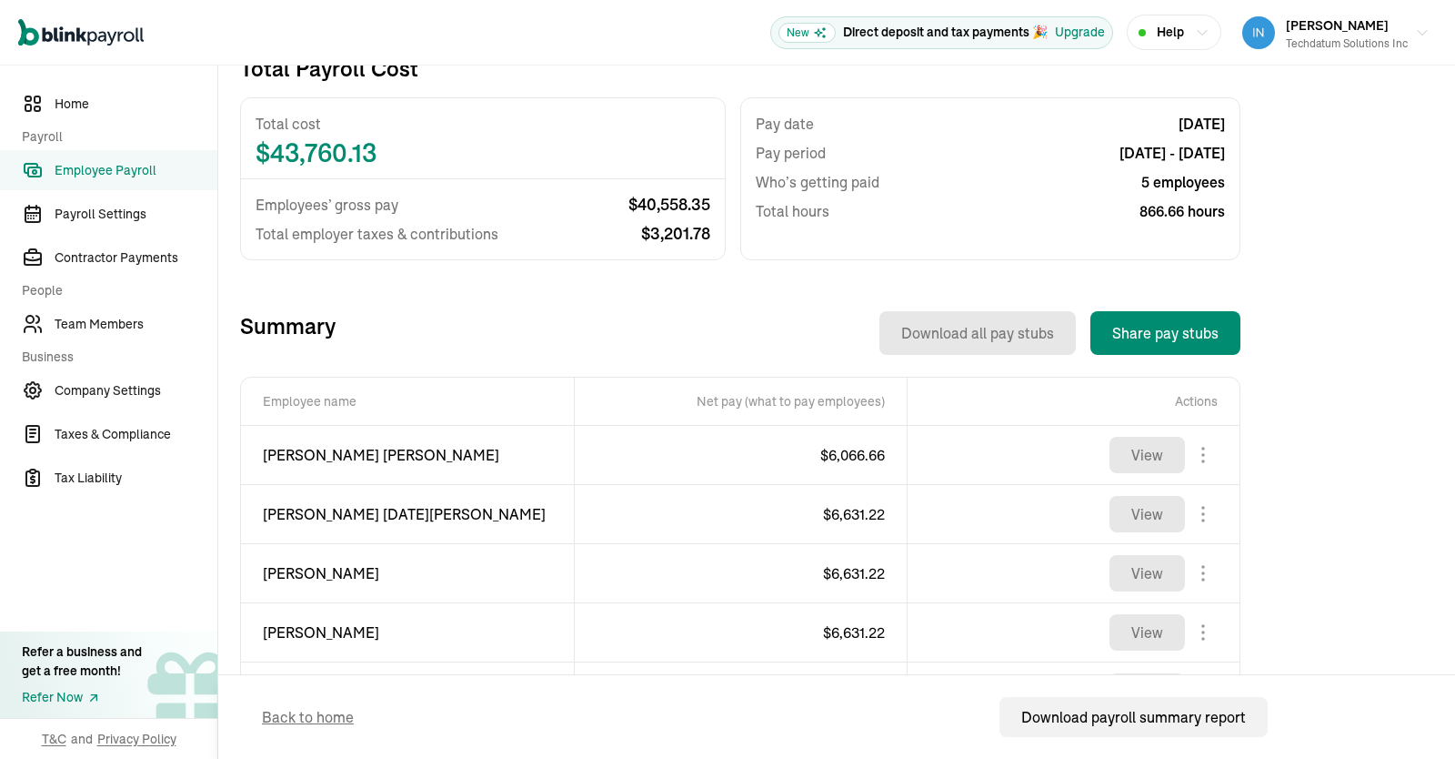
scroll to position [505, 0]
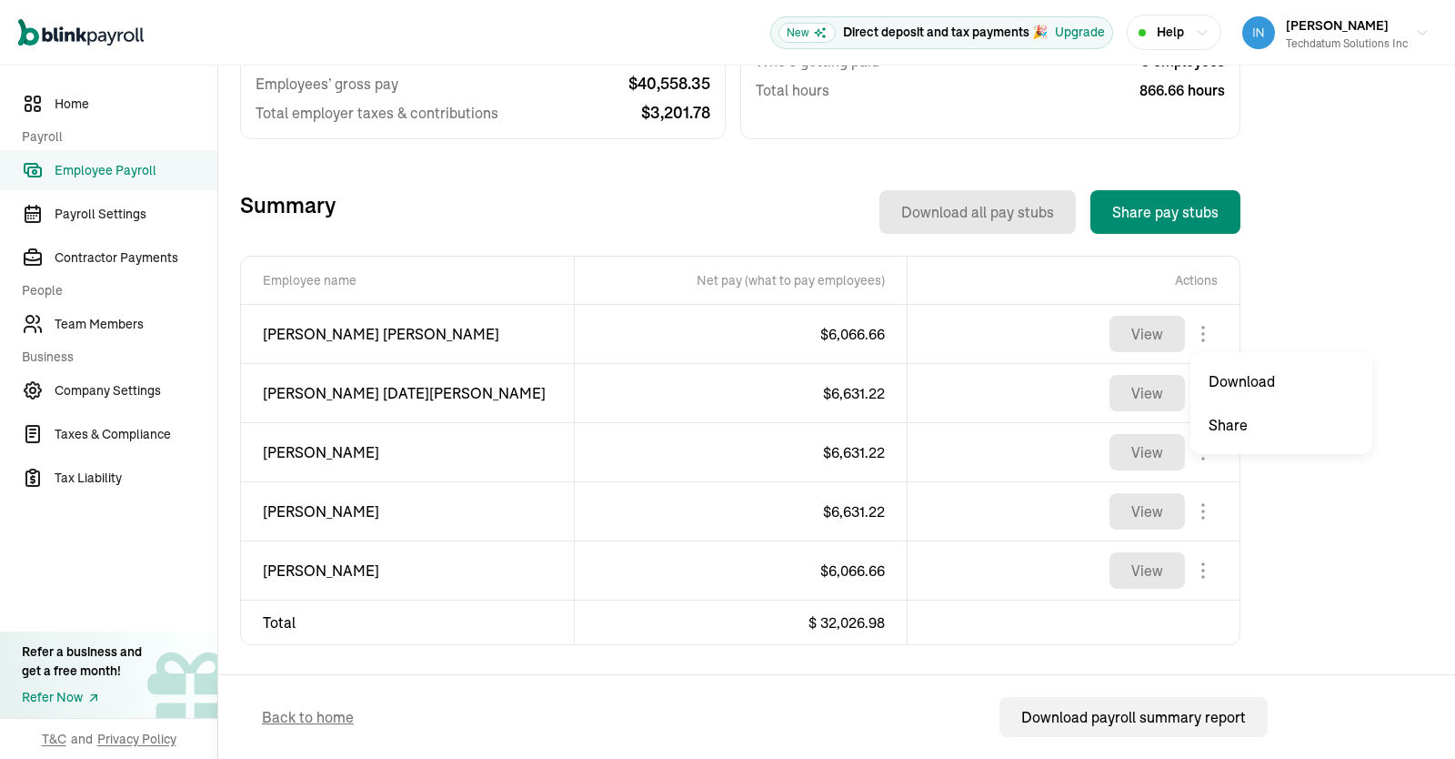
click at [1203, 326] on body "Open main menu New Direct deposit and tax payments 🎉 Upgrade Help [PERSON_NAME]…" at bounding box center [727, 379] width 1455 height 759
click at [1203, 560] on body "Open main menu New Direct deposit and tax payments 🎉 Upgrade Help [PERSON_NAME]…" at bounding box center [727, 379] width 1455 height 759
click at [1206, 512] on body "Open main menu New Direct deposit and tax payments 🎉 Upgrade Help [PERSON_NAME]…" at bounding box center [727, 379] width 1455 height 759
click at [1204, 449] on body "Open main menu New Direct deposit and tax payments 🎉 Upgrade Help [PERSON_NAME]…" at bounding box center [727, 379] width 1455 height 759
click at [1203, 389] on body "Open main menu New Direct deposit and tax payments 🎉 Upgrade Help [PERSON_NAME]…" at bounding box center [727, 379] width 1455 height 759
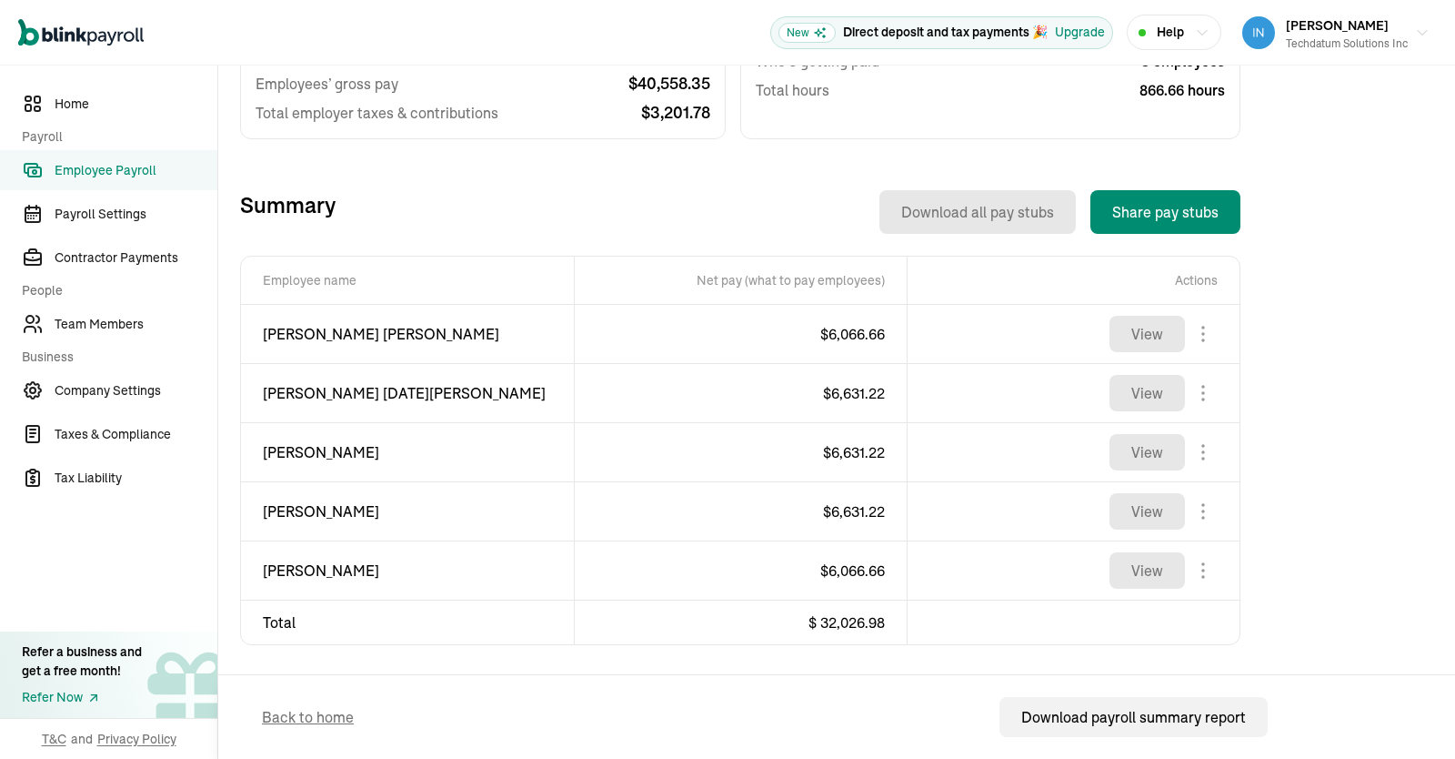
click at [90, 170] on span "Employee Payroll" at bounding box center [136, 170] width 163 height 19
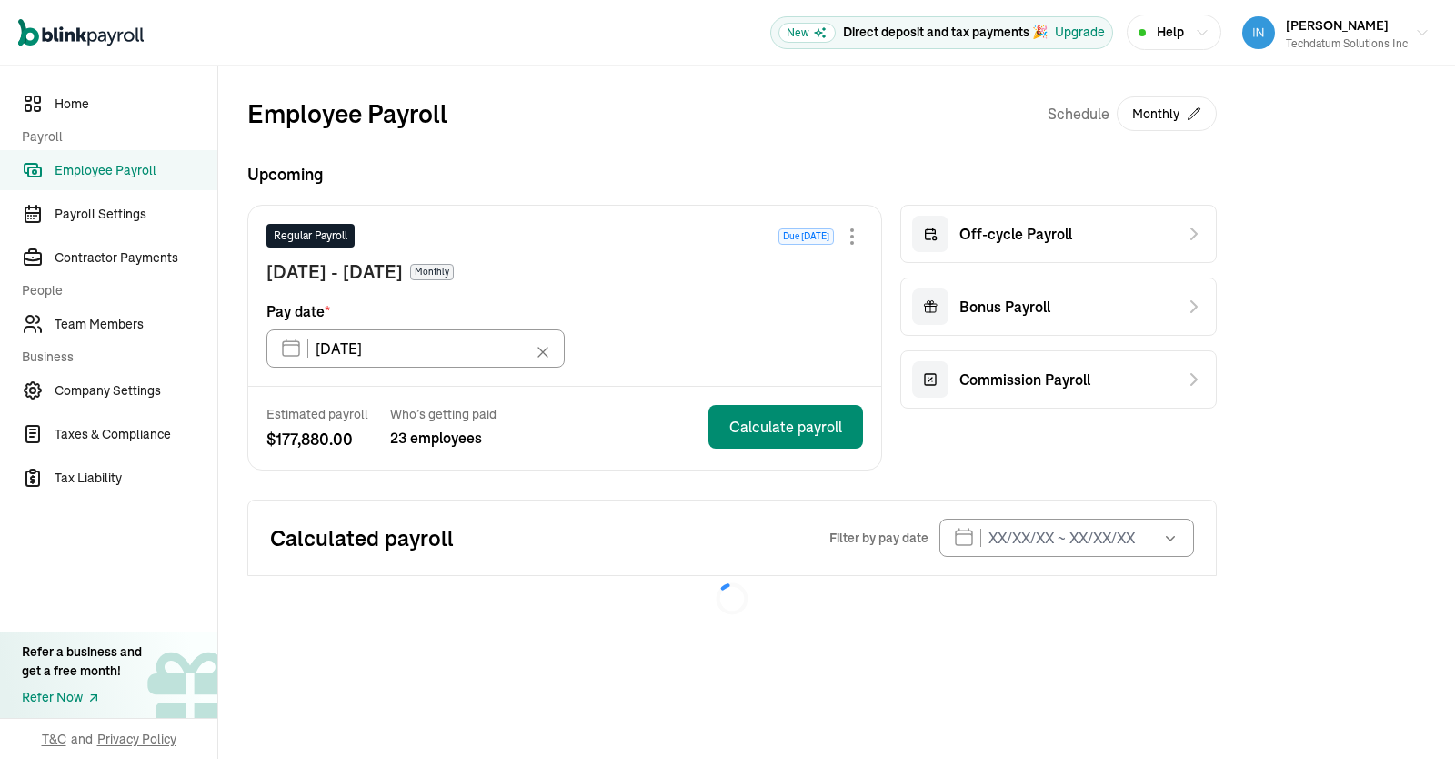
click at [1454, 304] on div "Employee Payroll Schedule Monthly Upcoming Regular Payroll Due [DATE] [DATE] - …" at bounding box center [836, 357] width 1237 height 585
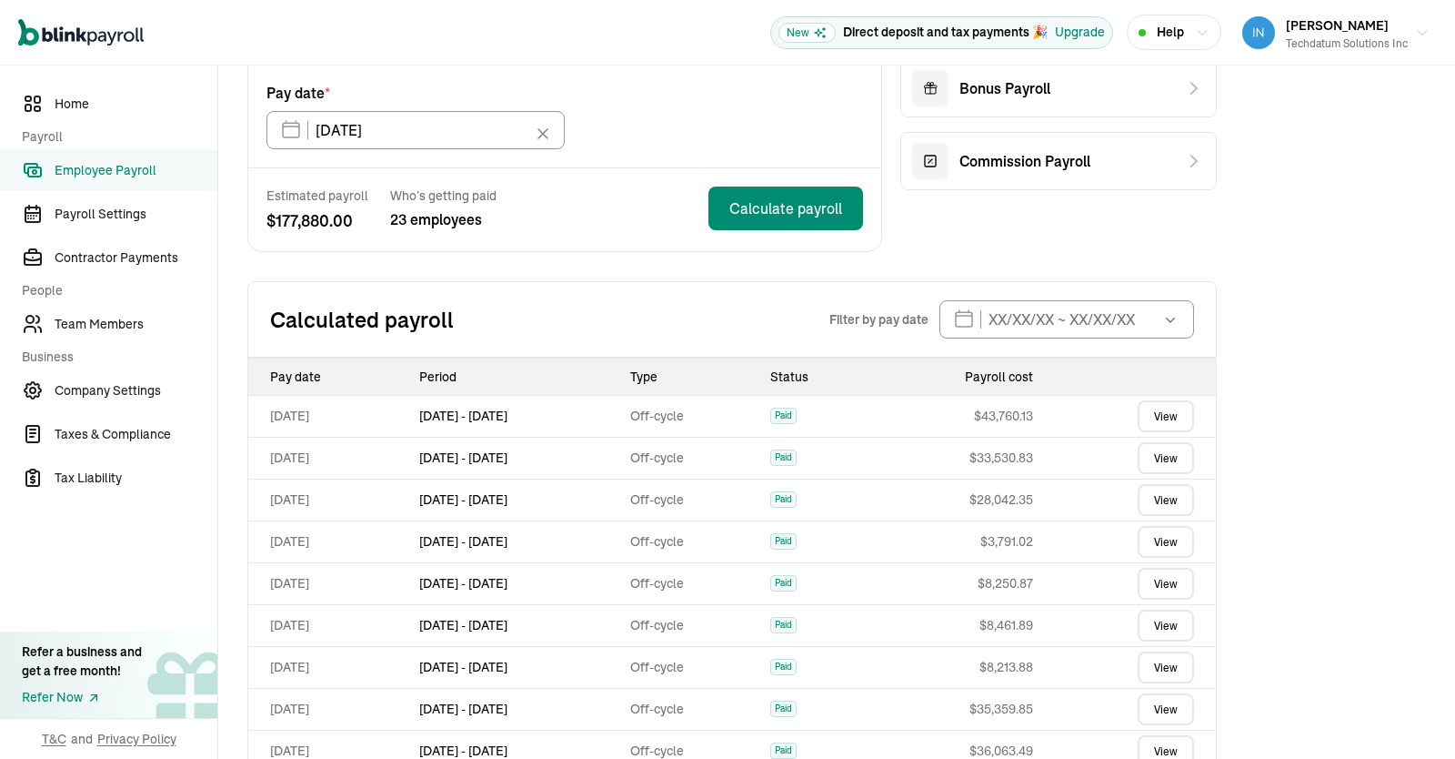
scroll to position [228, 0]
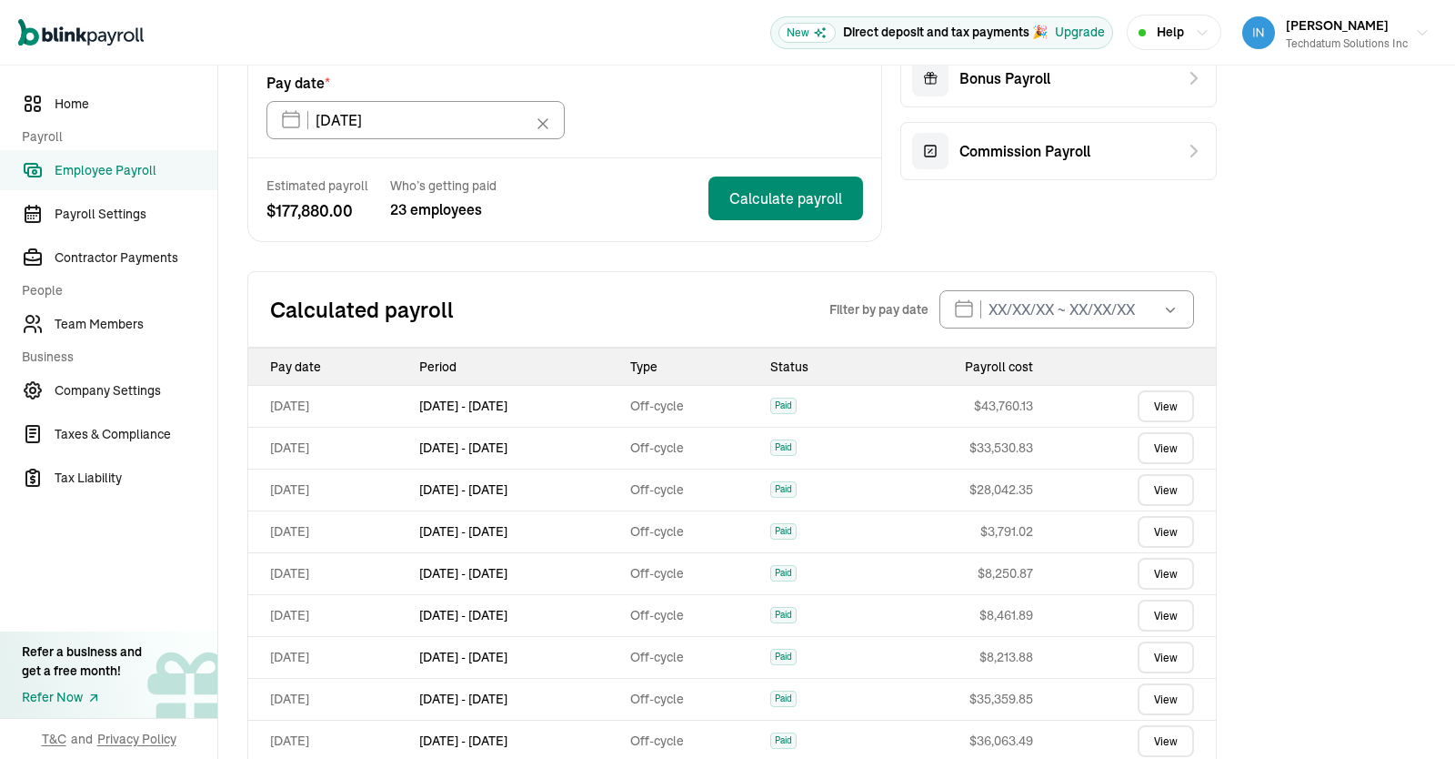
click at [1161, 447] on link "View" at bounding box center [1166, 448] width 56 height 32
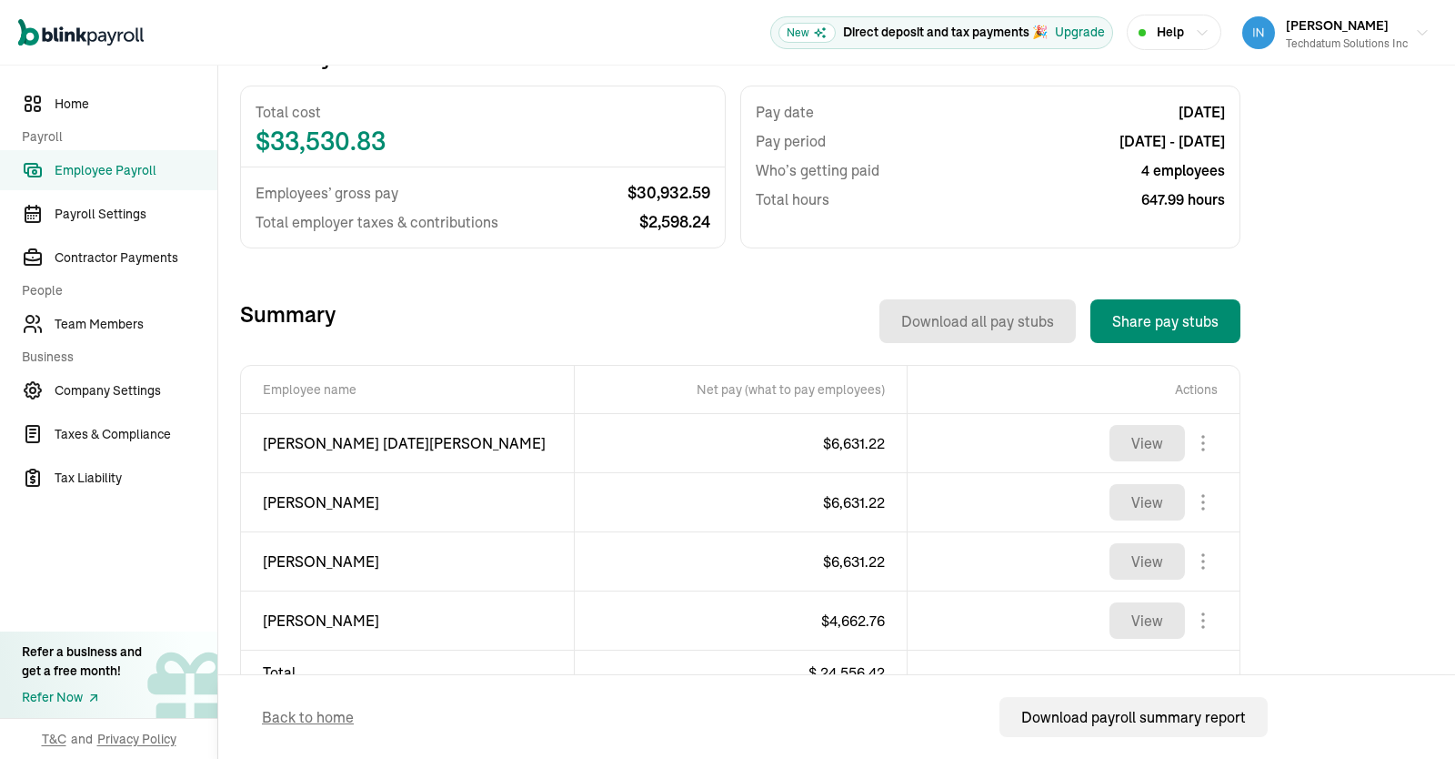
scroll to position [446, 0]
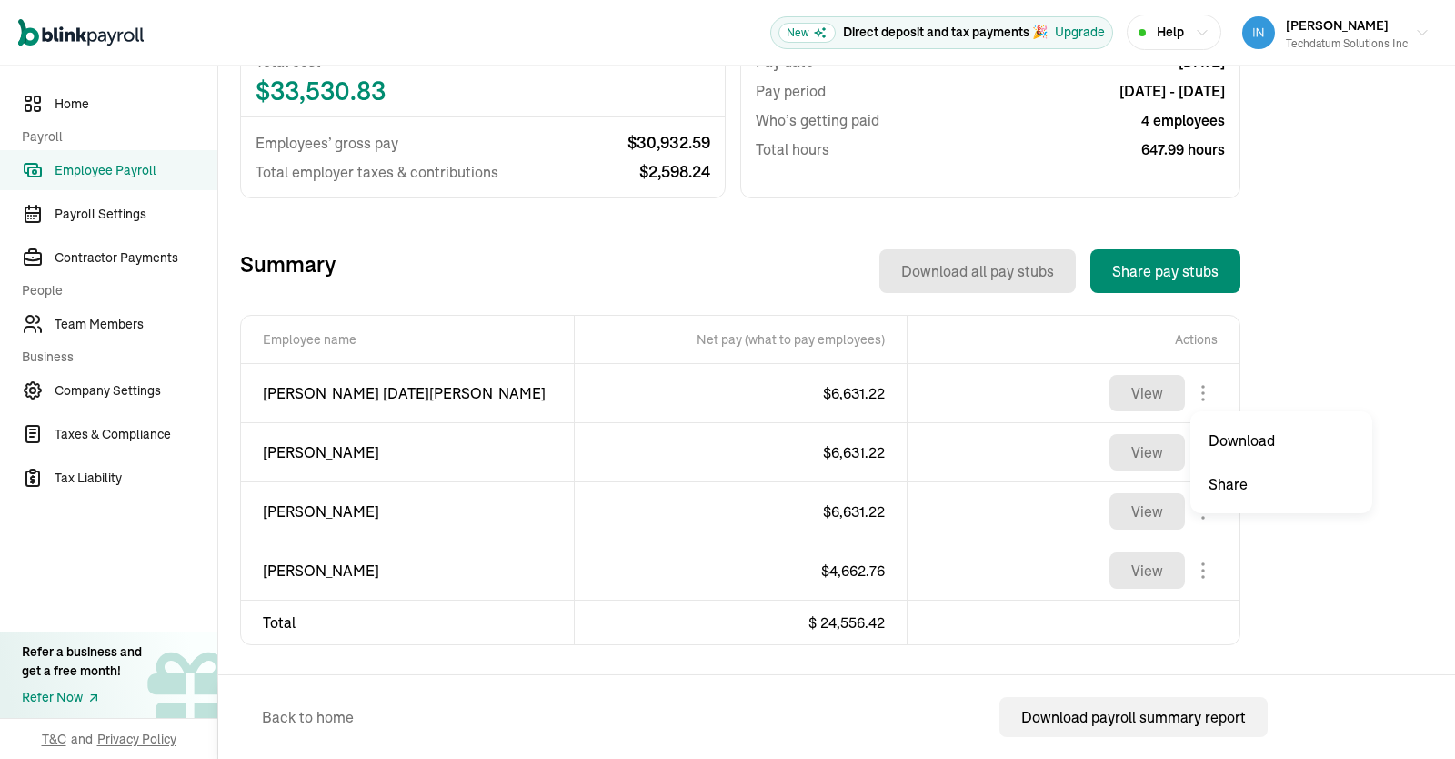
click at [1205, 391] on body "Open main menu New Direct deposit and tax payments 🎉 Upgrade Help [PERSON_NAME]…" at bounding box center [727, 379] width 1455 height 759
click at [1203, 456] on body "Open main menu New Direct deposit and tax payments 🎉 Upgrade Help [PERSON_NAME]…" at bounding box center [727, 379] width 1455 height 759
click at [1201, 511] on body "Open main menu New Direct deposit and tax payments 🎉 Upgrade Help [PERSON_NAME]…" at bounding box center [727, 379] width 1455 height 759
click at [1204, 572] on body "Open main menu New Direct deposit and tax payments 🎉 Upgrade Help [PERSON_NAME]…" at bounding box center [727, 379] width 1455 height 759
click at [1423, 518] on div "Back to Employee Payroll Off-cycle Payroll Introducing Full-Service Payroll 🎉 W…" at bounding box center [836, 190] width 1237 height 1141
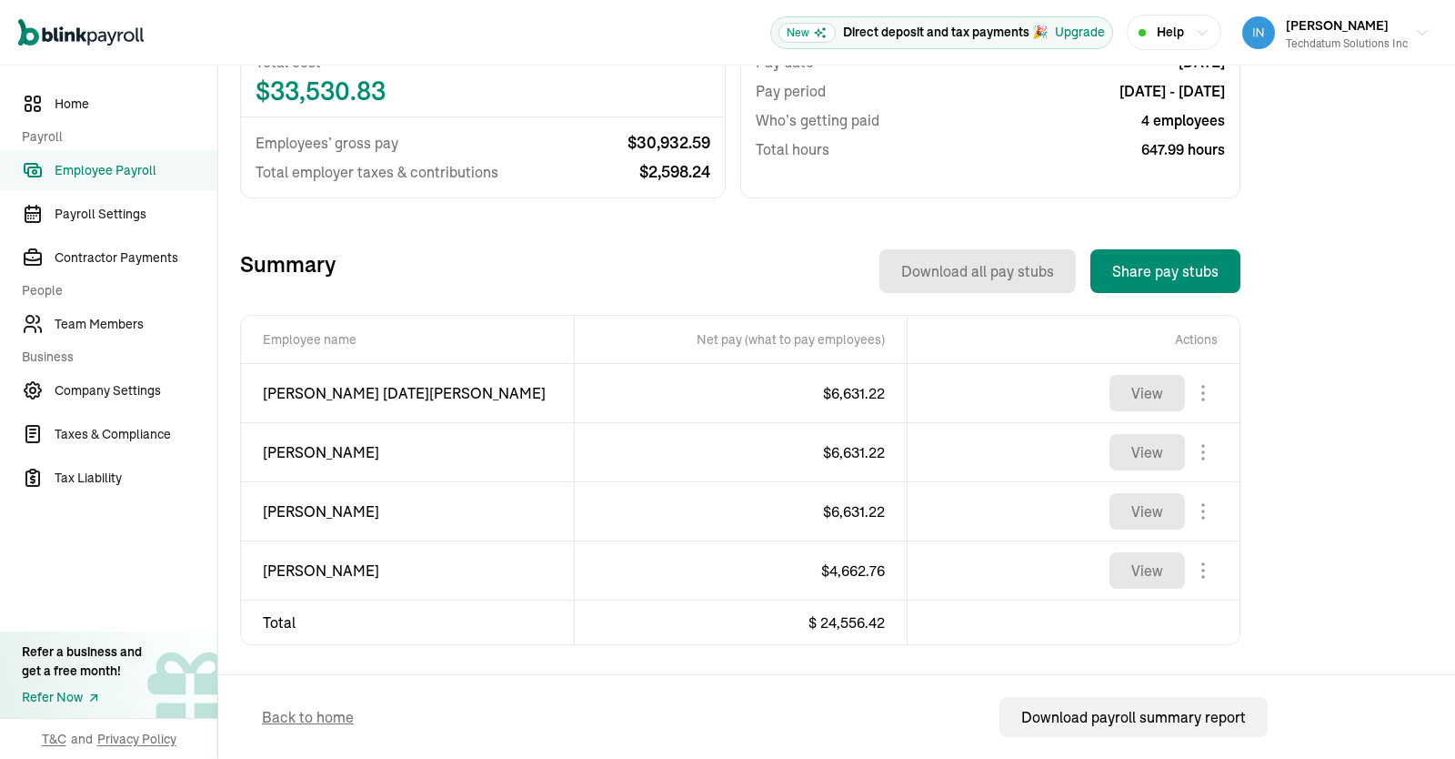
click at [80, 164] on span "Employee Payroll" at bounding box center [136, 170] width 163 height 19
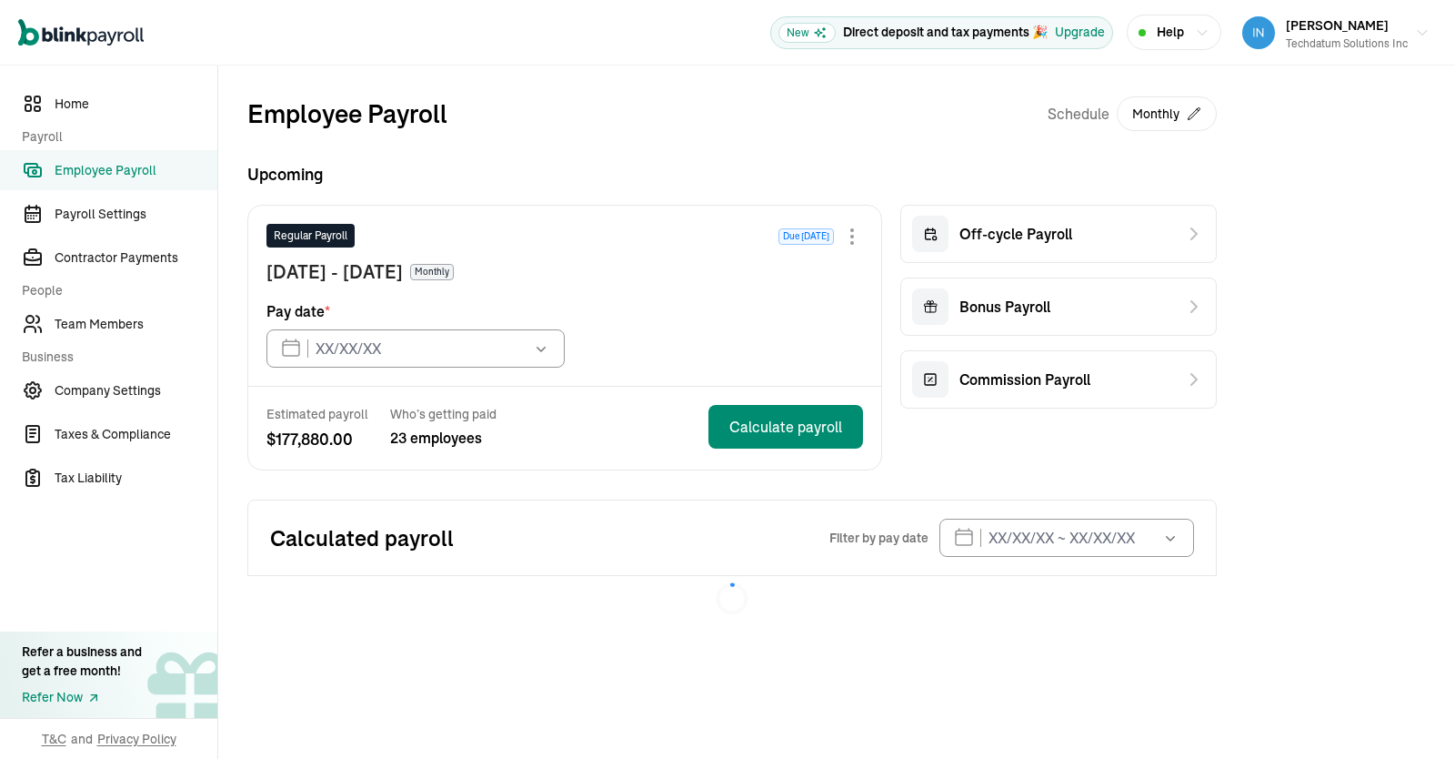
type input "[DATE]"
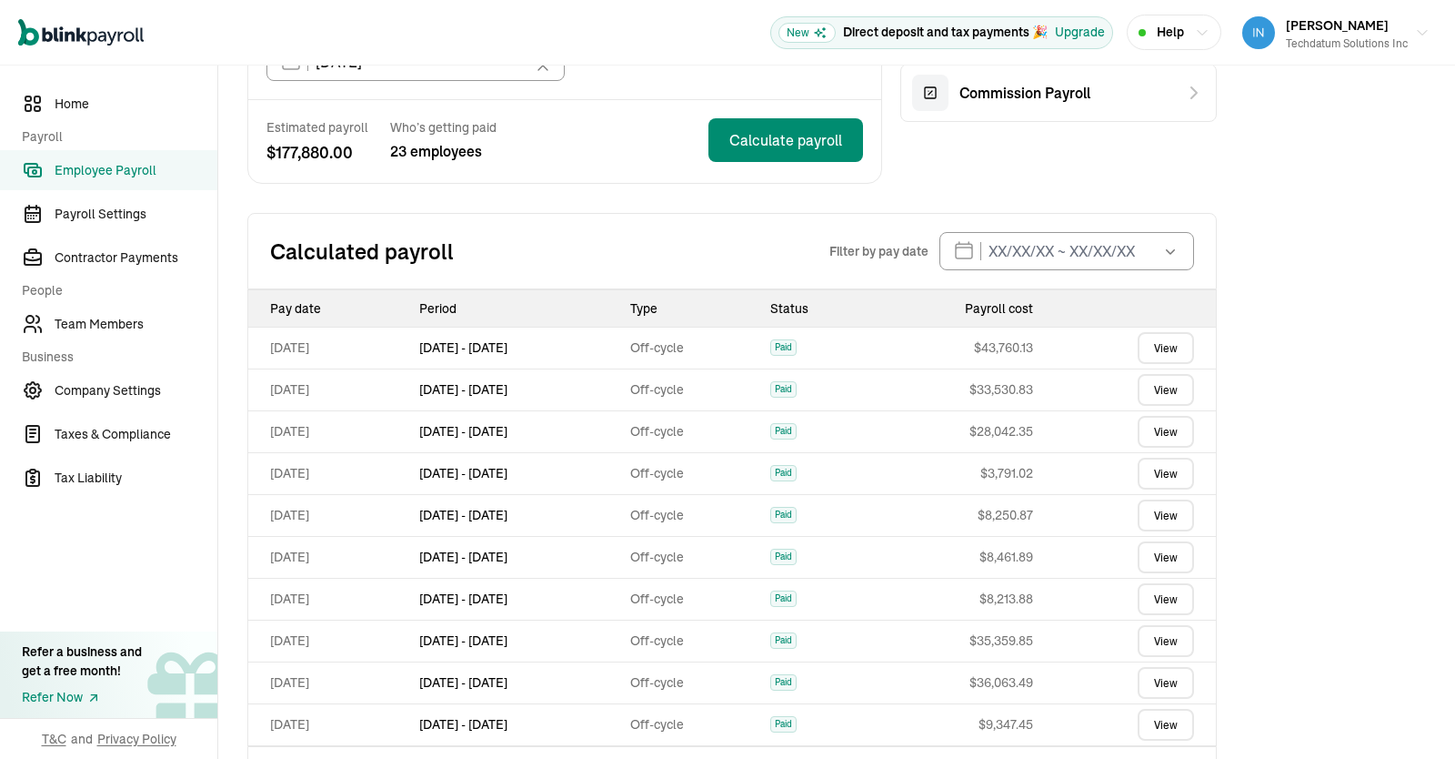
scroll to position [287, 0]
click at [1161, 426] on link "View" at bounding box center [1166, 432] width 56 height 32
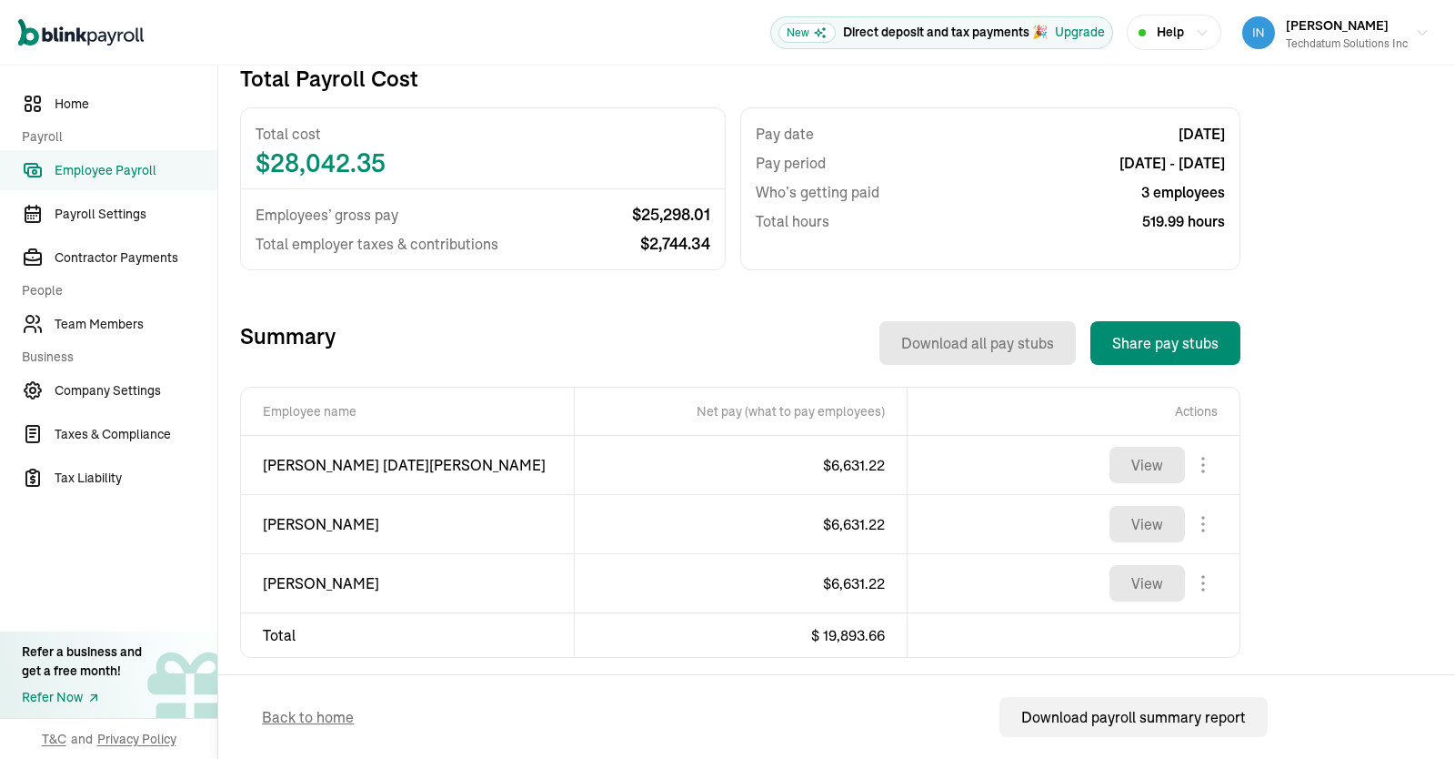
scroll to position [387, 0]
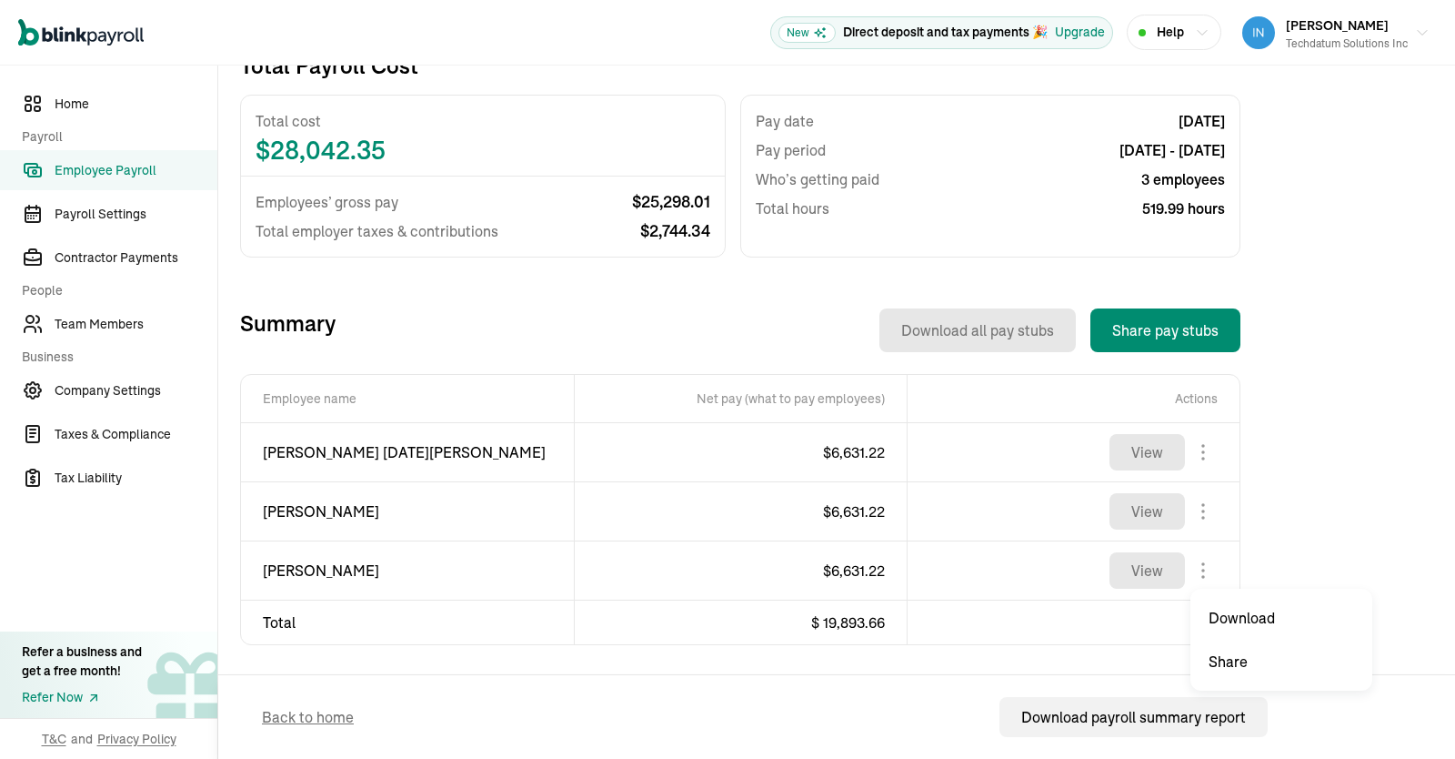
click at [1204, 569] on body "Open main menu New Direct deposit and tax payments 🎉 Upgrade Help [PERSON_NAME]…" at bounding box center [727, 379] width 1455 height 759
click at [1203, 512] on body "Open main menu New Direct deposit and tax payments 🎉 Upgrade Help [PERSON_NAME]…" at bounding box center [727, 379] width 1455 height 759
click at [1203, 444] on body "Open main menu New Direct deposit and tax payments 🎉 Upgrade Help [PERSON_NAME]…" at bounding box center [727, 379] width 1455 height 759
click at [1310, 241] on div "Back to Employee Payroll Off-cycle Payroll Introducing Full-Service Payroll 🎉 W…" at bounding box center [836, 219] width 1237 height 1081
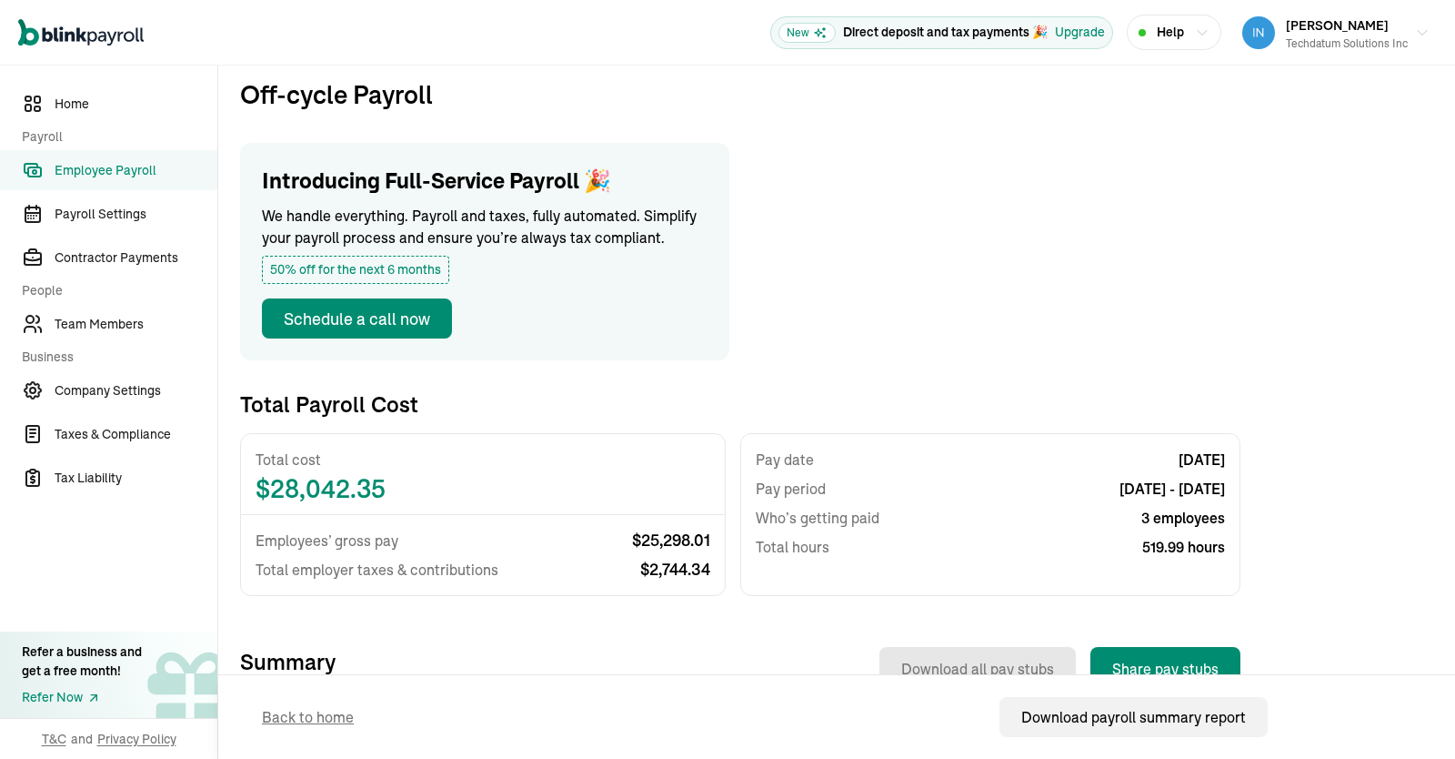
scroll to position [0, 0]
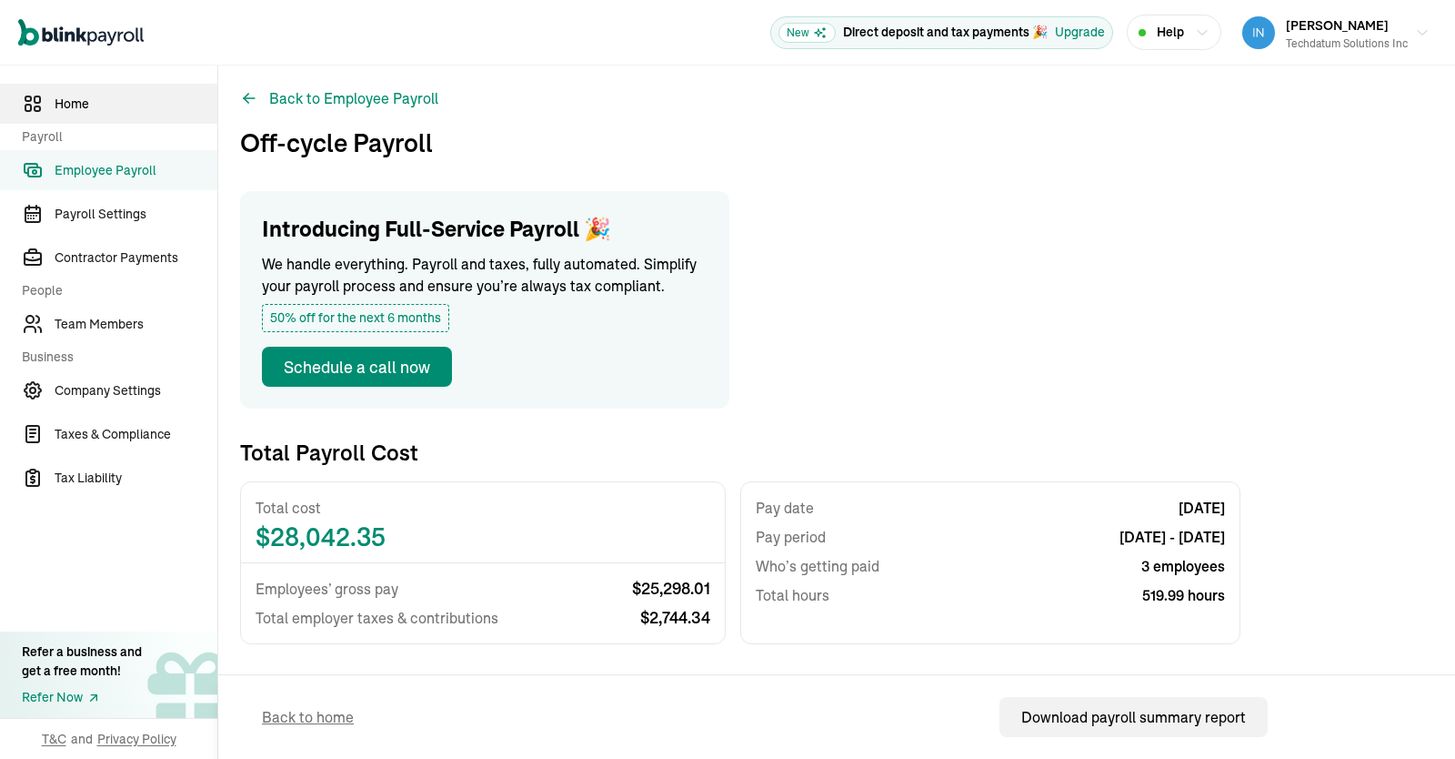
click at [63, 105] on span "Home" at bounding box center [136, 104] width 163 height 19
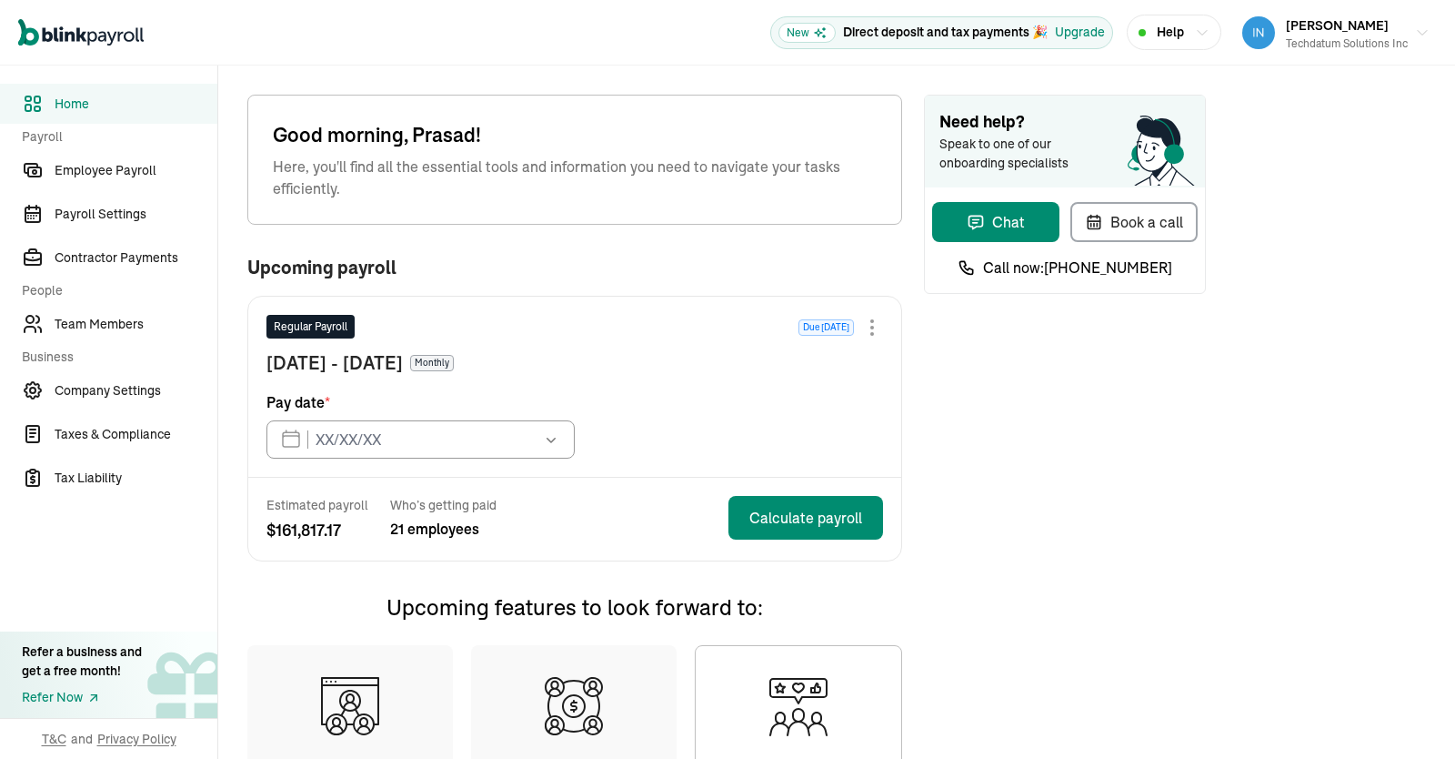
type input "[DATE]"
